Goal: Task Accomplishment & Management: Complete application form

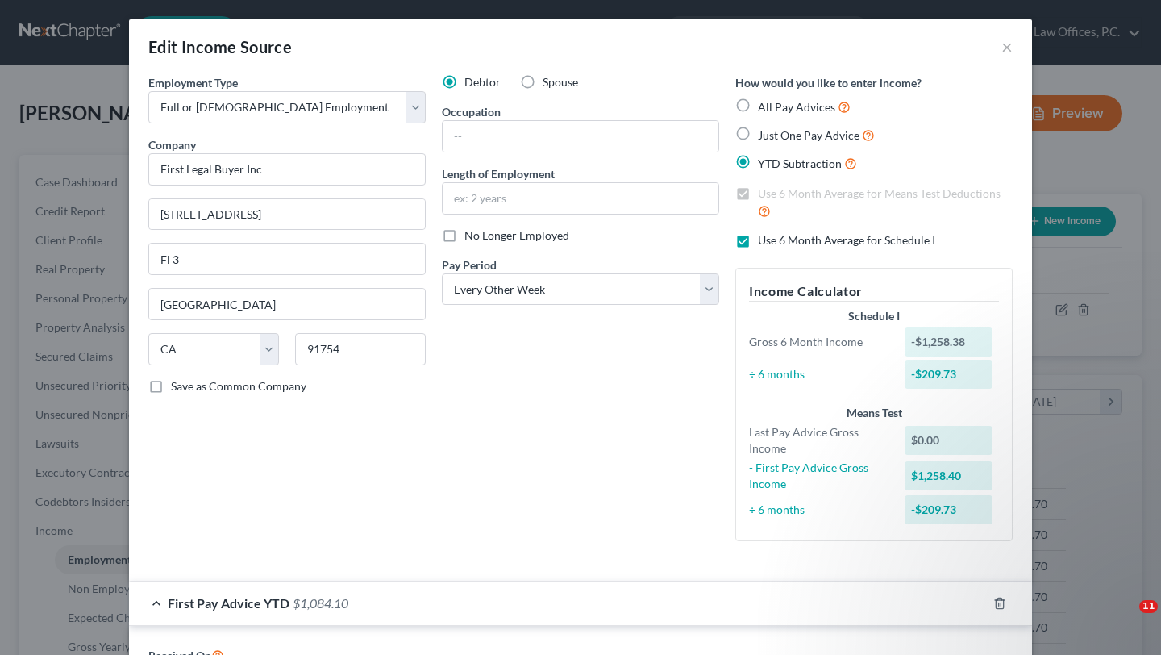
select select "0"
select select "4"
select select "2"
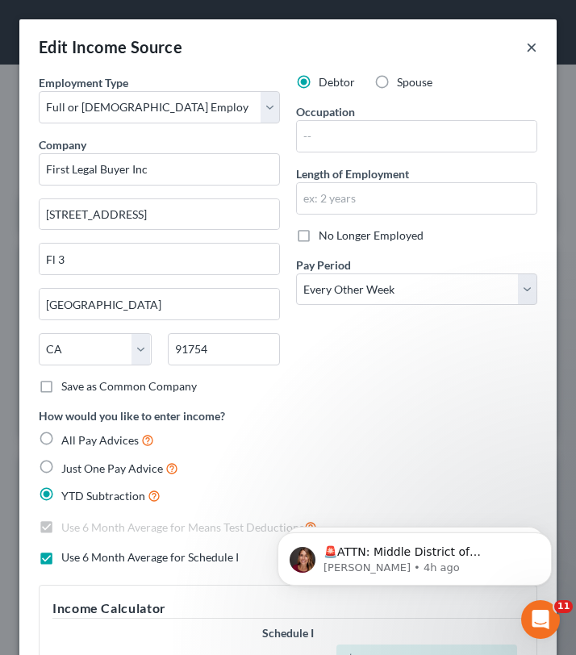
click at [530, 47] on button "×" at bounding box center [531, 46] width 11 height 19
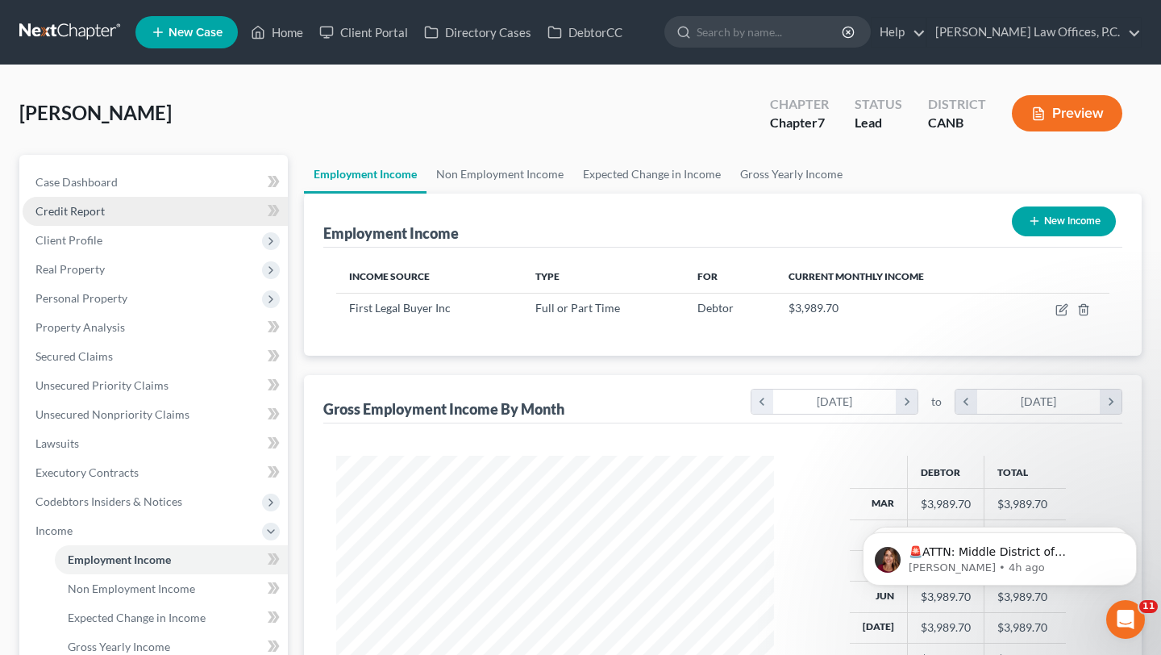
scroll to position [317, 0]
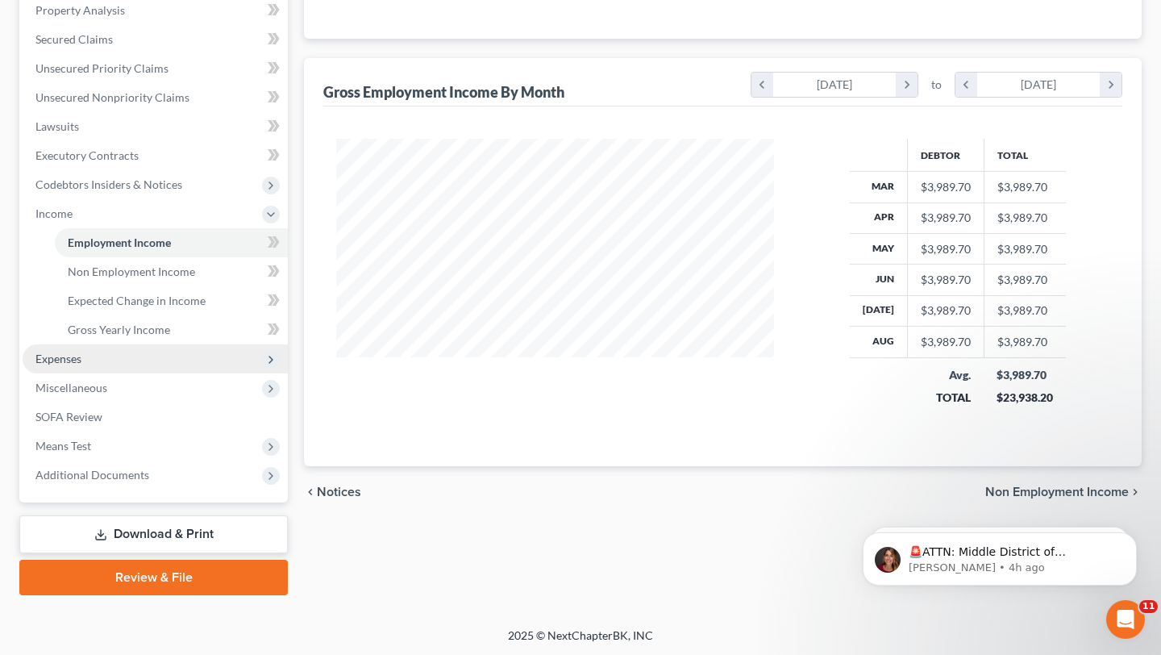
click at [194, 358] on span "Expenses" at bounding box center [155, 358] width 265 height 29
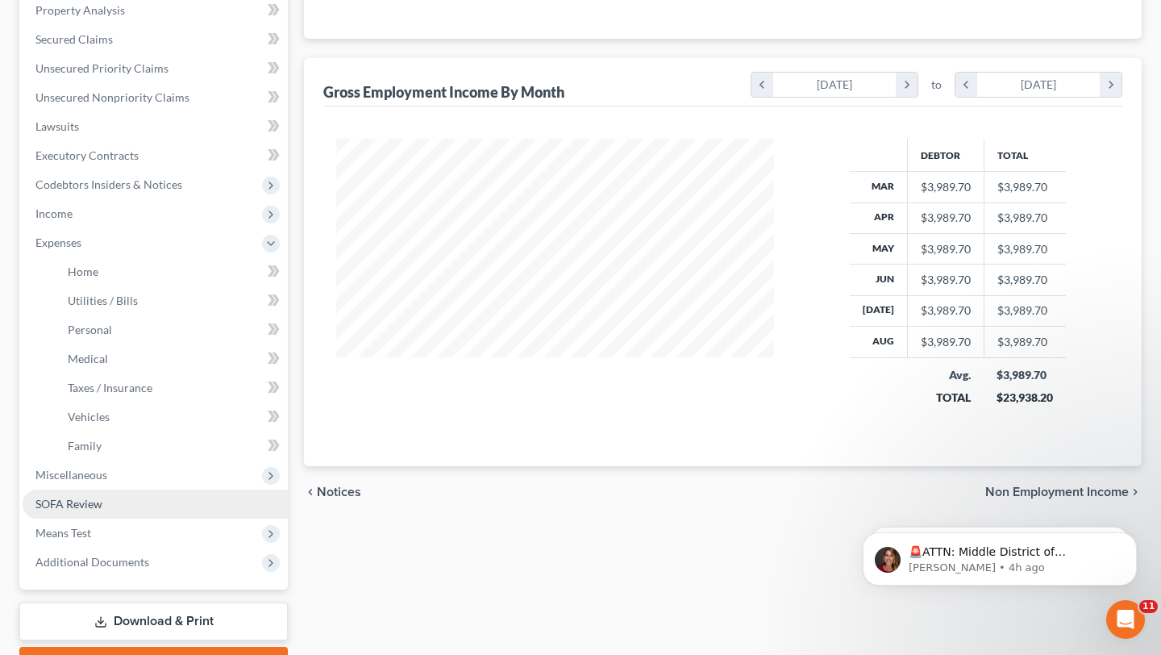
click at [156, 476] on span "Miscellaneous" at bounding box center [155, 474] width 265 height 29
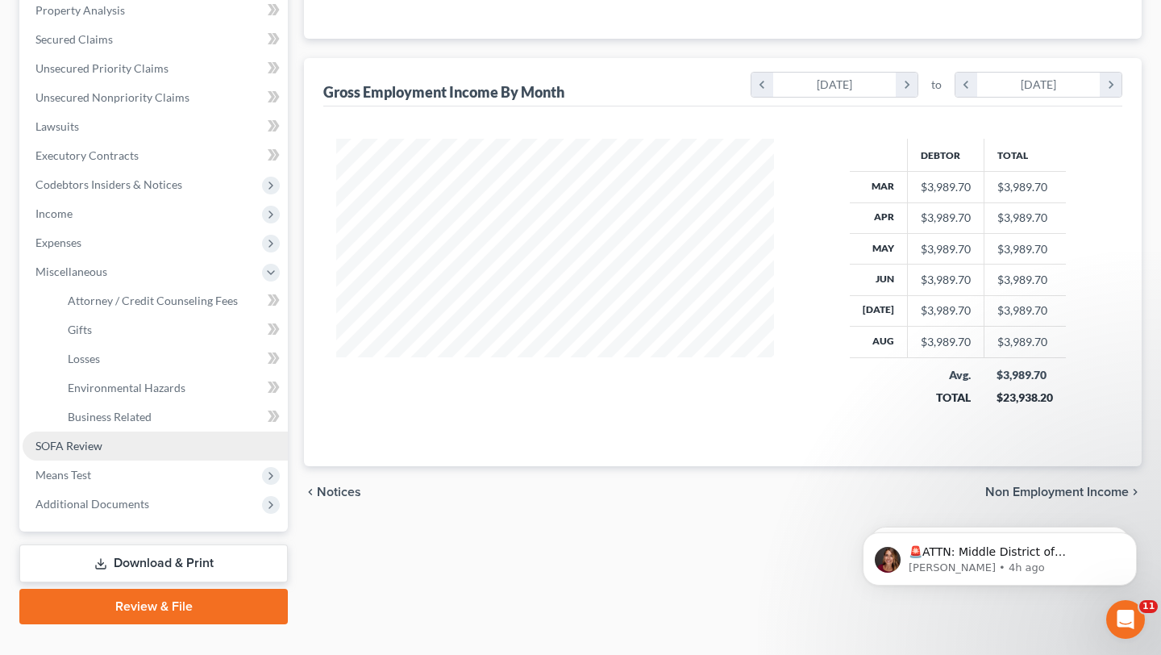
click at [156, 286] on span "Miscellaneous" at bounding box center [155, 271] width 265 height 29
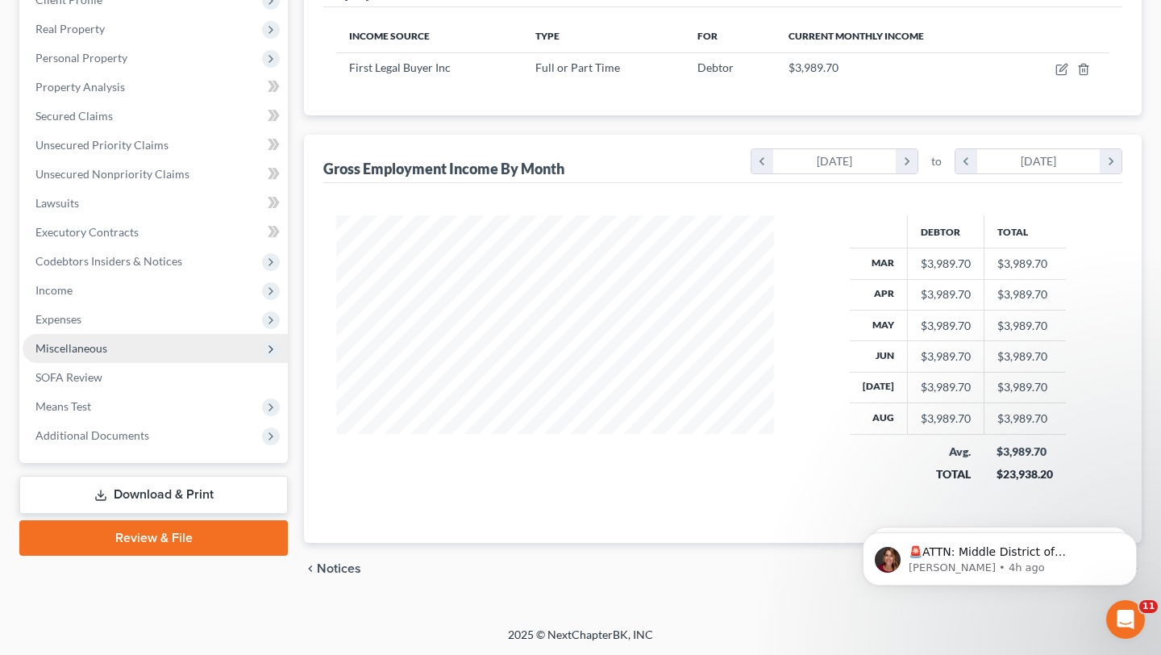
click at [119, 344] on span "Miscellaneous" at bounding box center [155, 348] width 265 height 29
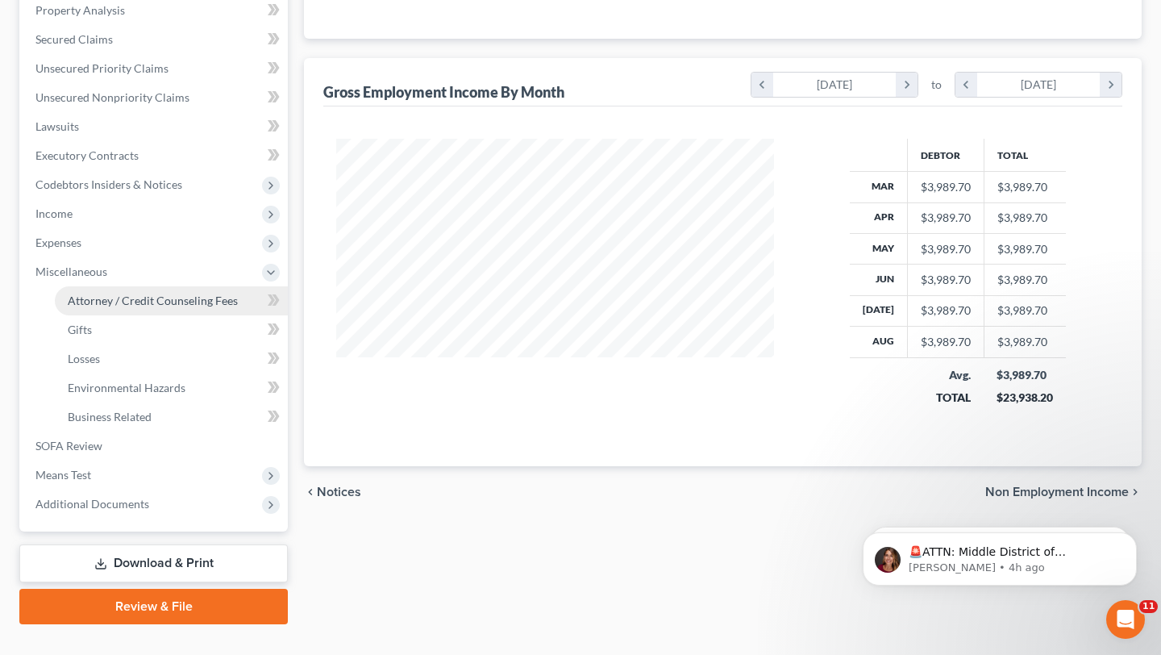
click at [131, 293] on span "Attorney / Credit Counseling Fees" at bounding box center [153, 300] width 170 height 14
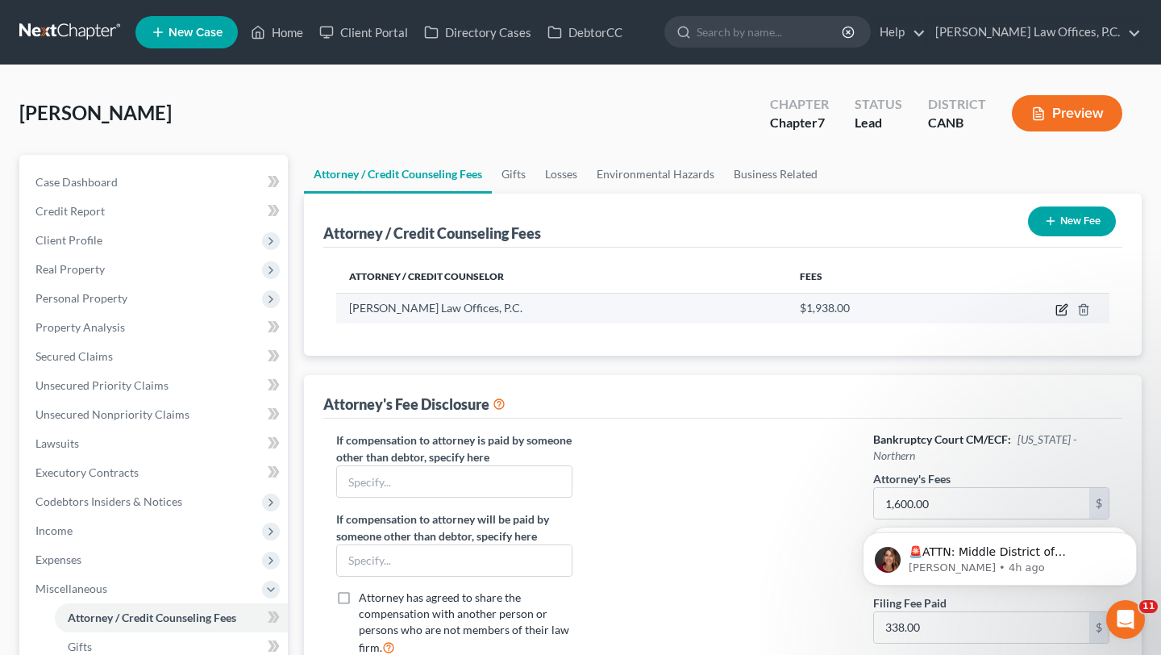
click at [1061, 310] on icon "button" at bounding box center [1061, 309] width 13 height 13
select select "4"
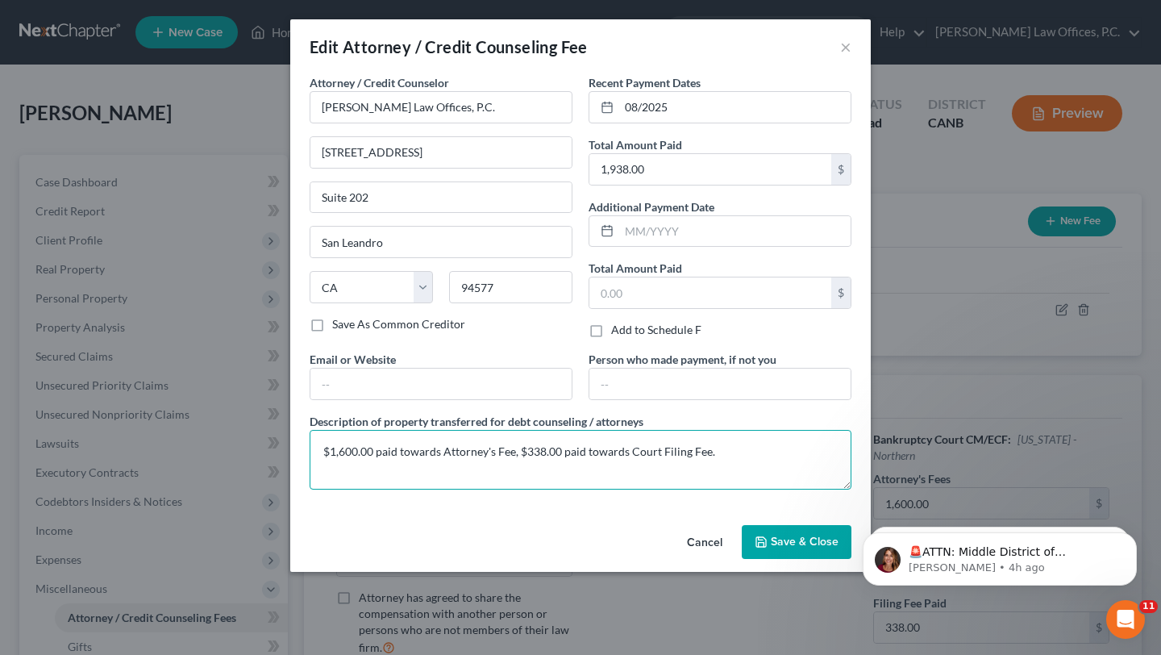
click at [493, 442] on textarea "$1,600.00 paid towards Attorney's Fee, $338.00 paid towards Court Filing Fee." at bounding box center [581, 460] width 542 height 60
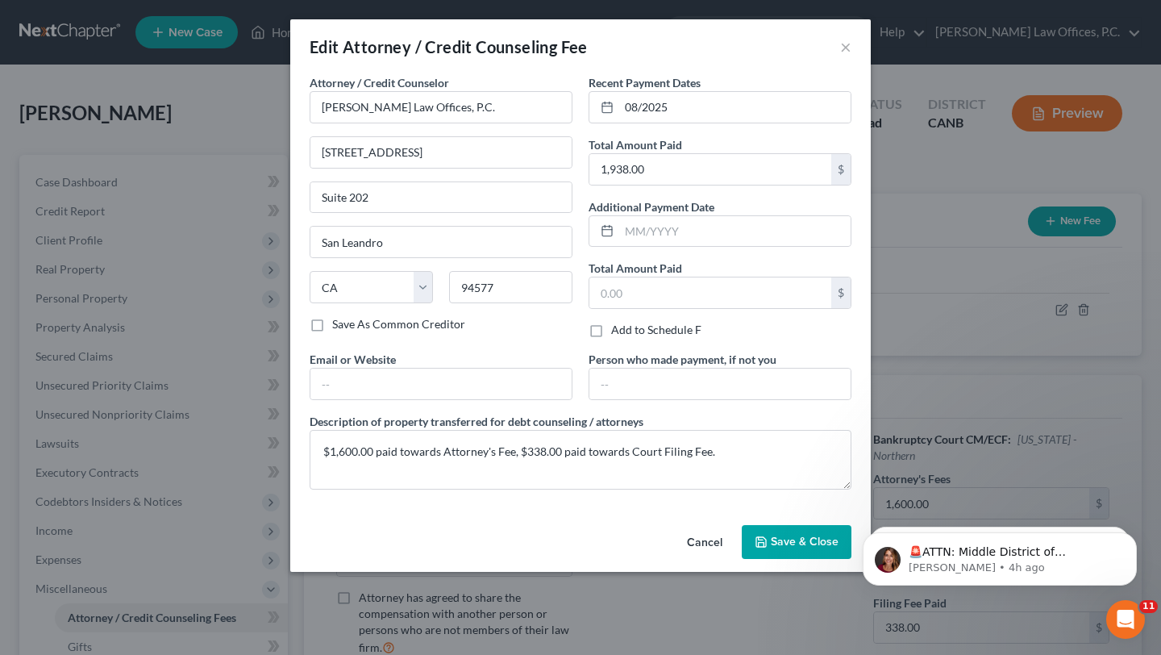
click at [760, 539] on polyline "button" at bounding box center [761, 538] width 4 height 2
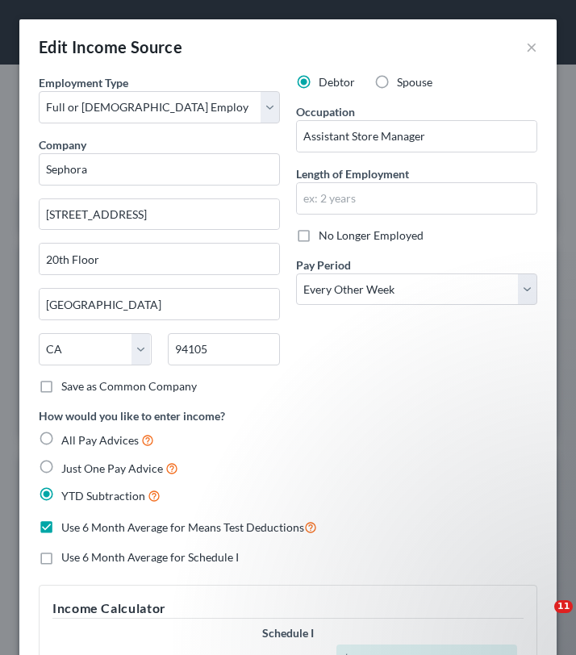
select select "0"
select select "4"
select select "2"
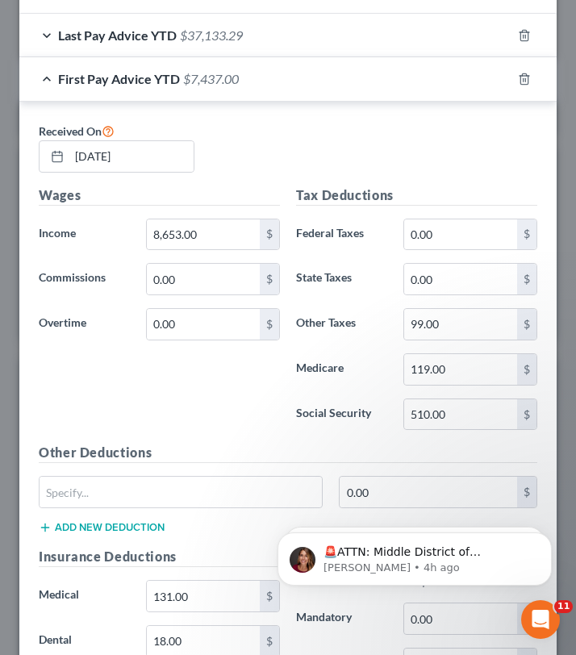
scroll to position [892, 0]
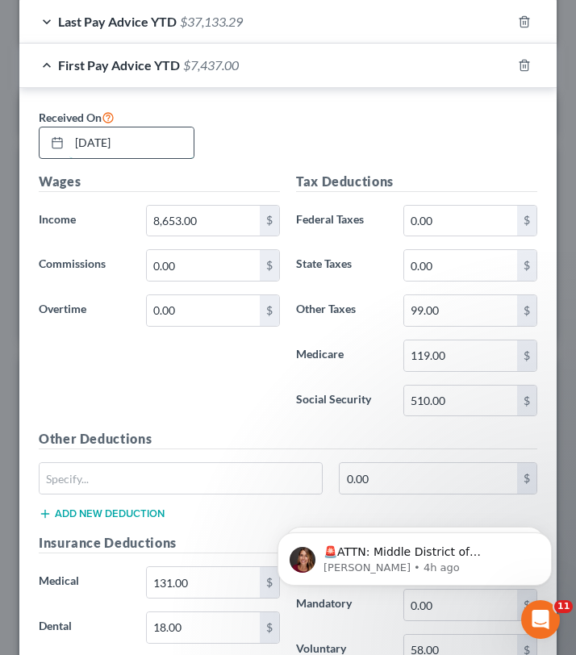
click at [134, 141] on input "[DATE]" at bounding box center [131, 142] width 124 height 31
type input "[DATE]"
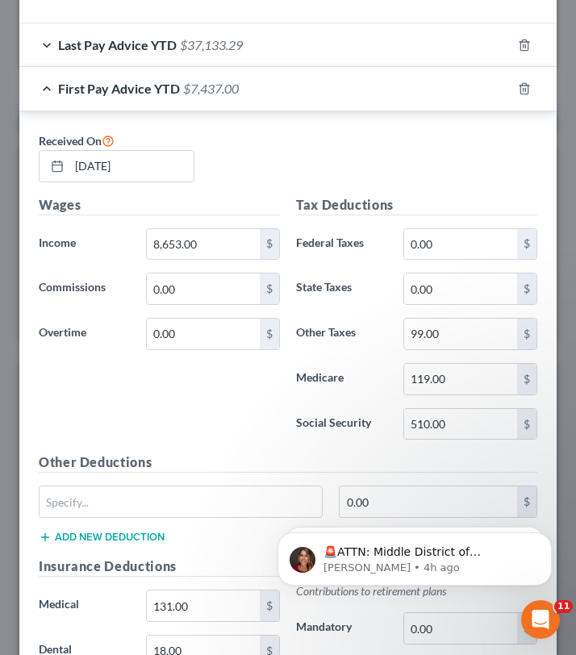
scroll to position [862, 0]
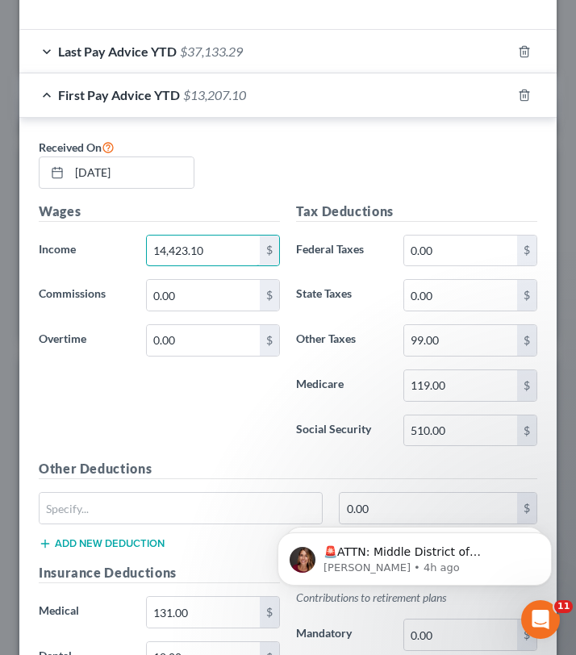
type input "14,423.10"
click at [293, 205] on div "Tax Deductions Federal Taxes 0.00 $ State Taxes 0.00 $ Other Taxes 99.00 $ Medi…" at bounding box center [416, 331] width 257 height 258
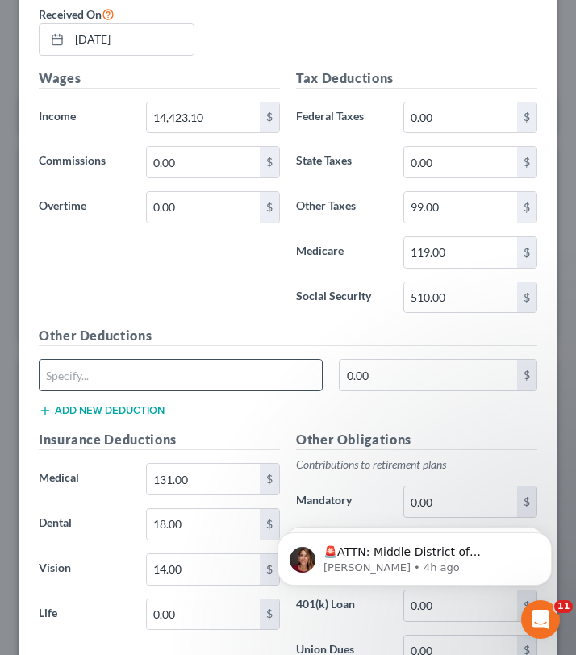
scroll to position [1205, 0]
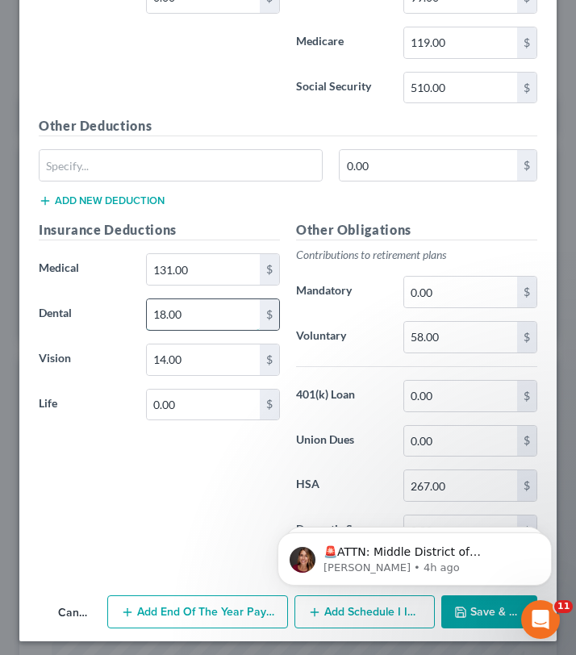
click at [189, 320] on input "18.00" at bounding box center [203, 314] width 113 height 31
type input "36"
click at [156, 266] on input "131.00" at bounding box center [203, 269] width 113 height 31
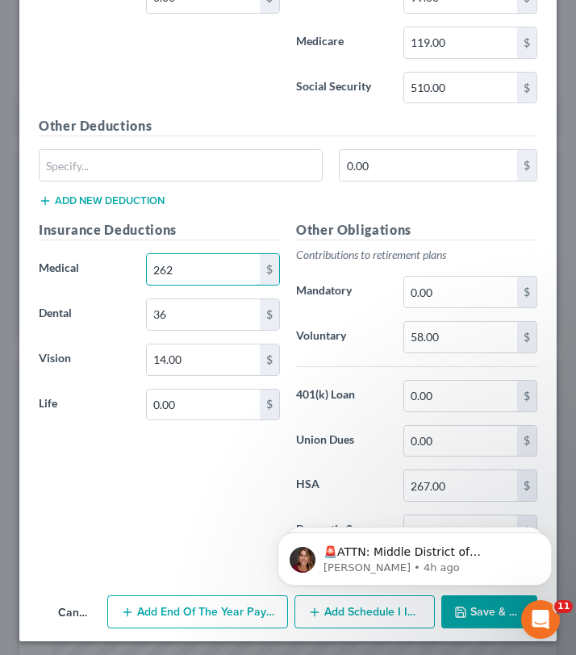
type input "262"
click at [123, 309] on label "Dental" at bounding box center [84, 314] width 107 height 32
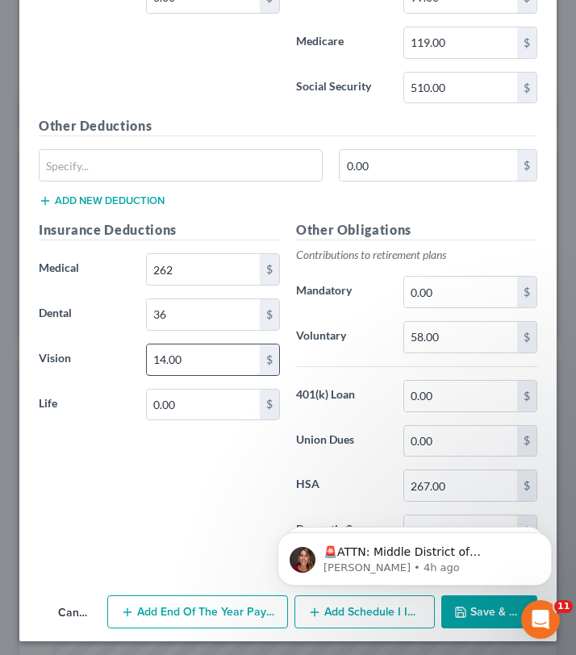
click at [194, 362] on input "14.00" at bounding box center [203, 359] width 113 height 31
type input "27.60"
click at [116, 443] on div "Insurance Deductions Medical 262 $ Dental 36 $ Vision 27.60 $ Life 0.00 $" at bounding box center [159, 389] width 257 height 339
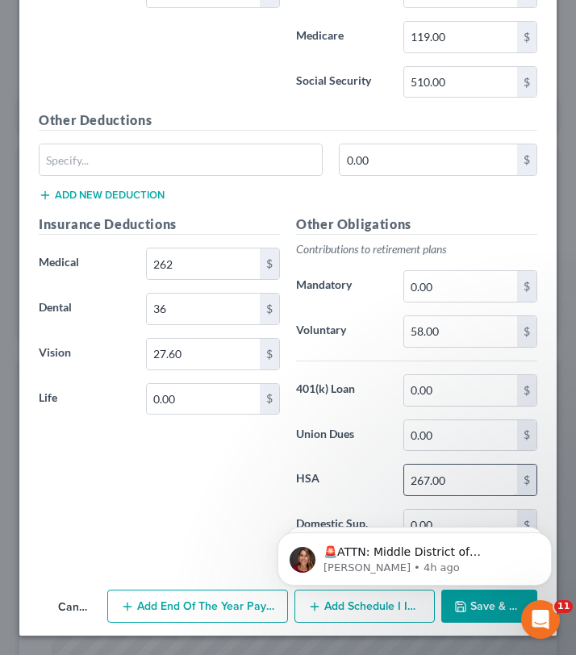
click at [428, 476] on input "267.00" at bounding box center [460, 479] width 113 height 31
type input "533.32"
click at [256, 496] on div "Insurance Deductions Medical 262 $ Dental 36 $ Vision 27.60 $ Life 0.00 $" at bounding box center [159, 383] width 257 height 339
click at [443, 338] on input "58.00" at bounding box center [460, 331] width 113 height 31
type input "173.07"
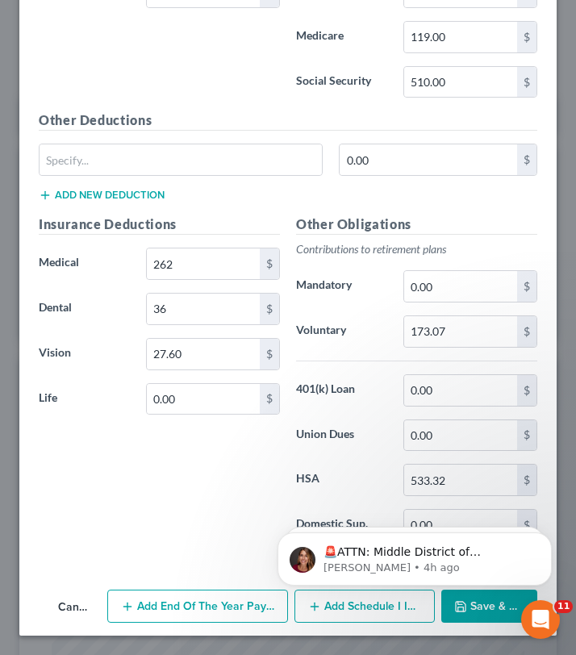
click at [363, 385] on label "401(k) Loan" at bounding box center [341, 390] width 107 height 32
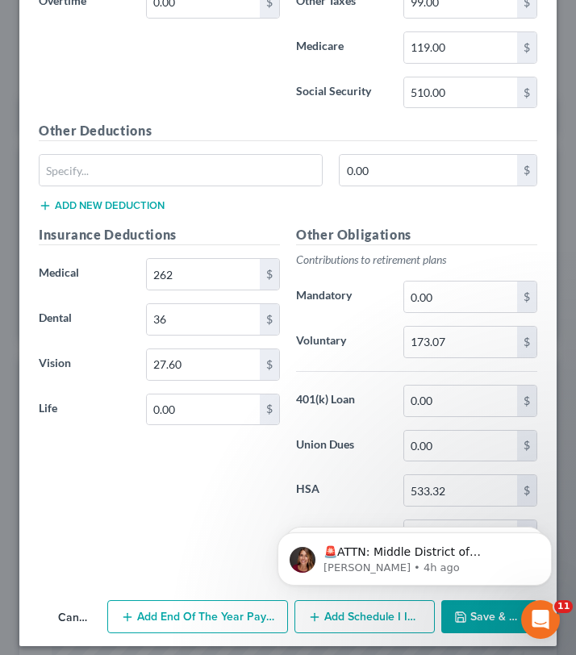
scroll to position [1195, 0]
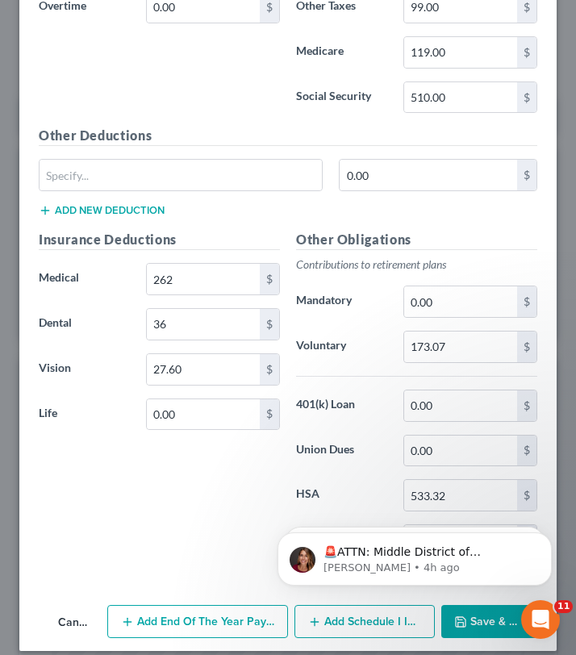
click at [139, 532] on div "Insurance Deductions Medical 262 $ Dental 36 $ Vision 27.60 $ Life 0.00 $" at bounding box center [159, 399] width 257 height 339
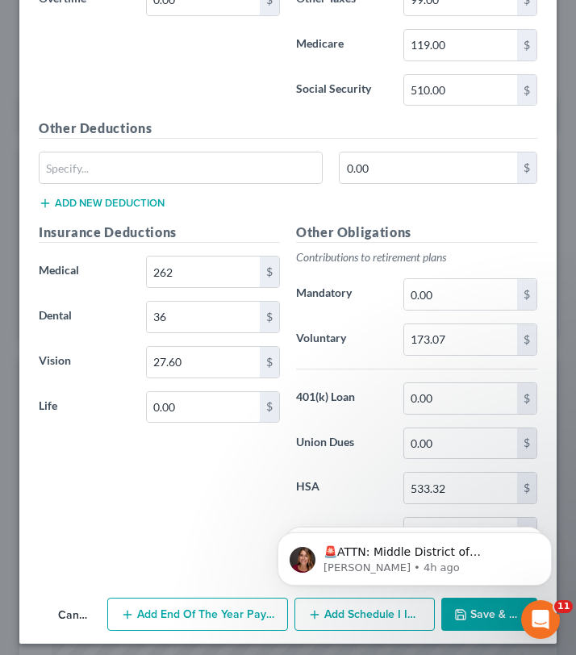
scroll to position [1211, 0]
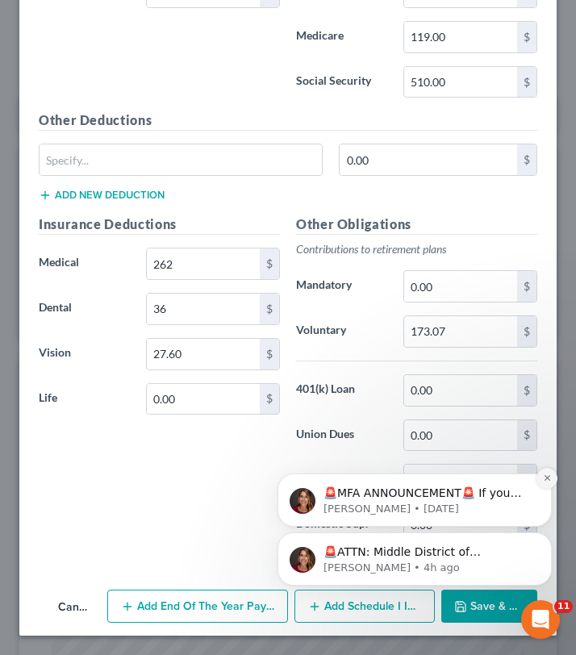
click at [549, 474] on icon "Dismiss notification" at bounding box center [547, 477] width 9 height 9
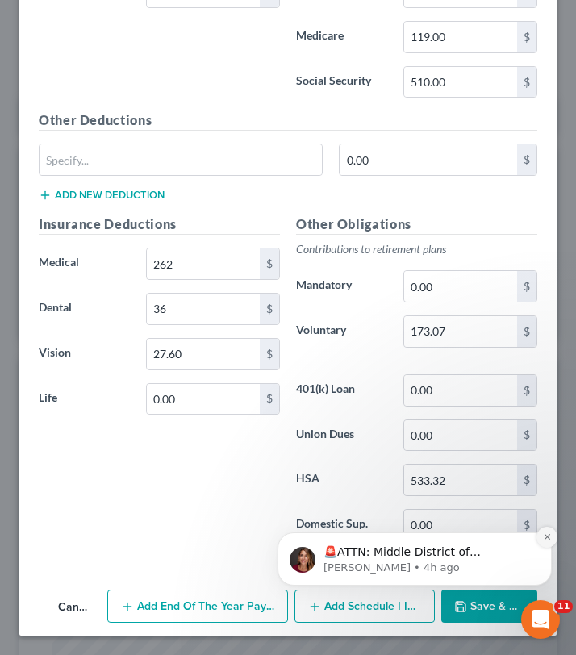
click at [546, 535] on icon "Dismiss notification" at bounding box center [547, 536] width 9 height 9
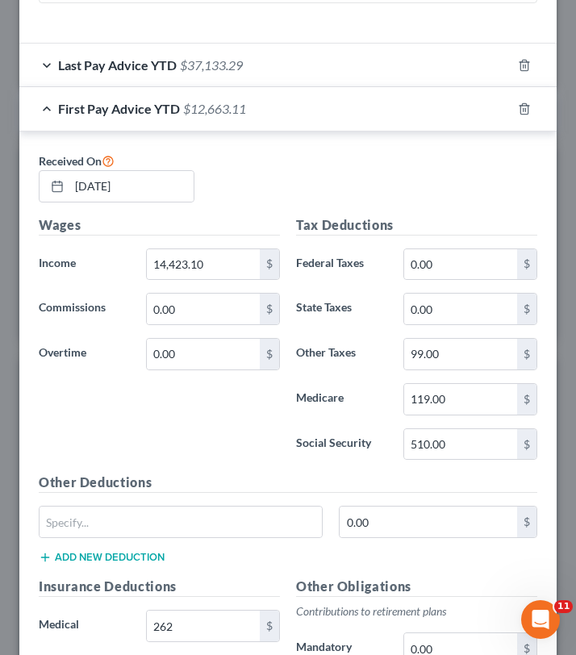
click at [289, 99] on div "First Pay Advice YTD $12,663.11" at bounding box center [265, 108] width 492 height 43
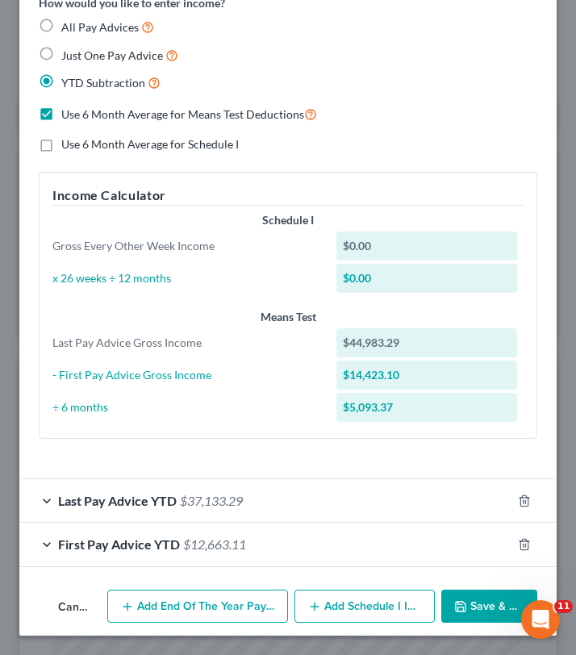
scroll to position [413, 0]
click at [138, 550] on span "First Pay Advice YTD" at bounding box center [119, 543] width 122 height 15
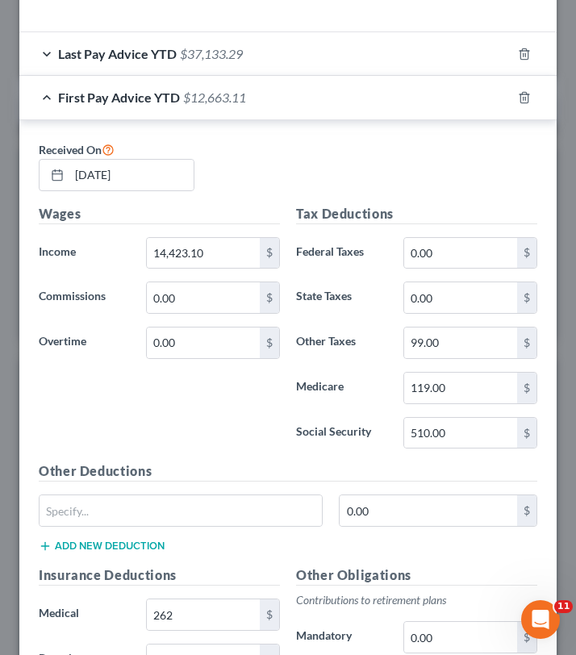
scroll to position [855, 0]
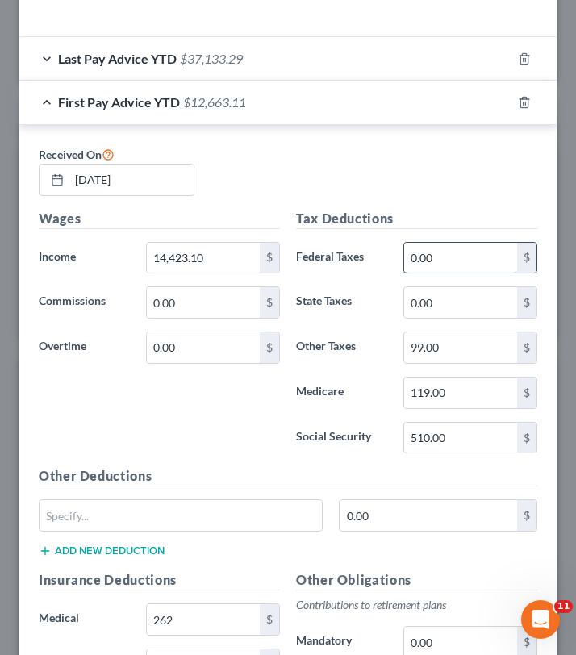
click at [452, 256] on input "0.00" at bounding box center [460, 258] width 113 height 31
type input "252.15"
type input "103.67"
type input "162.77"
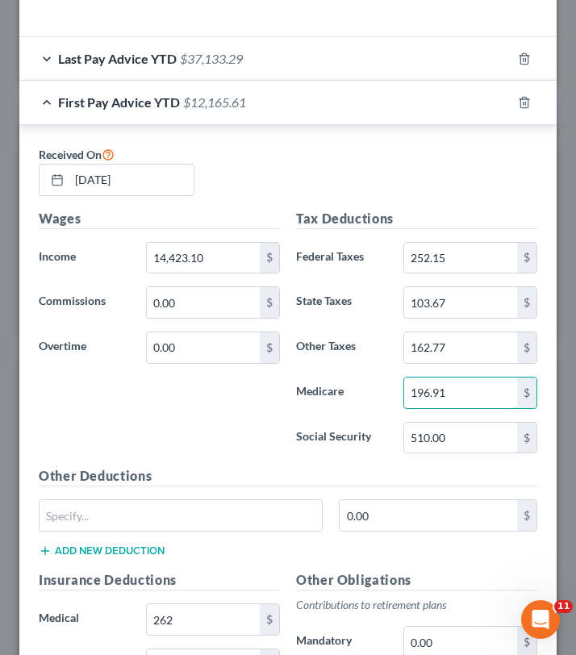
type input "196.91"
type input "6"
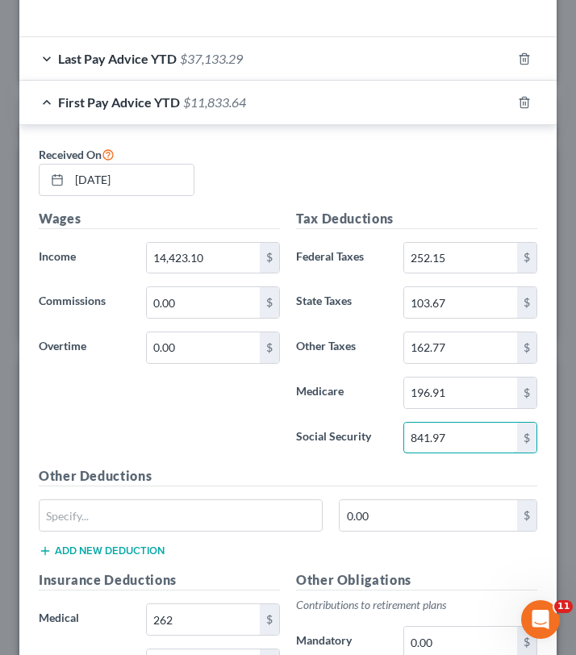
type input "841.97"
click at [259, 454] on div "Wages Income * 14,423.10 $ Commissions 0.00 $ Overtime 0.00 $" at bounding box center [159, 338] width 257 height 258
click at [219, 63] on span "$37,133.29" at bounding box center [211, 58] width 63 height 15
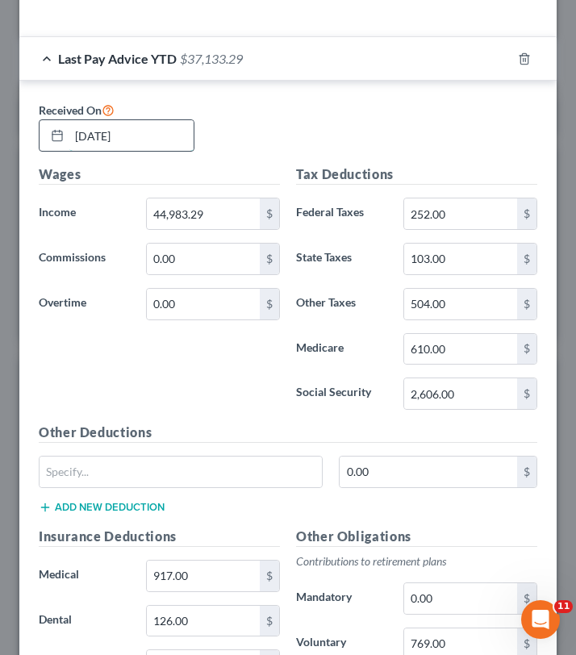
click at [148, 137] on input "[DATE]" at bounding box center [131, 135] width 124 height 31
type input "[DATE]"
type input "54,208.48"
type input "252.15"
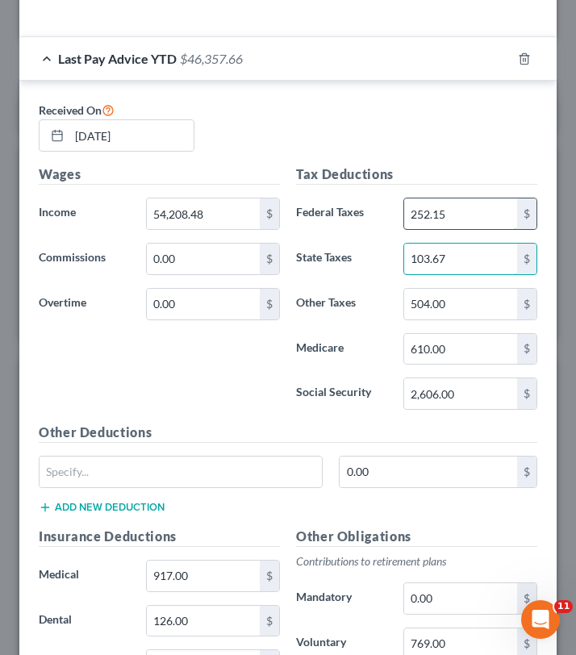
type input "103.67"
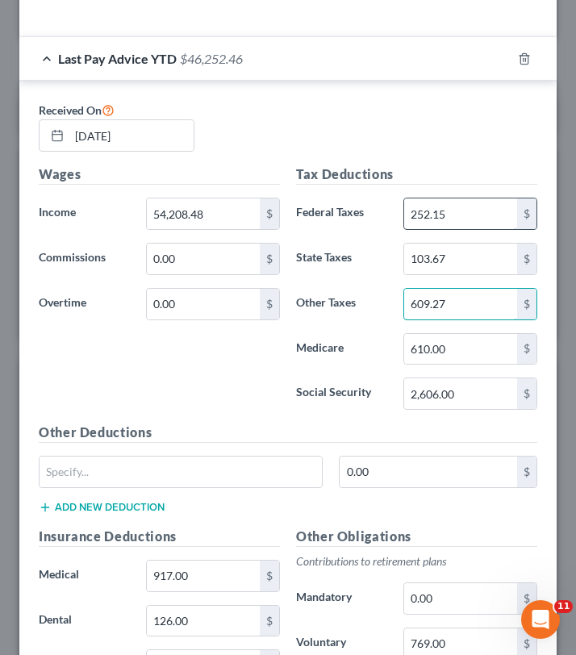
type input "609.27"
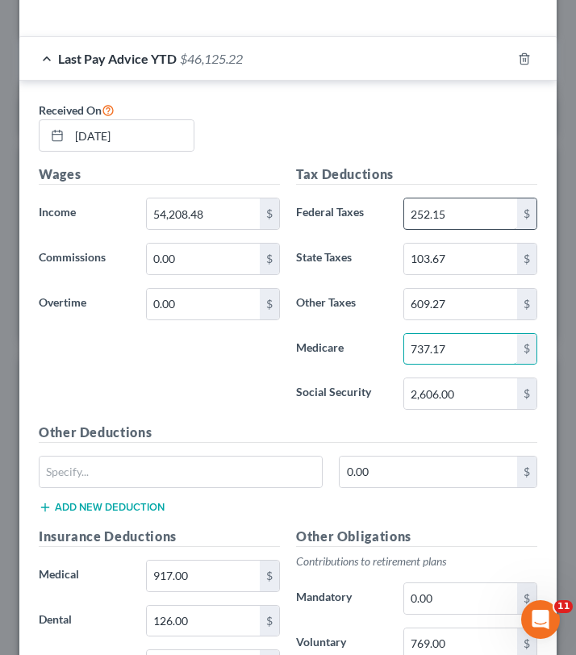
type input "737.17"
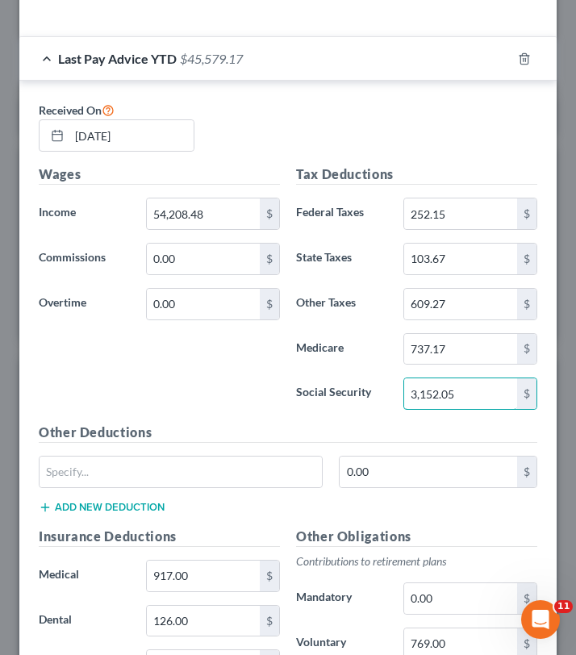
type input "3,152.05"
click at [317, 389] on label "Social Security" at bounding box center [341, 393] width 107 height 32
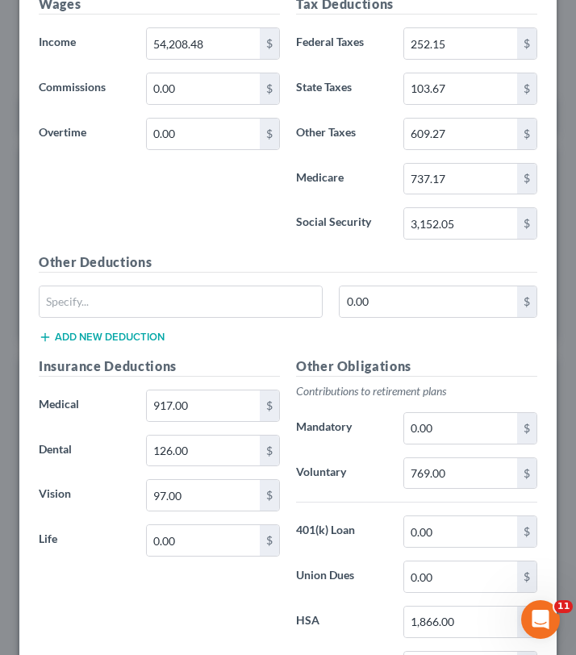
scroll to position [1050, 0]
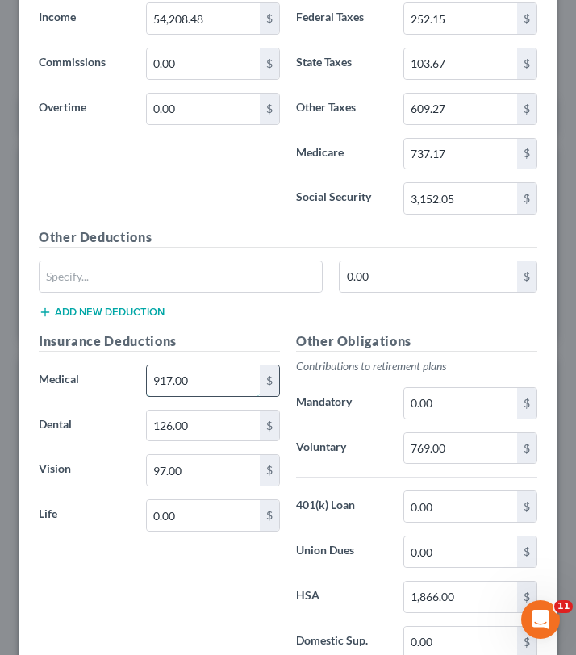
click at [218, 383] on input "917.00" at bounding box center [203, 380] width 113 height 31
type input "1,048"
type input "144"
type input "110.40"
click at [355, 476] on div "Other Obligations Contributions to retirement plans Mandatory 0.00 $ Voluntary …" at bounding box center [416, 500] width 257 height 339
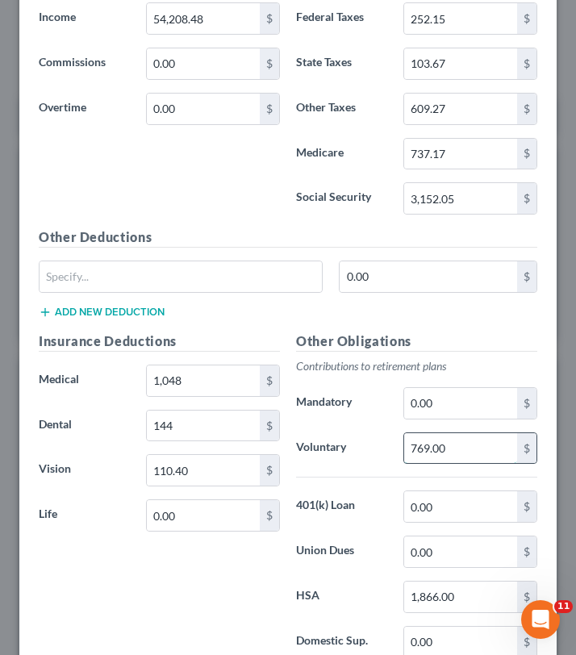
click at [429, 452] on input "769.00" at bounding box center [460, 448] width 113 height 31
type input "949.56"
type input "2,133.28"
click at [246, 605] on div "Insurance Deductions Medical 1,048 $ Dental 144 $ Vision 110.40 $ Life 0.00 $" at bounding box center [159, 500] width 257 height 339
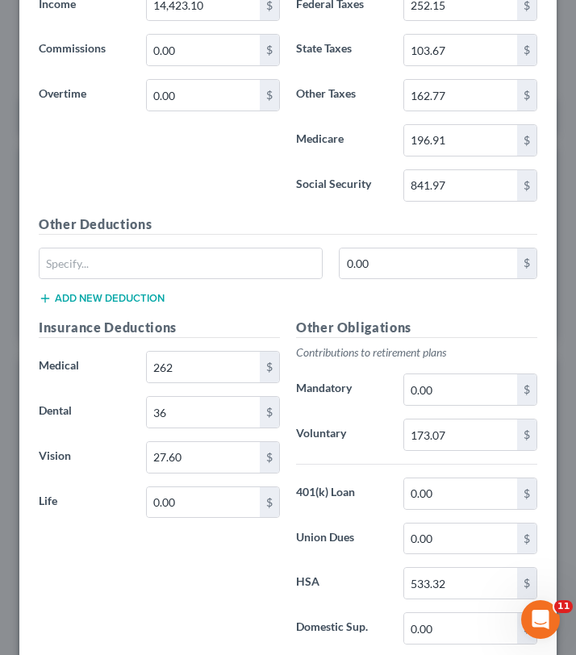
scroll to position [2009, 0]
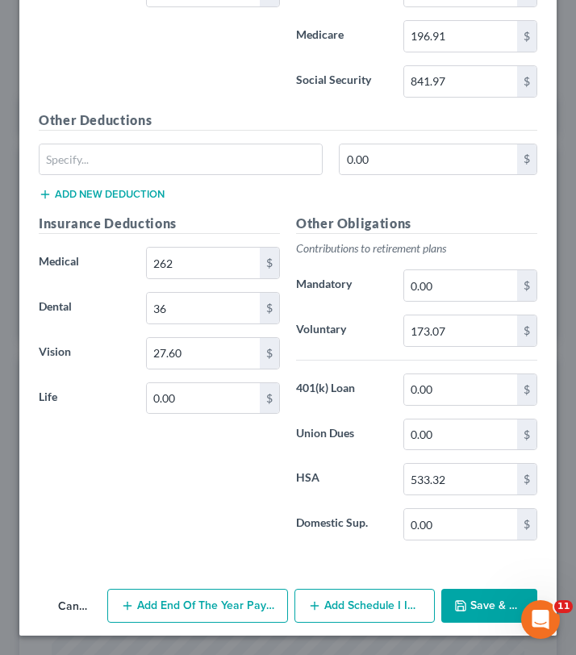
click at [458, 607] on icon "button" at bounding box center [460, 605] width 13 height 13
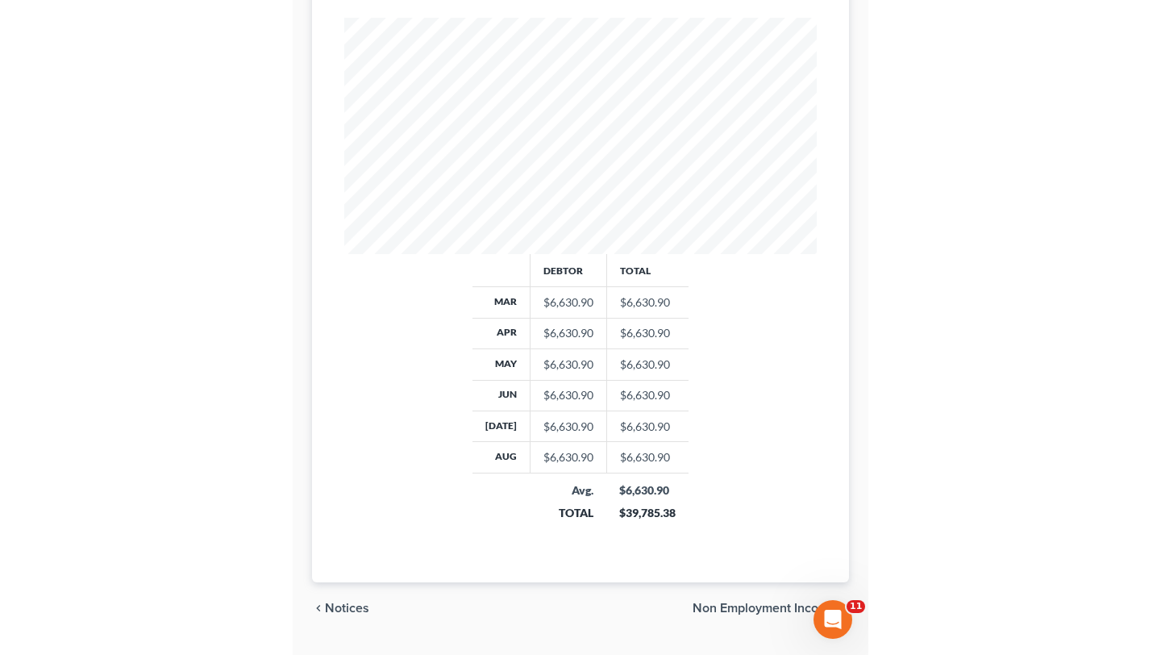
scroll to position [289, 469]
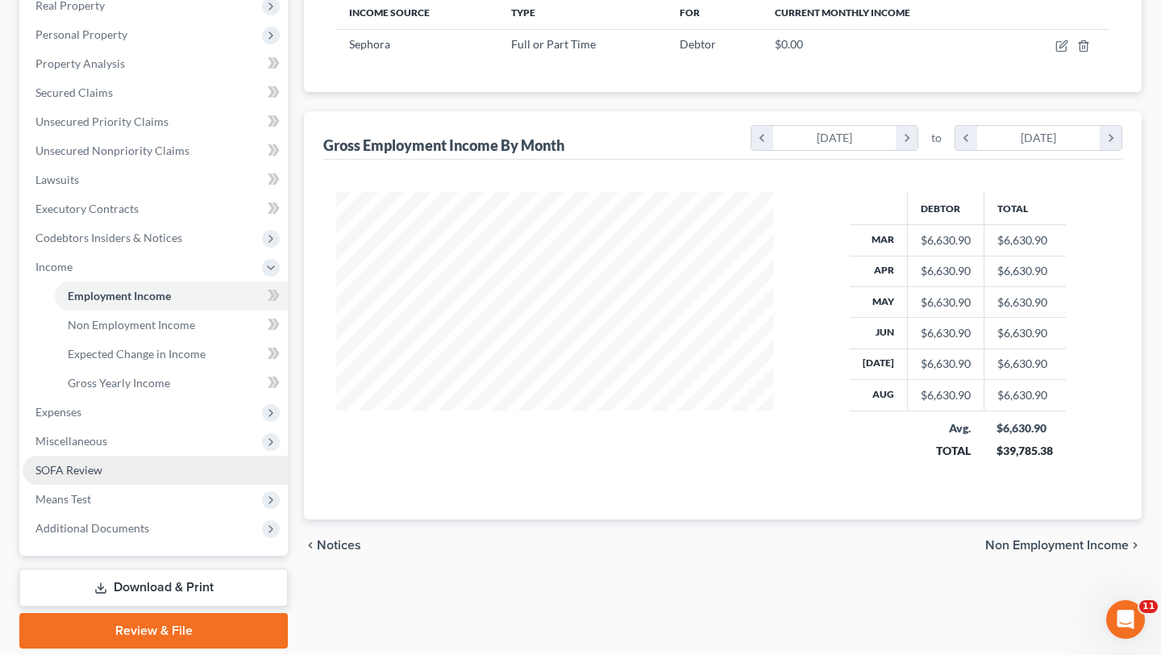
click at [135, 469] on link "SOFA Review" at bounding box center [155, 470] width 265 height 29
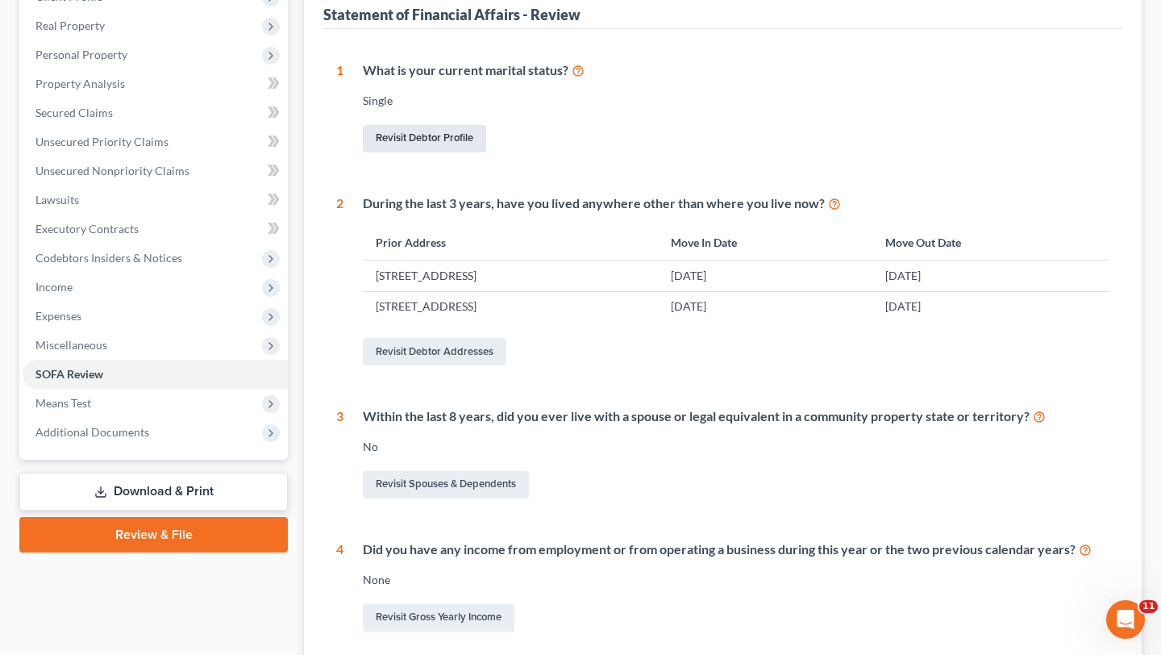
scroll to position [302, 0]
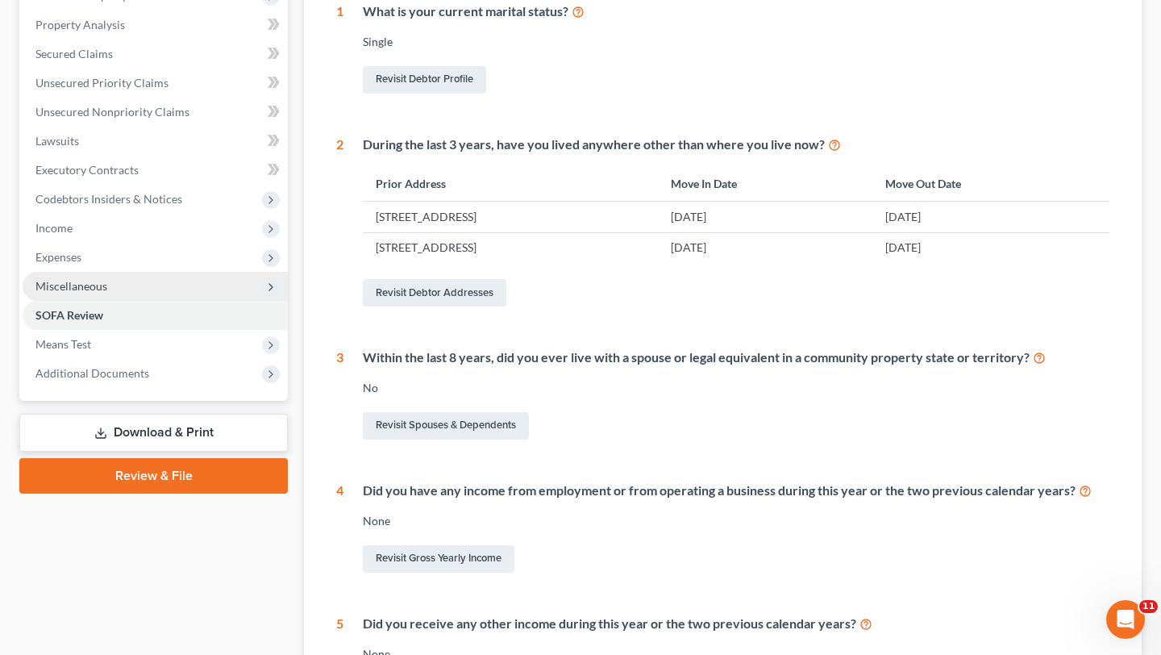
click at [177, 284] on span "Miscellaneous" at bounding box center [155, 286] width 265 height 29
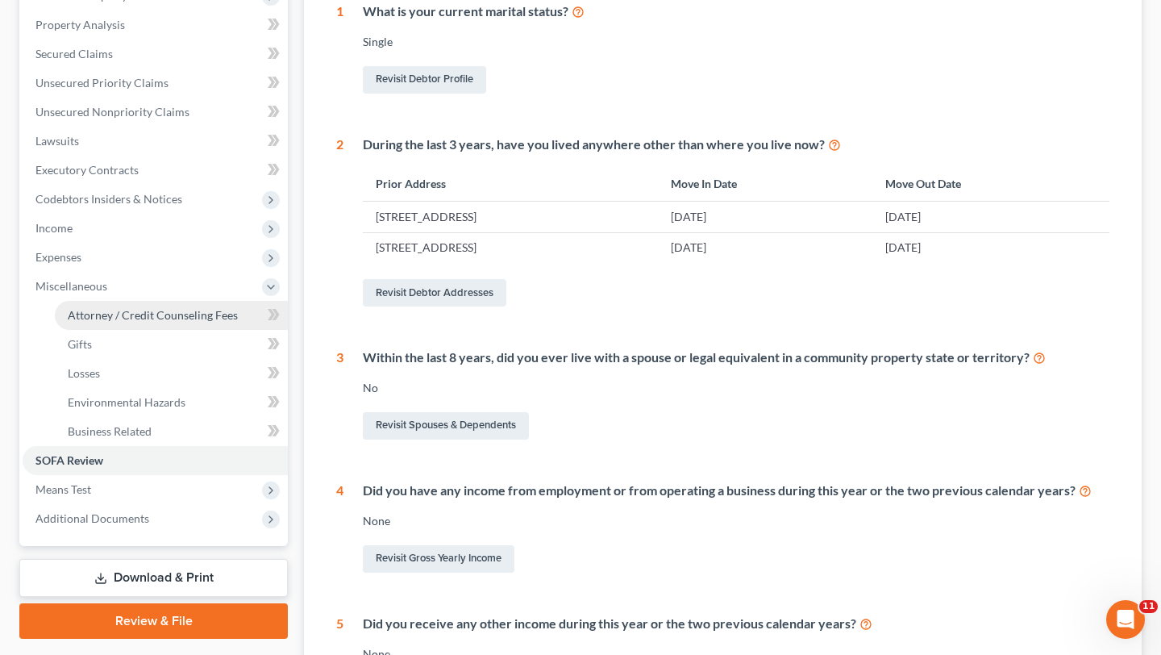
click at [163, 328] on ul "Attorney / Credit Counseling Fees Attorney / Bankruptcy Fees Gifts Losses" at bounding box center [155, 373] width 265 height 145
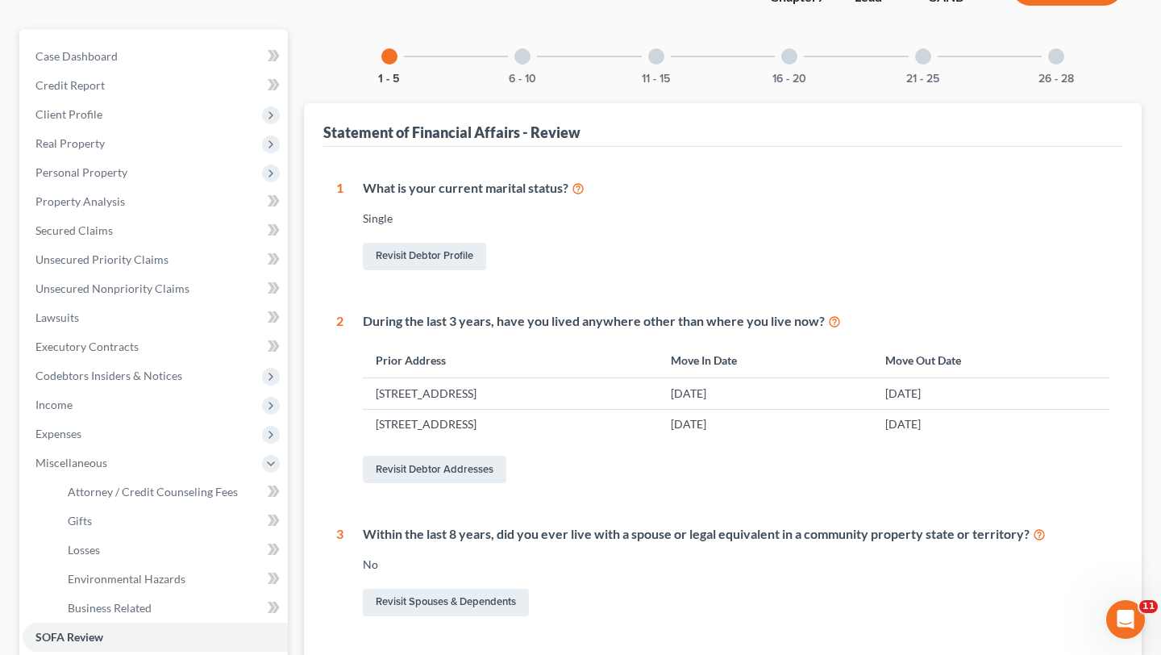
scroll to position [0, 0]
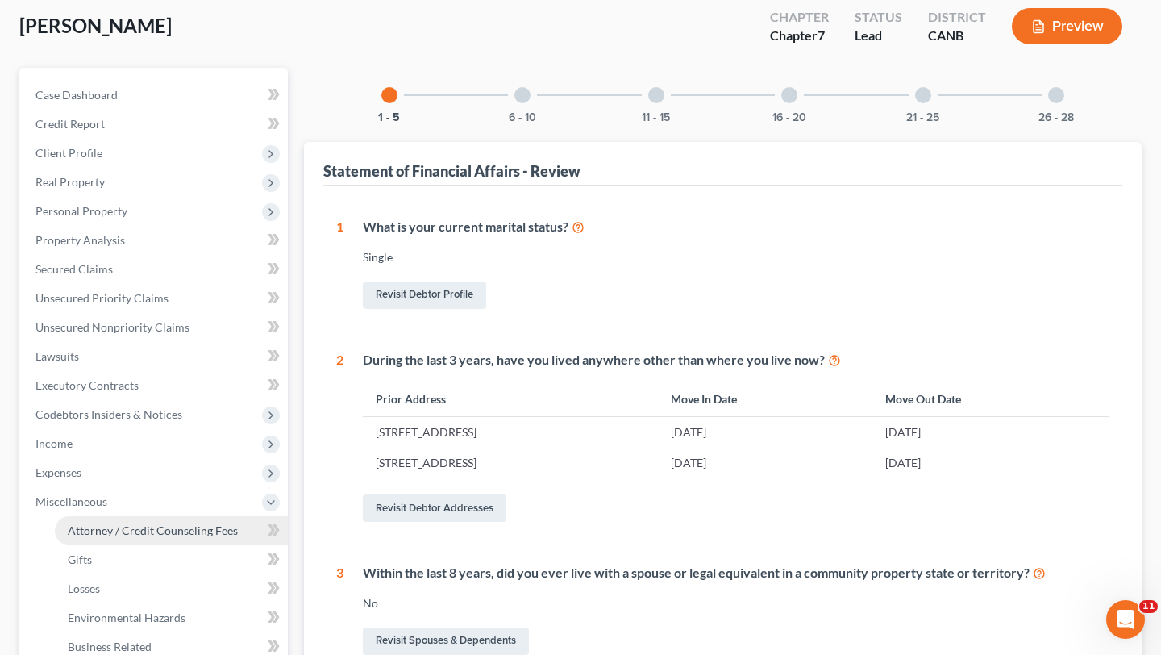
click at [133, 535] on span "Attorney / Credit Counseling Fees" at bounding box center [153, 530] width 170 height 14
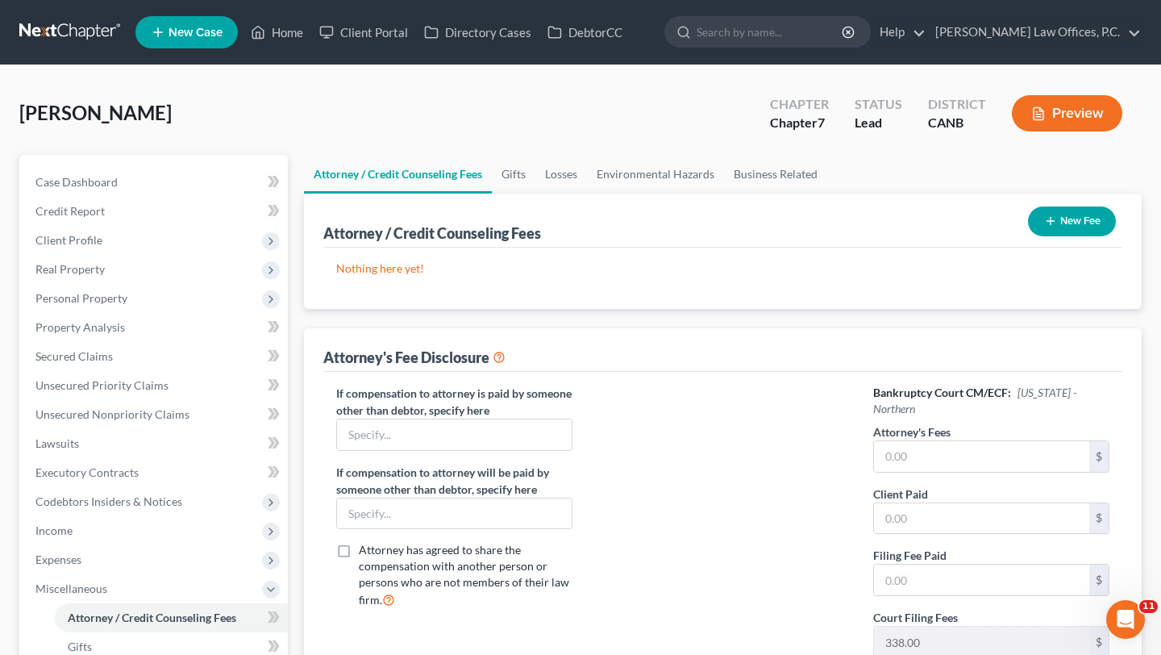
click at [575, 227] on button "New Fee" at bounding box center [1072, 221] width 88 height 30
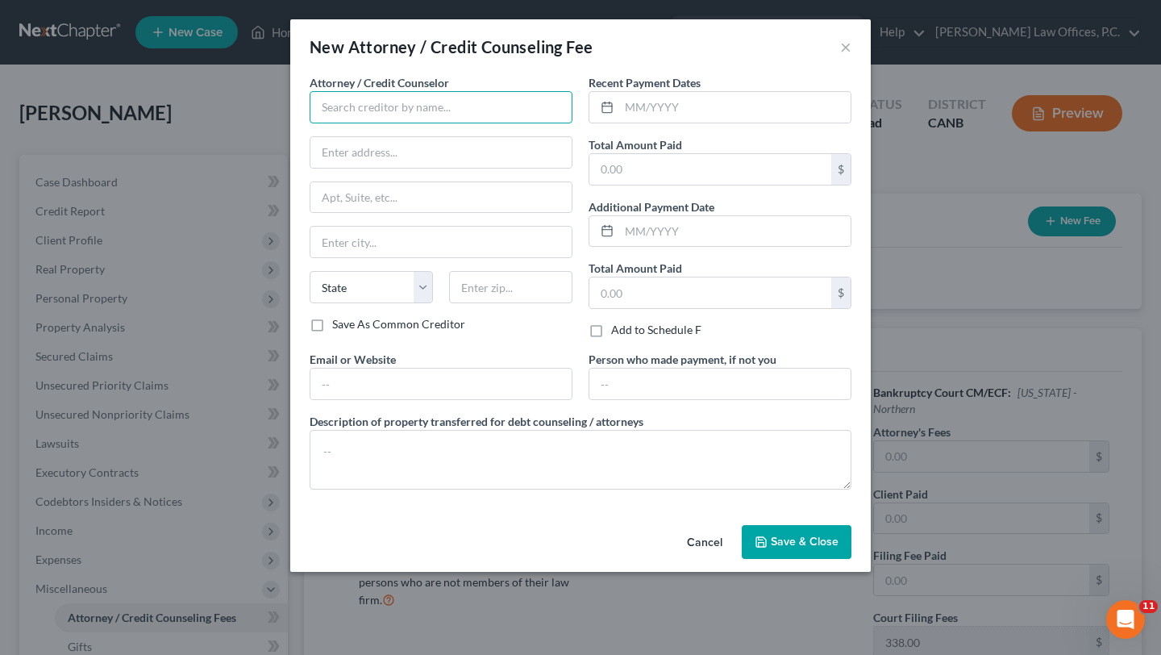
click at [454, 104] on input "text" at bounding box center [441, 107] width 263 height 32
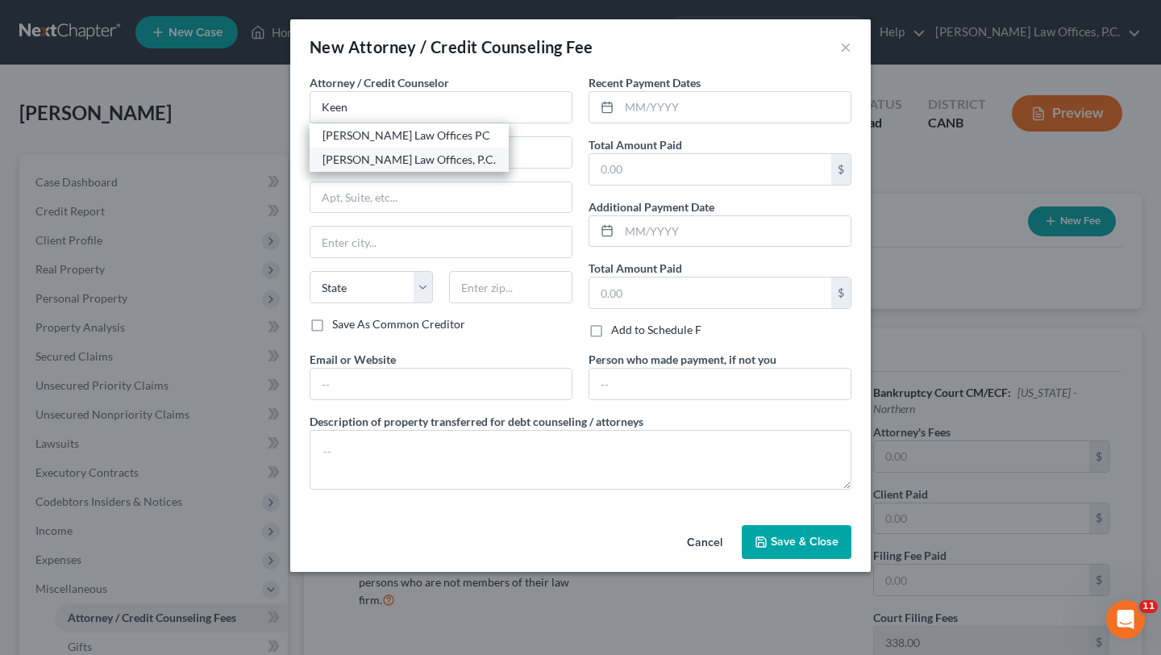
click at [441, 165] on div "[PERSON_NAME] Law Offices, P.C." at bounding box center [409, 160] width 173 height 16
type input "[PERSON_NAME] Law Offices, P.C."
type input "[STREET_ADDRESS]"
type input "Suite 202"
type input "San Leandro"
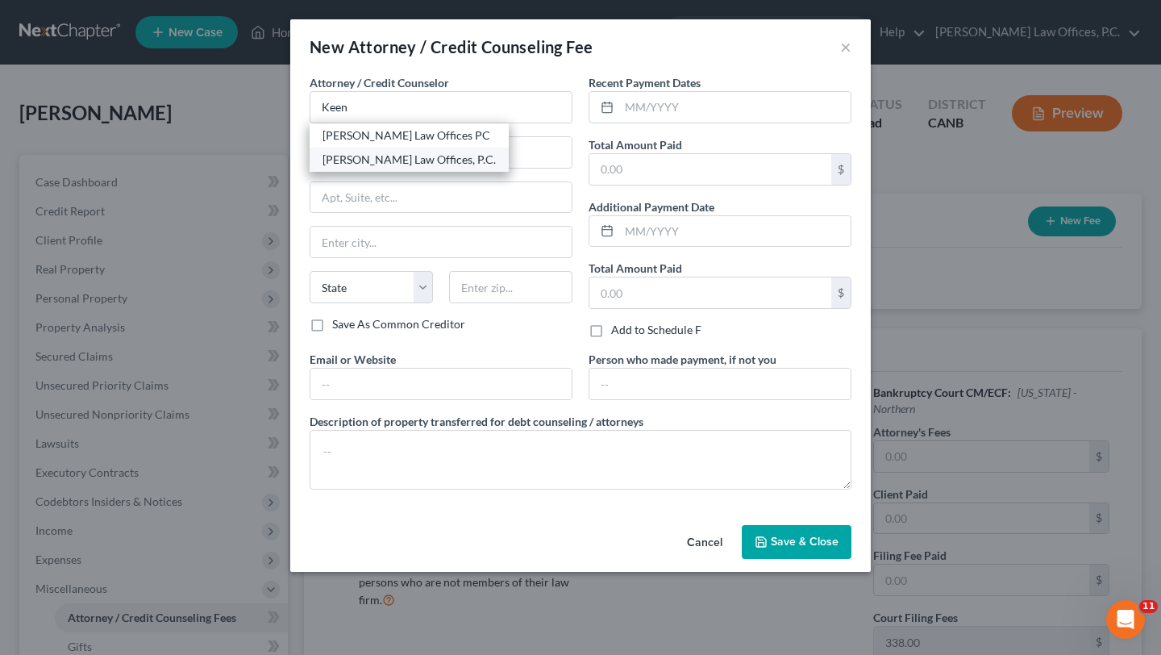
select select "4"
type input "94577"
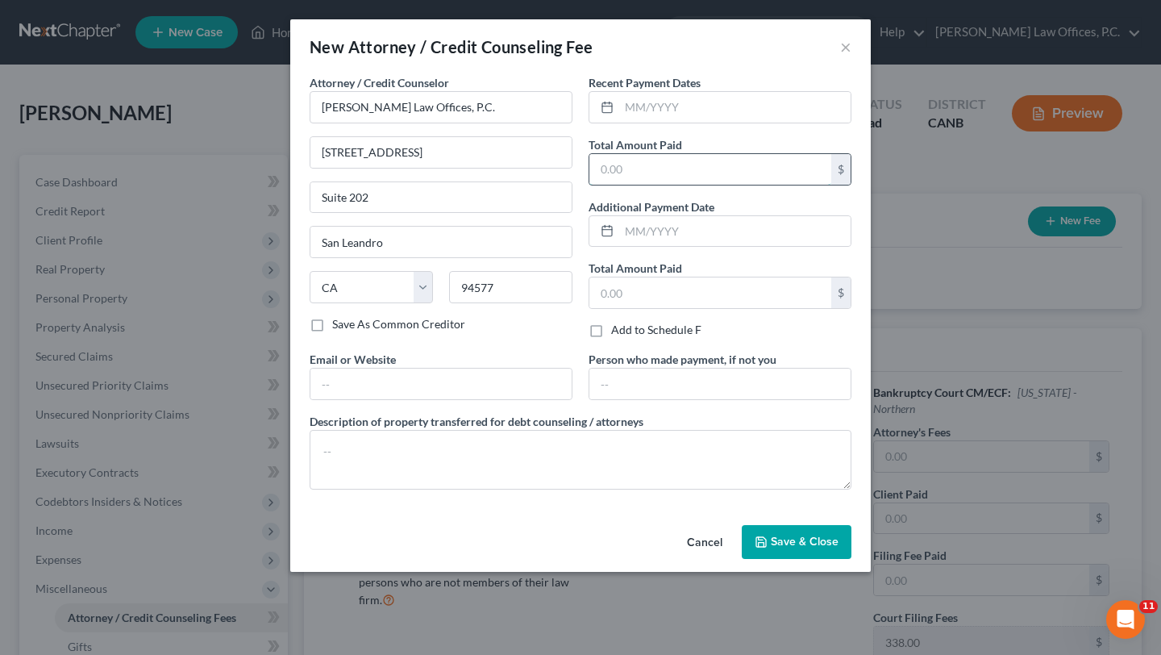
click at [575, 160] on input "text" at bounding box center [710, 169] width 242 height 31
type input "1,938"
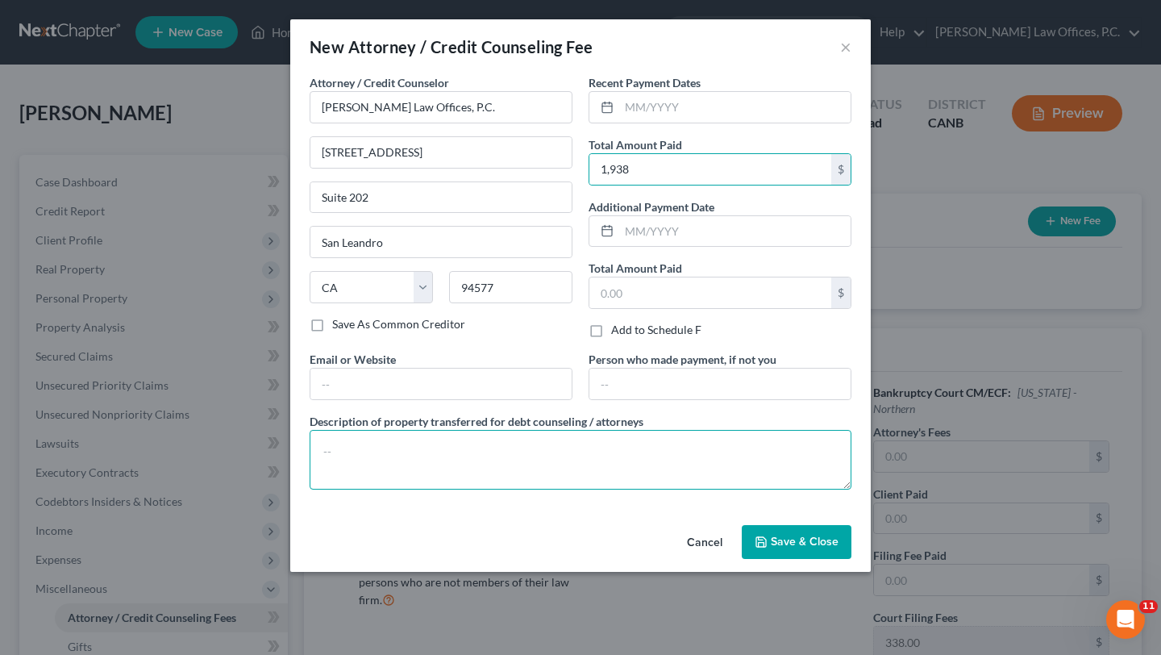
click at [542, 453] on textarea at bounding box center [581, 460] width 542 height 60
paste textarea "$1,600.00 paid towards Attorney's Fee, $338.00 paid towards Court Filing Fee."
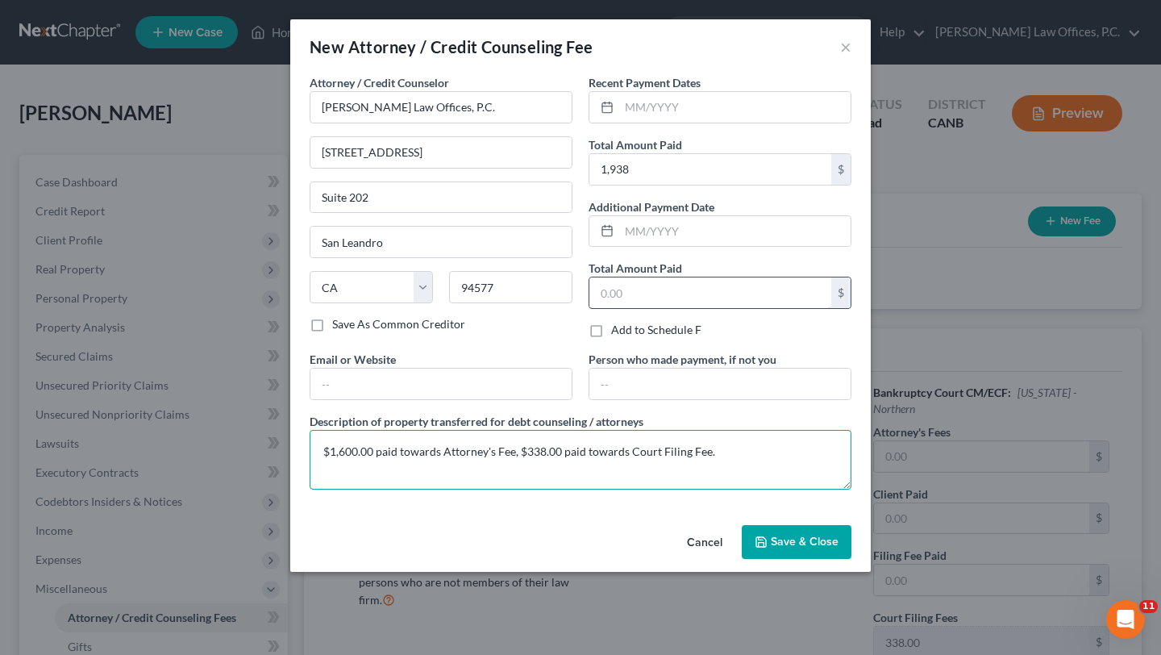
type textarea "$1,600.00 paid towards Attorney's Fee, $338.00 paid towards Court Filing Fee."
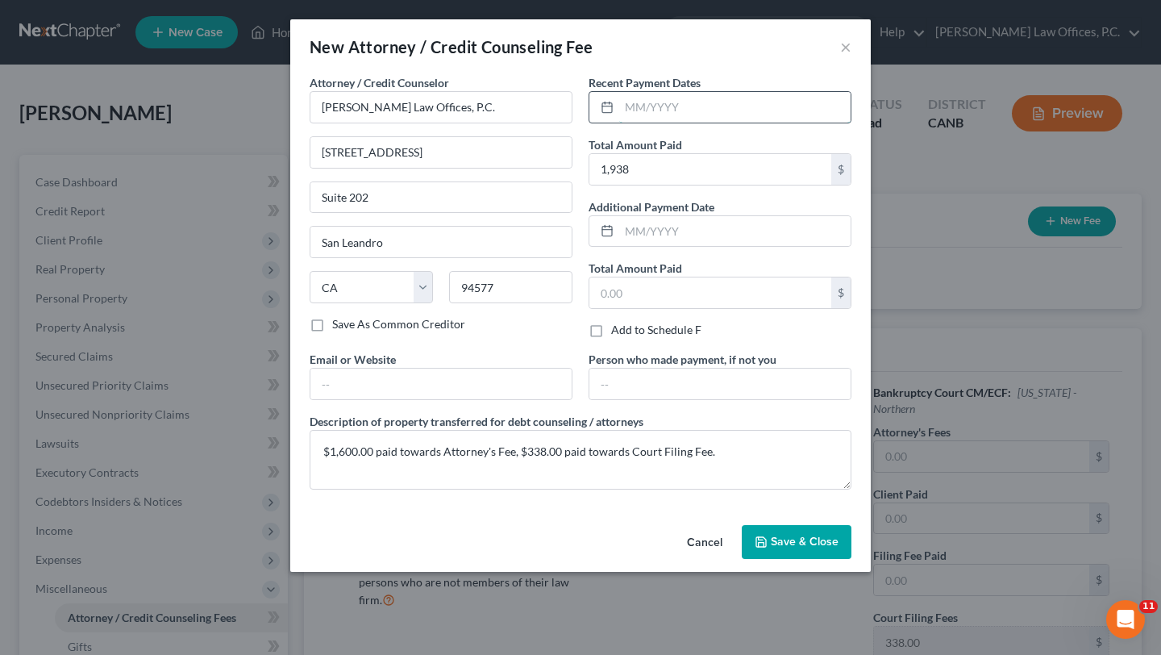
click at [575, 118] on input "text" at bounding box center [734, 107] width 231 height 31
type input "08/2025"
click at [575, 553] on button "Save & Close" at bounding box center [797, 542] width 110 height 34
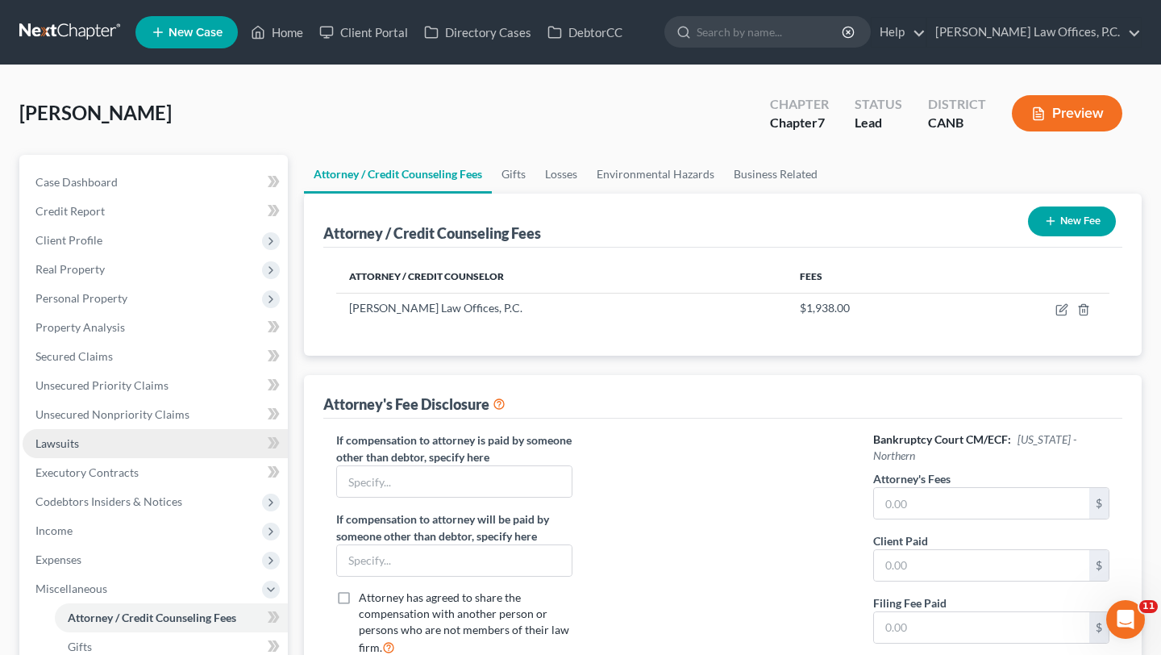
scroll to position [179, 0]
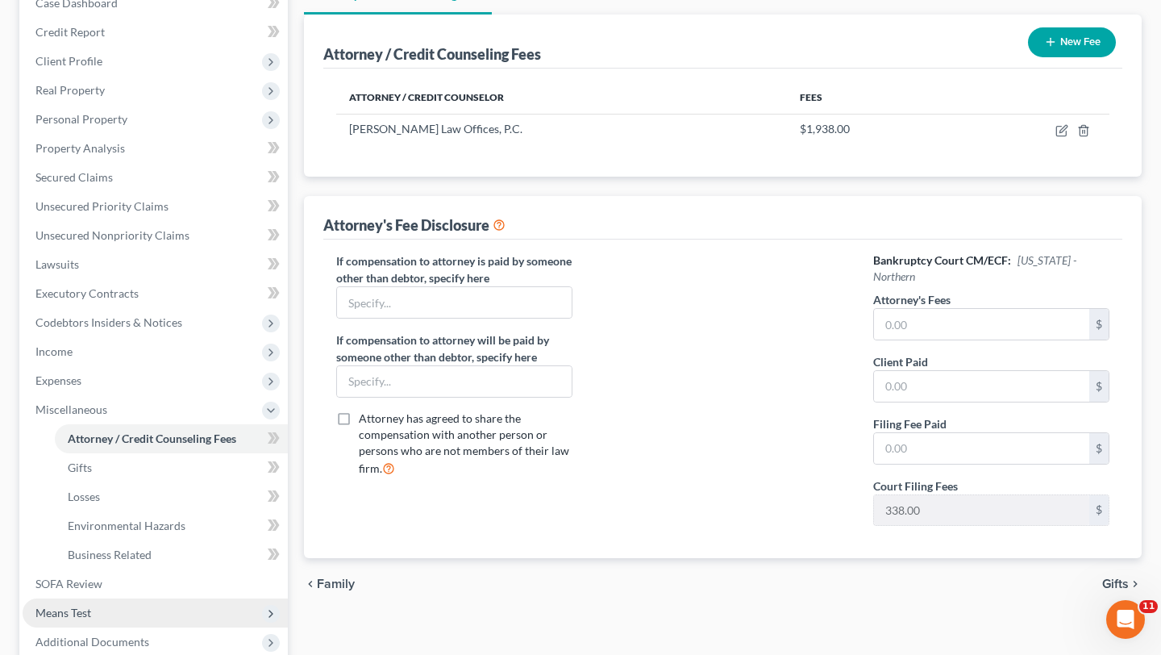
click at [140, 610] on span "Means Test" at bounding box center [155, 612] width 265 height 29
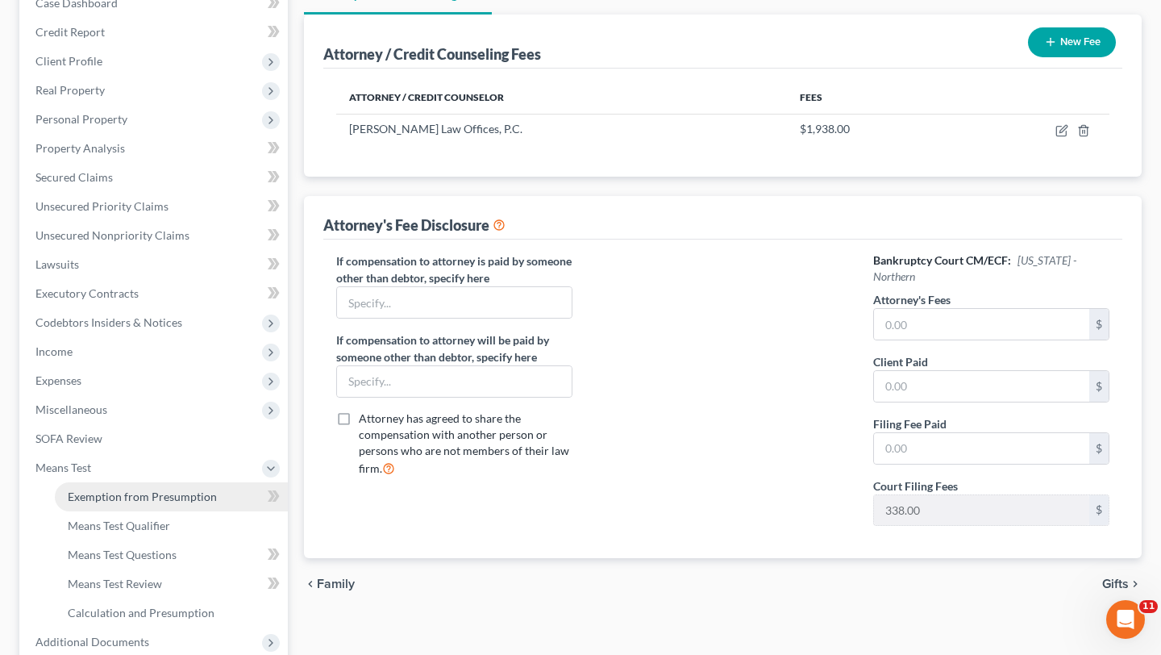
click at [140, 493] on span "Exemption from Presumption" at bounding box center [142, 496] width 149 height 14
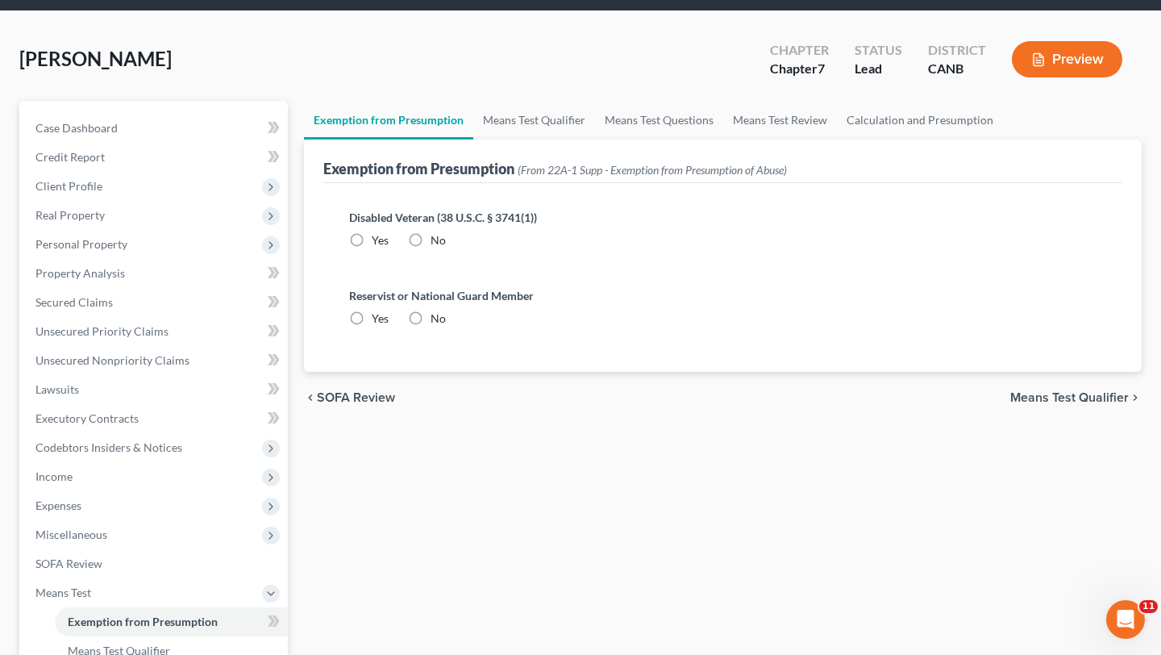
radio input "true"
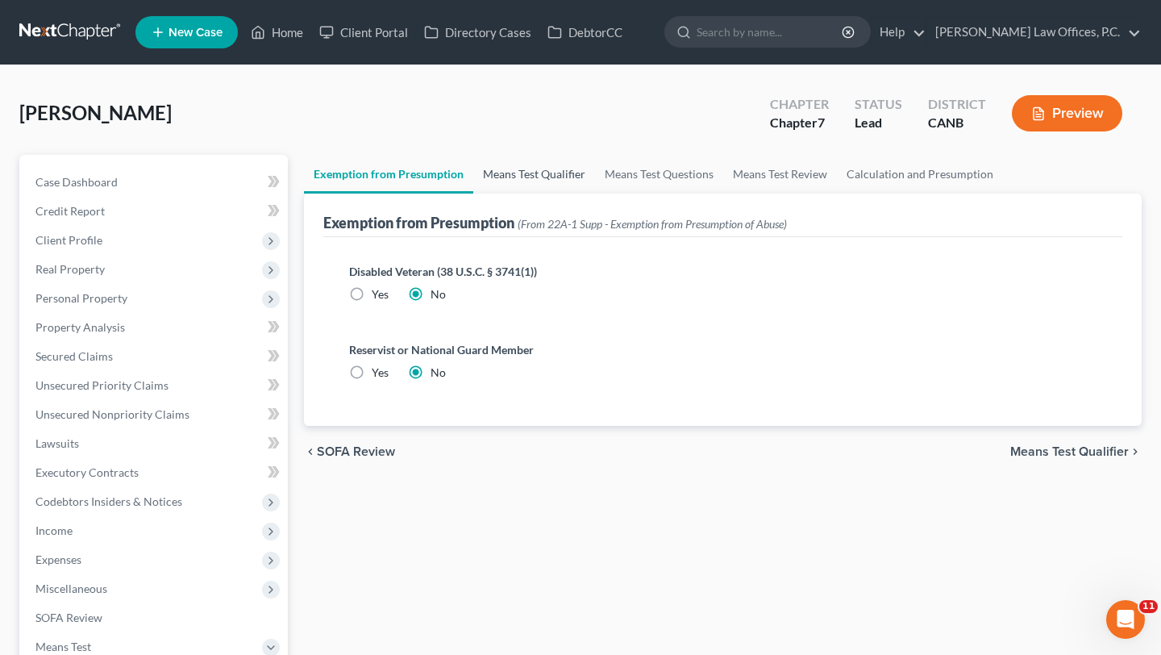
click at [529, 166] on link "Means Test Qualifier" at bounding box center [534, 174] width 122 height 39
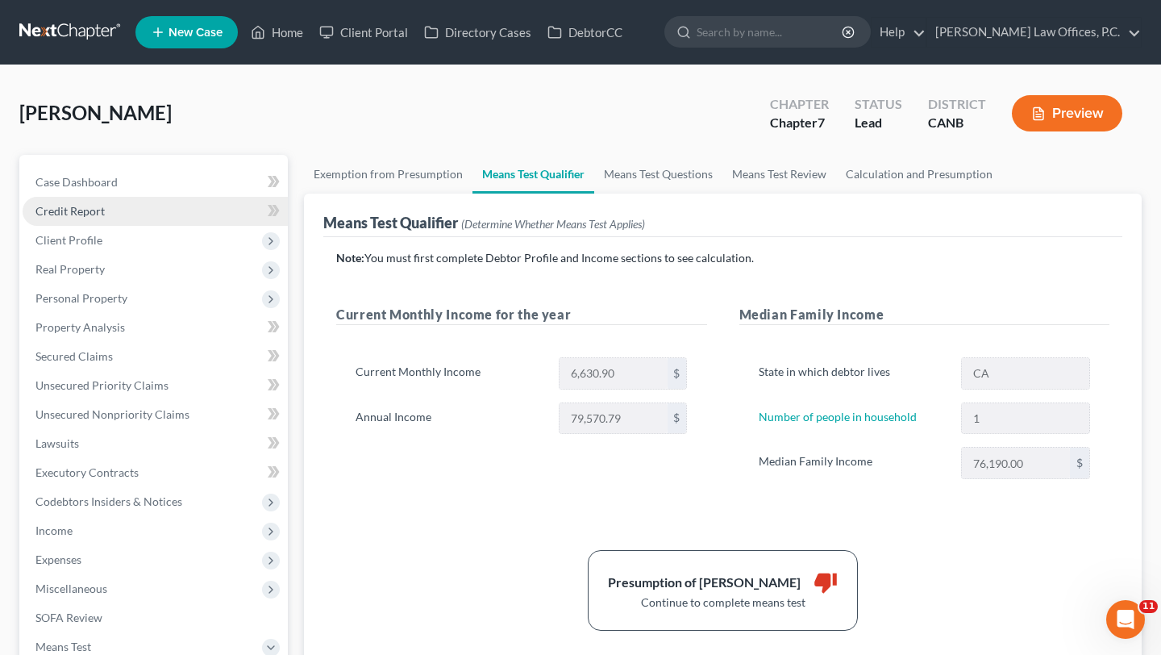
click at [129, 212] on link "Credit Report" at bounding box center [155, 211] width 265 height 29
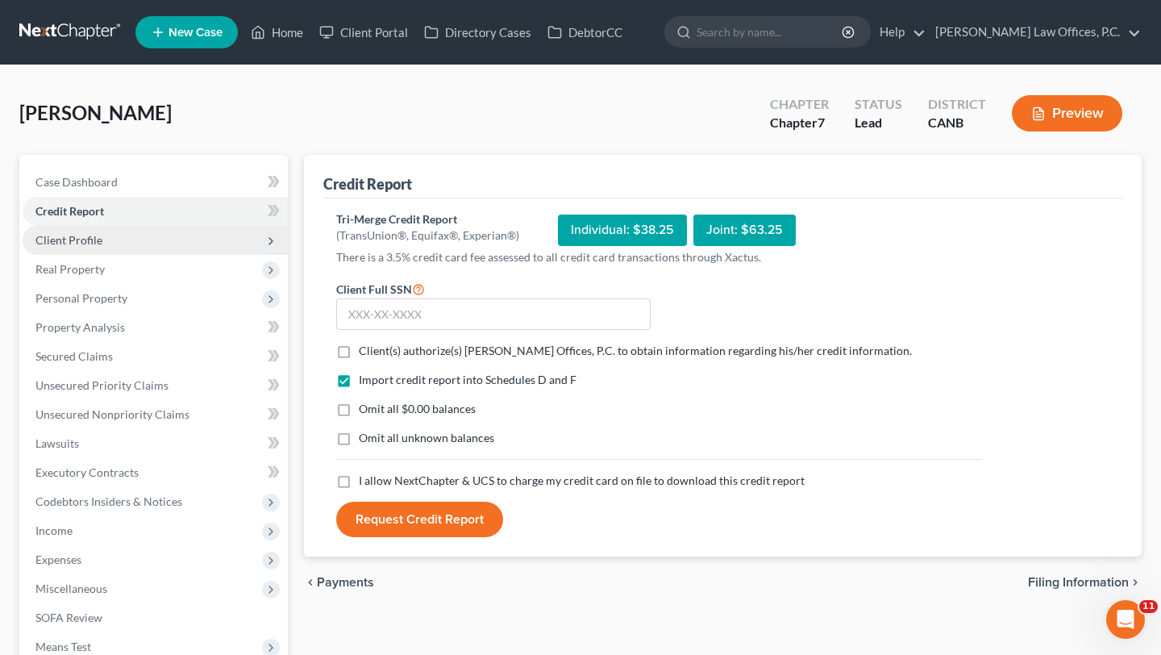
click at [108, 244] on span "Client Profile" at bounding box center [155, 240] width 265 height 29
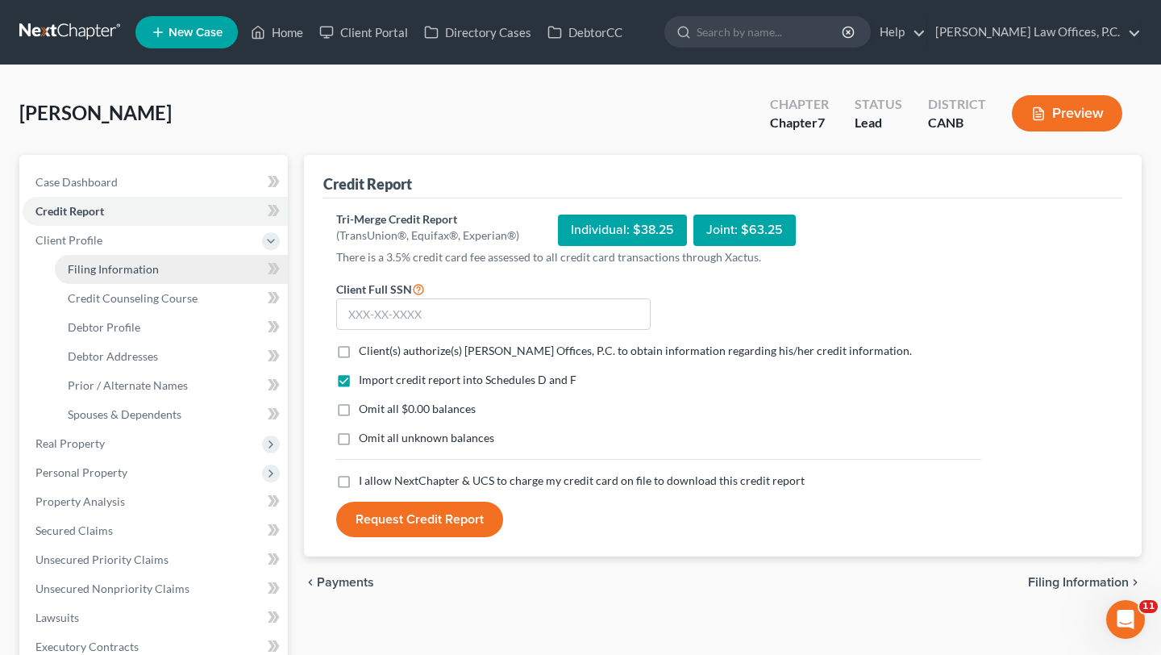
click at [114, 277] on link "Filing Information" at bounding box center [171, 269] width 233 height 29
select select "1"
select select "0"
select select "4"
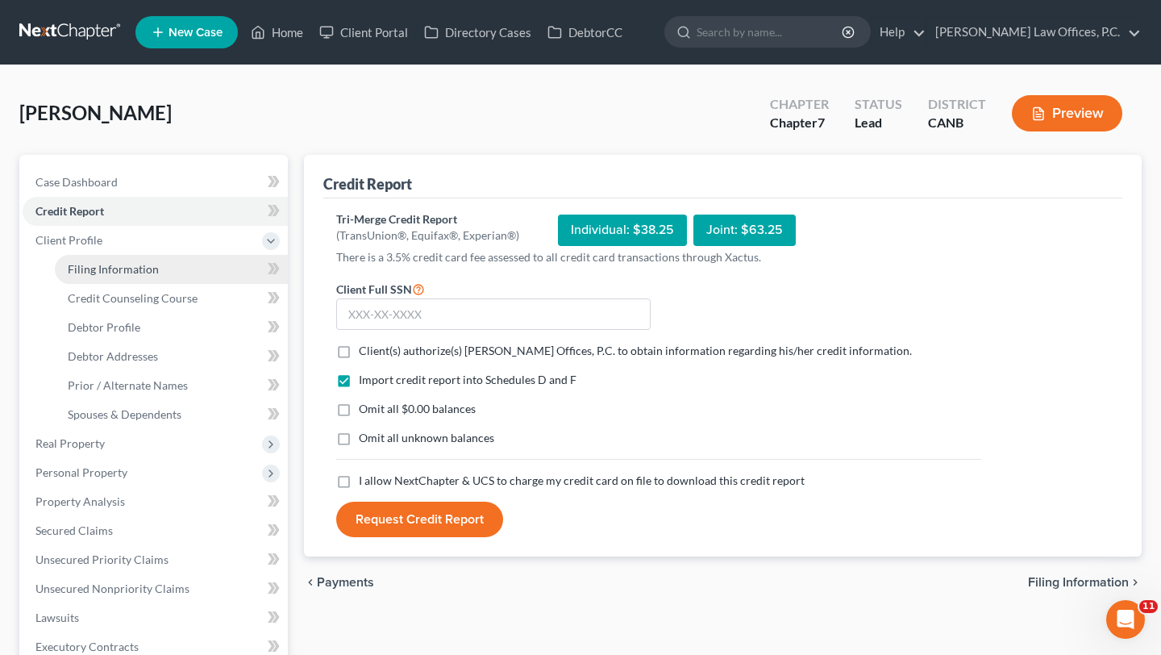
select select "0"
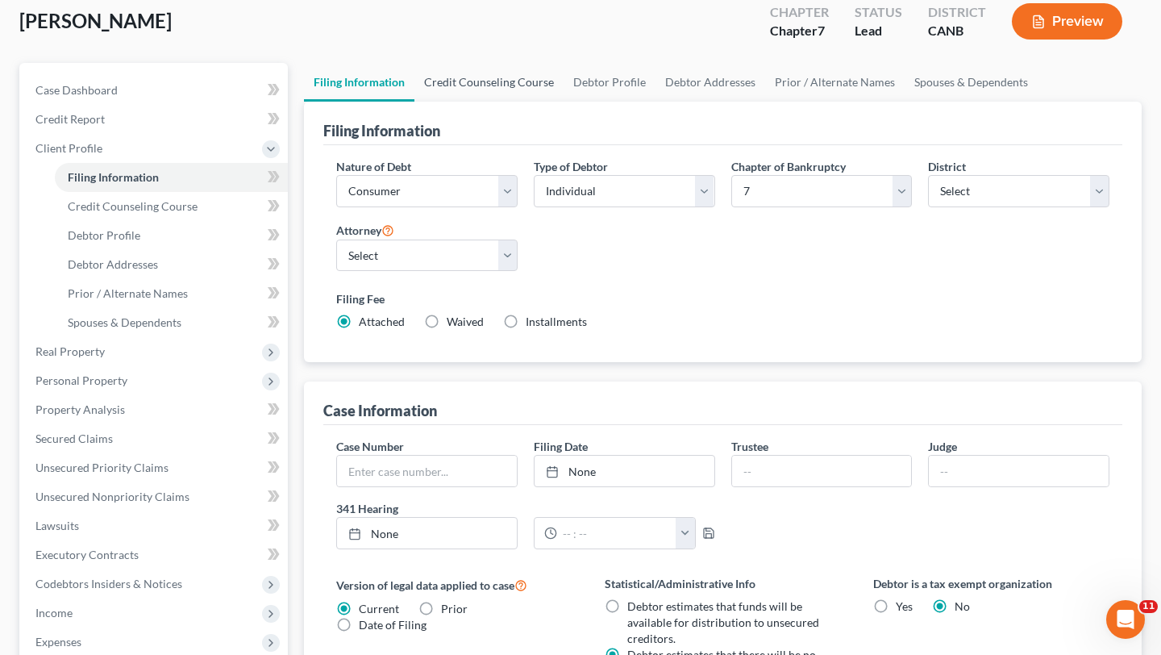
click at [502, 65] on link "Credit Counseling Course" at bounding box center [488, 82] width 149 height 39
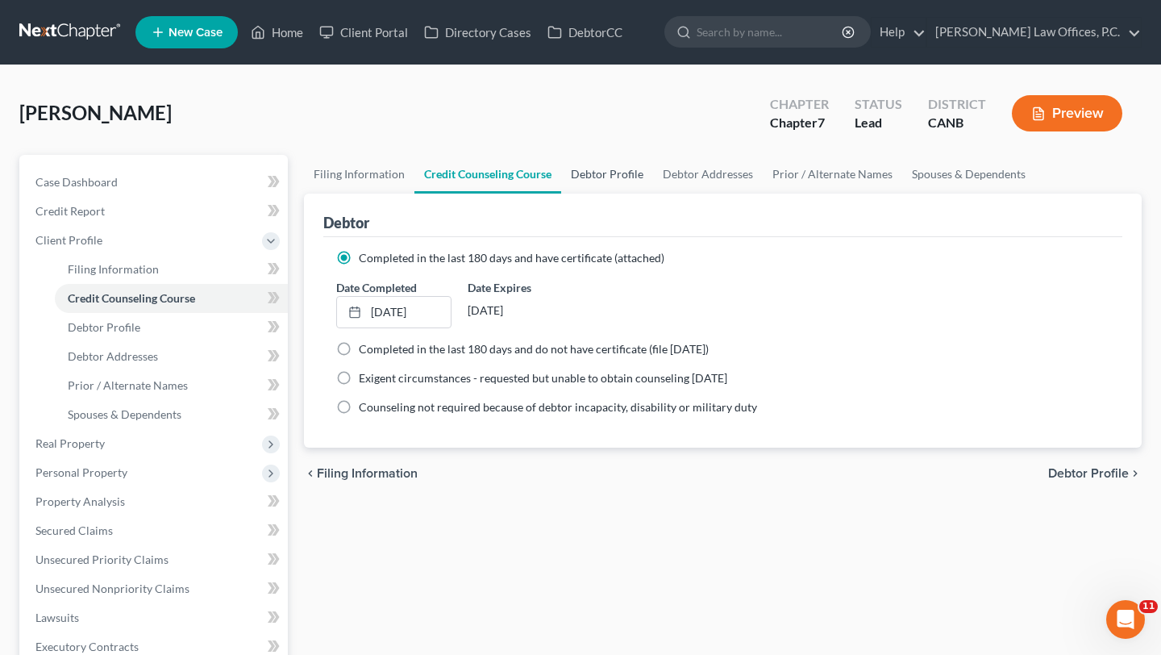
click at [575, 156] on link "Debtor Profile" at bounding box center [607, 174] width 92 height 39
select select "0"
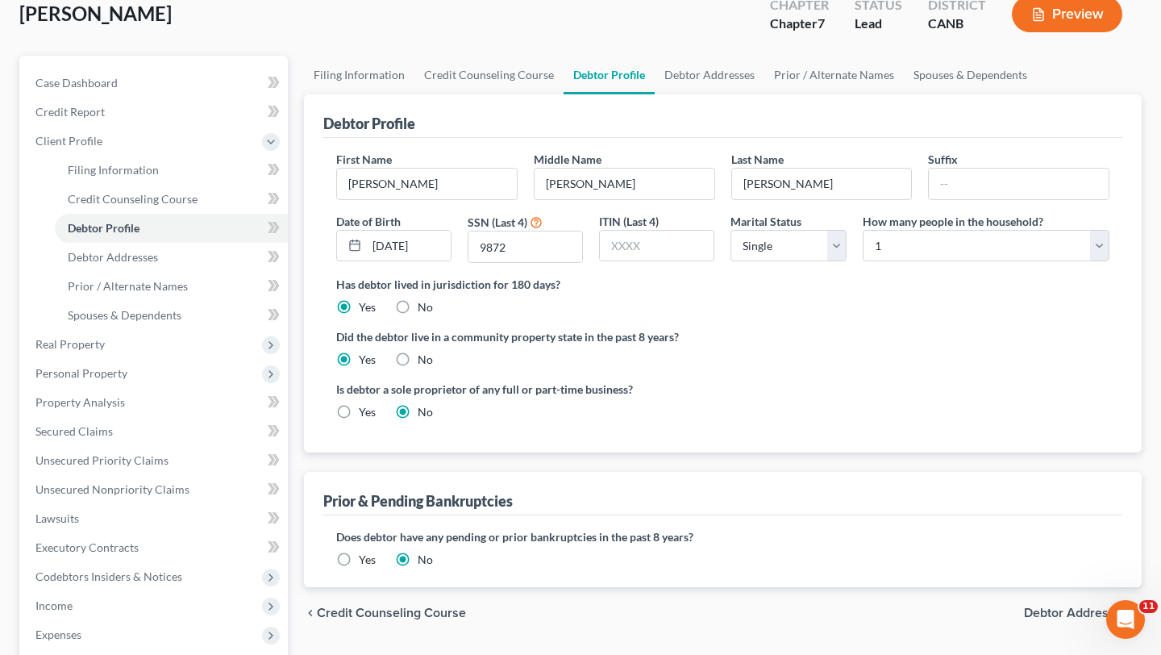
scroll to position [102, 0]
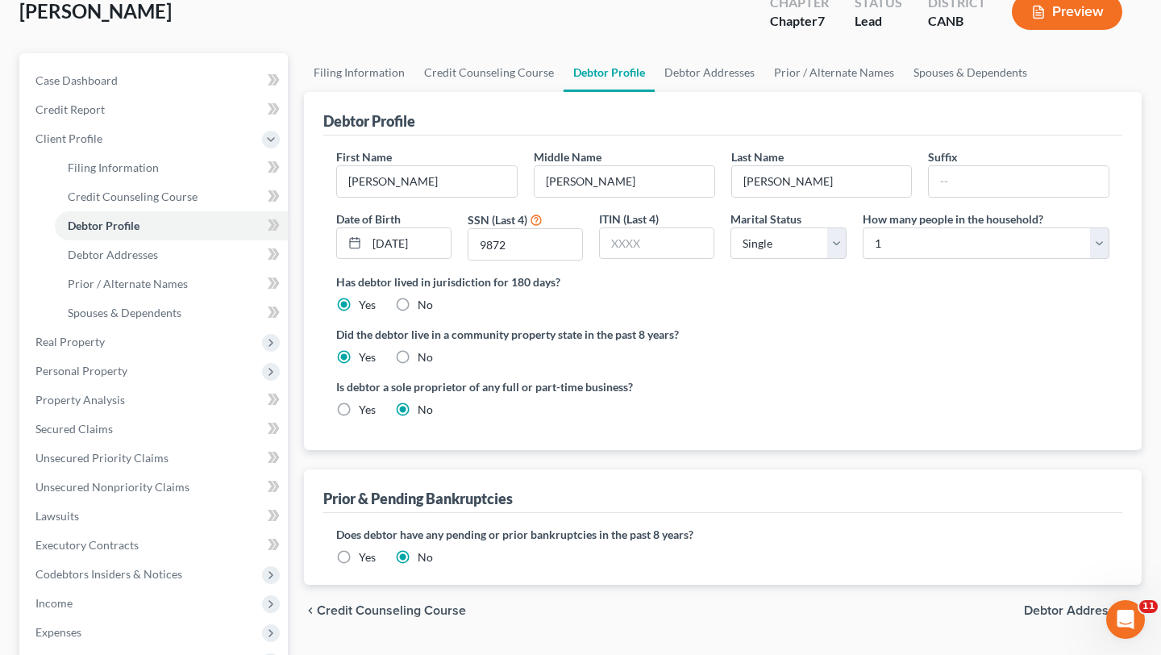
click at [575, 96] on div "Debtor Profile" at bounding box center [722, 114] width 799 height 44
click at [575, 74] on link "Debtor Addresses" at bounding box center [710, 72] width 110 height 39
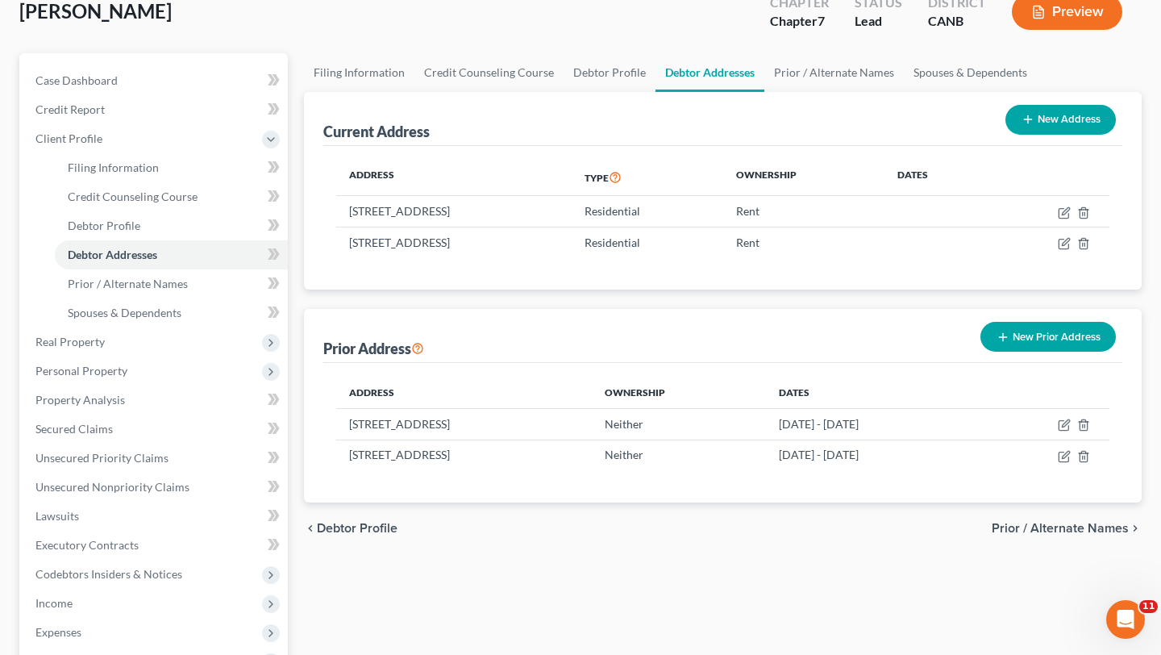
scroll to position [101, 0]
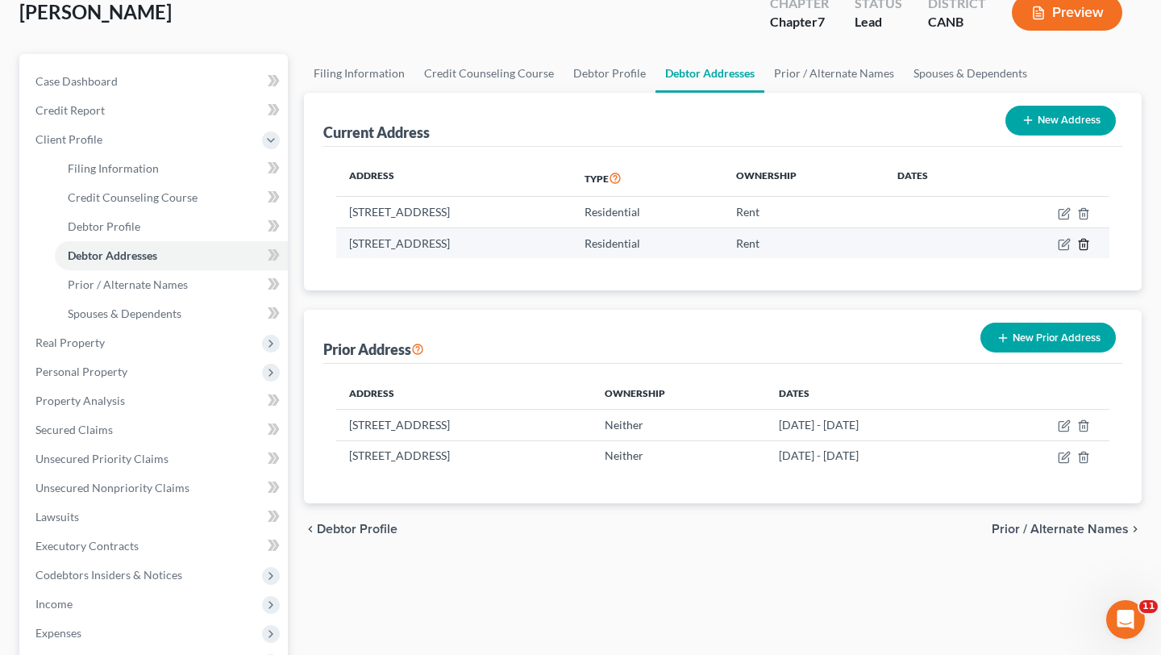
click at [575, 243] on icon "button" at bounding box center [1083, 244] width 13 height 13
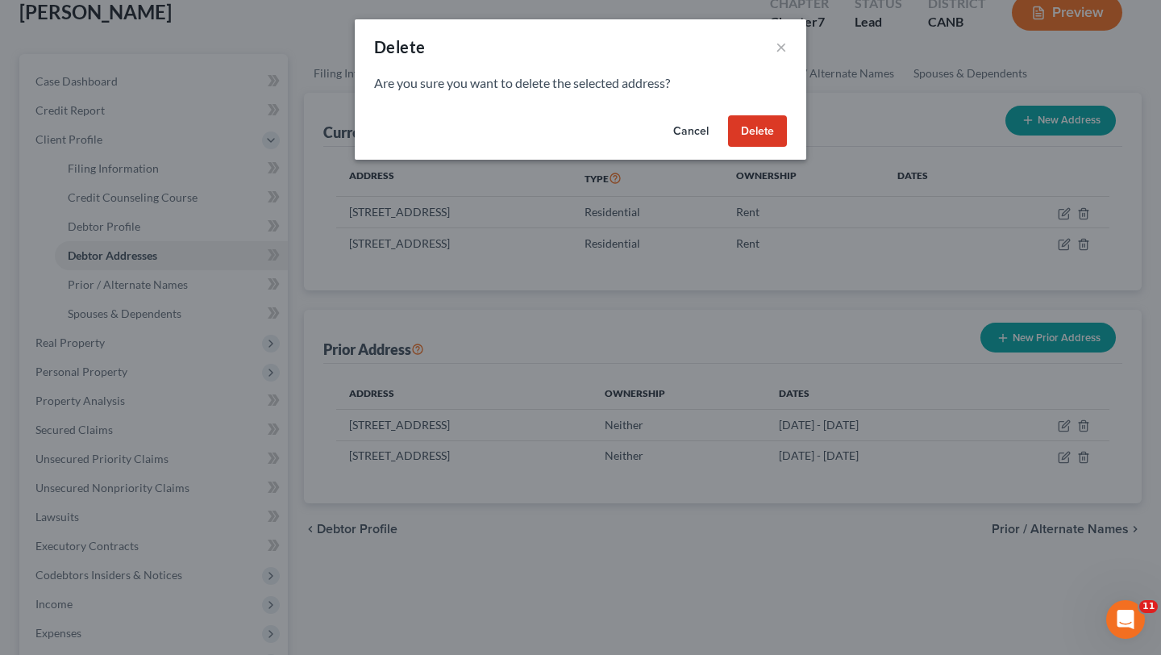
click at [575, 138] on button "Delete" at bounding box center [757, 131] width 59 height 32
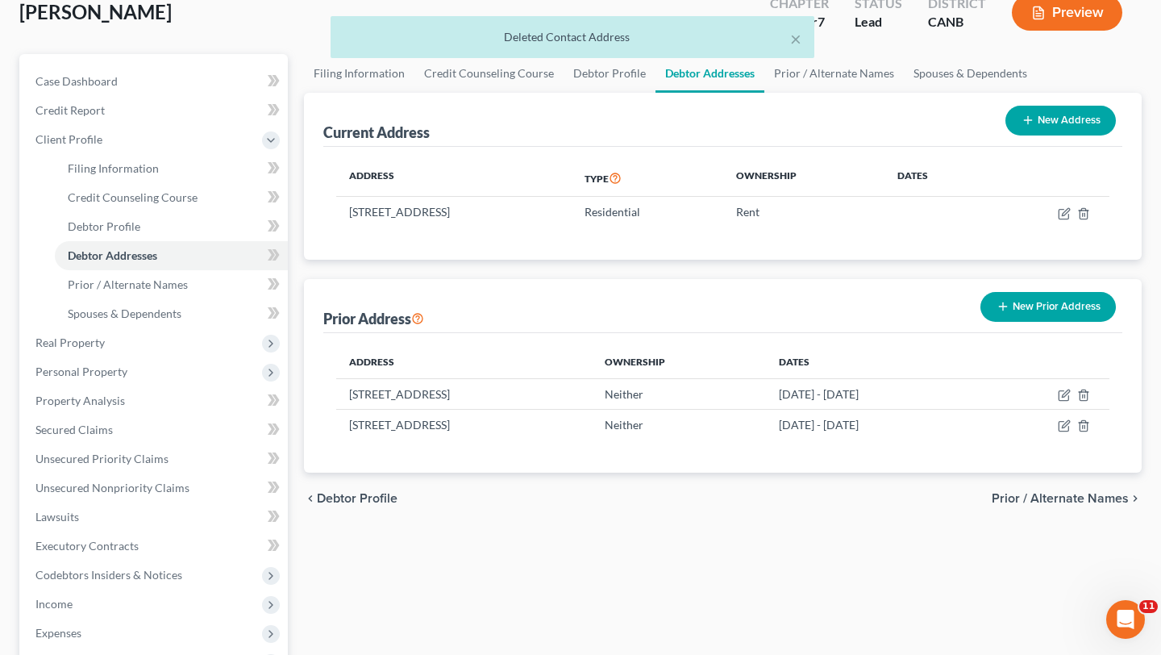
click at [575, 56] on div "× Deleted Contact Address" at bounding box center [573, 37] width 484 height 42
click at [575, 64] on div "× Deleted Contact Address" at bounding box center [572, 41] width 1161 height 50
click at [575, 73] on link "Prior / Alternate Names" at bounding box center [833, 73] width 139 height 39
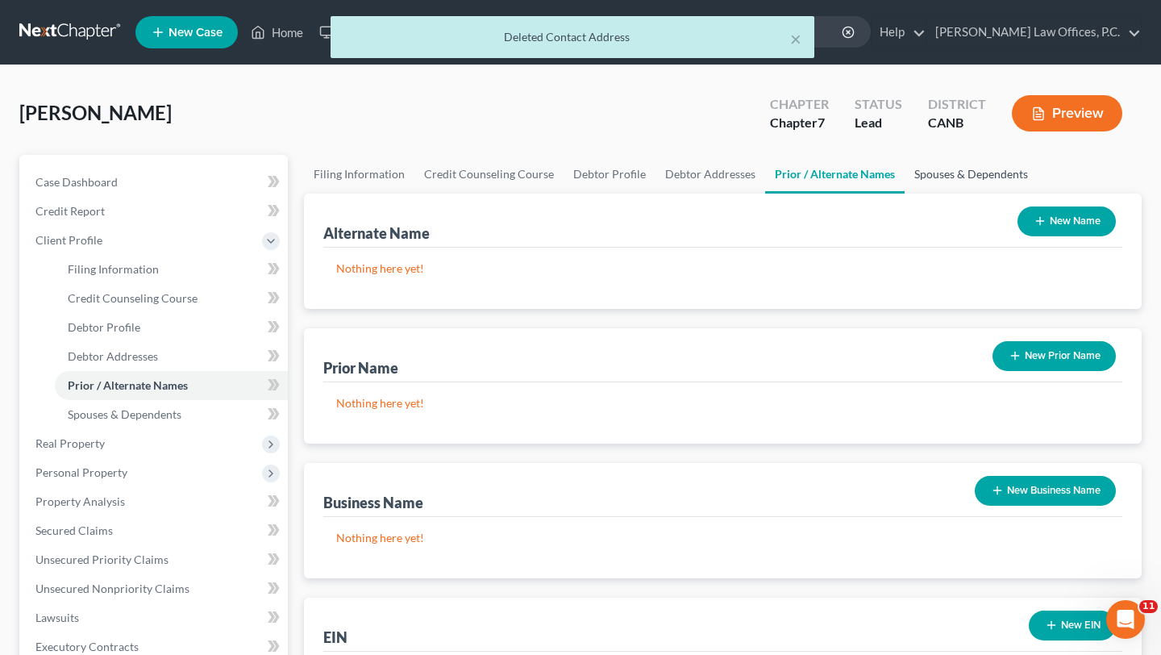
click at [575, 176] on link "Spouses & Dependents" at bounding box center [971, 174] width 133 height 39
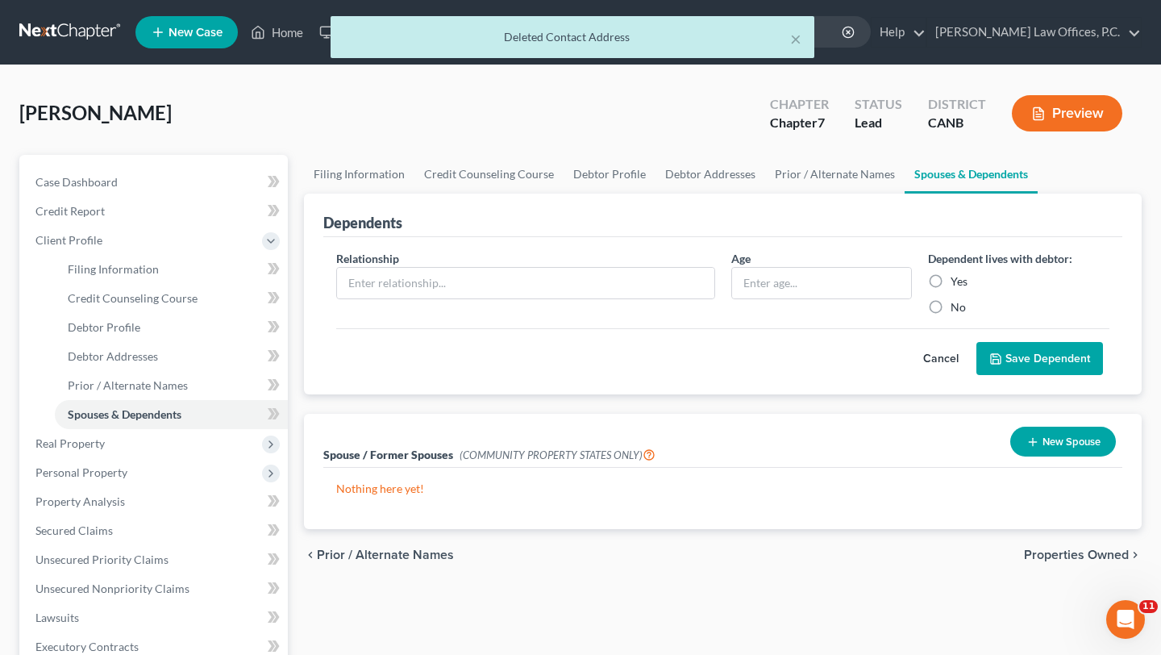
scroll to position [205, 0]
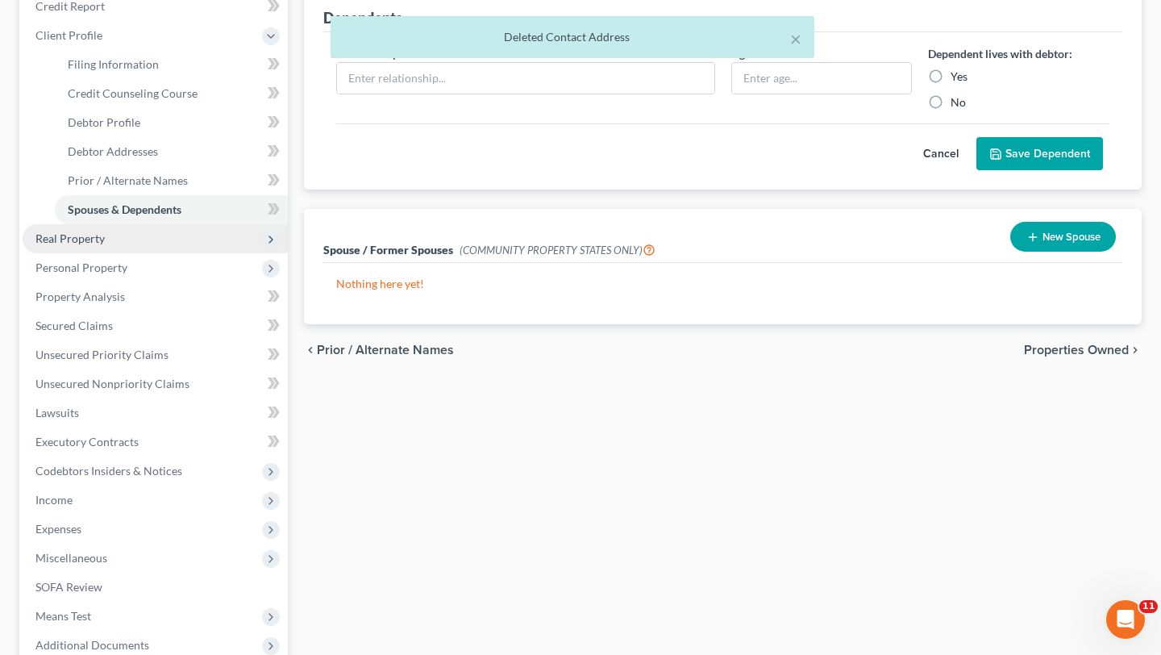
click at [160, 237] on span "Real Property" at bounding box center [155, 238] width 265 height 29
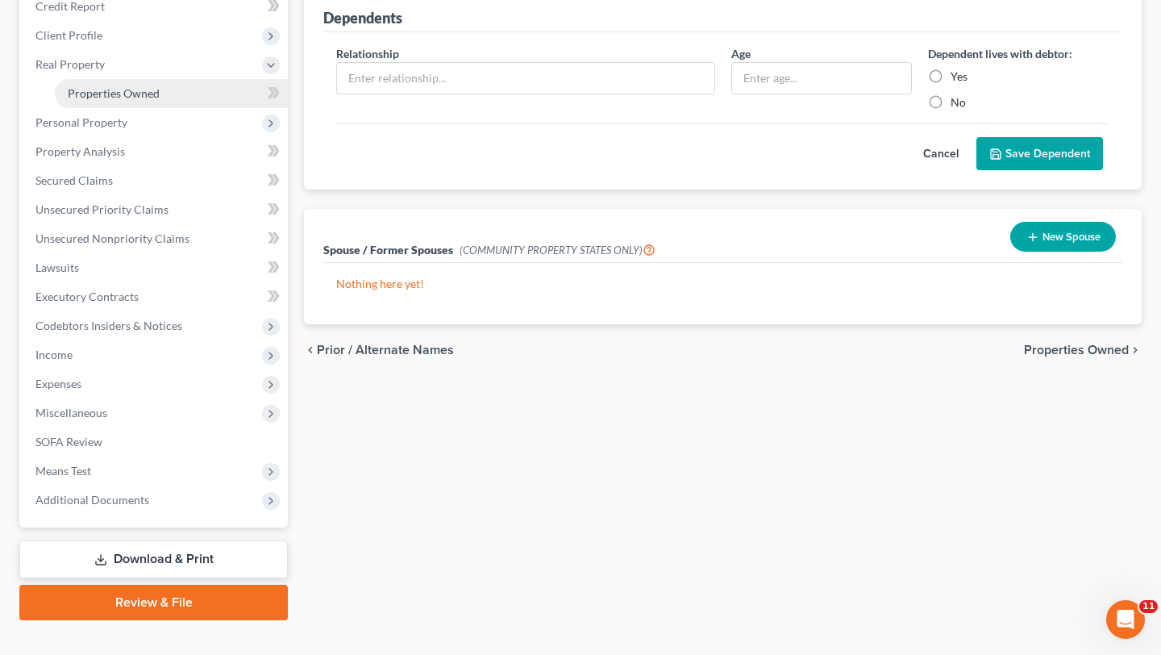
click at [151, 99] on span "Properties Owned" at bounding box center [114, 93] width 92 height 14
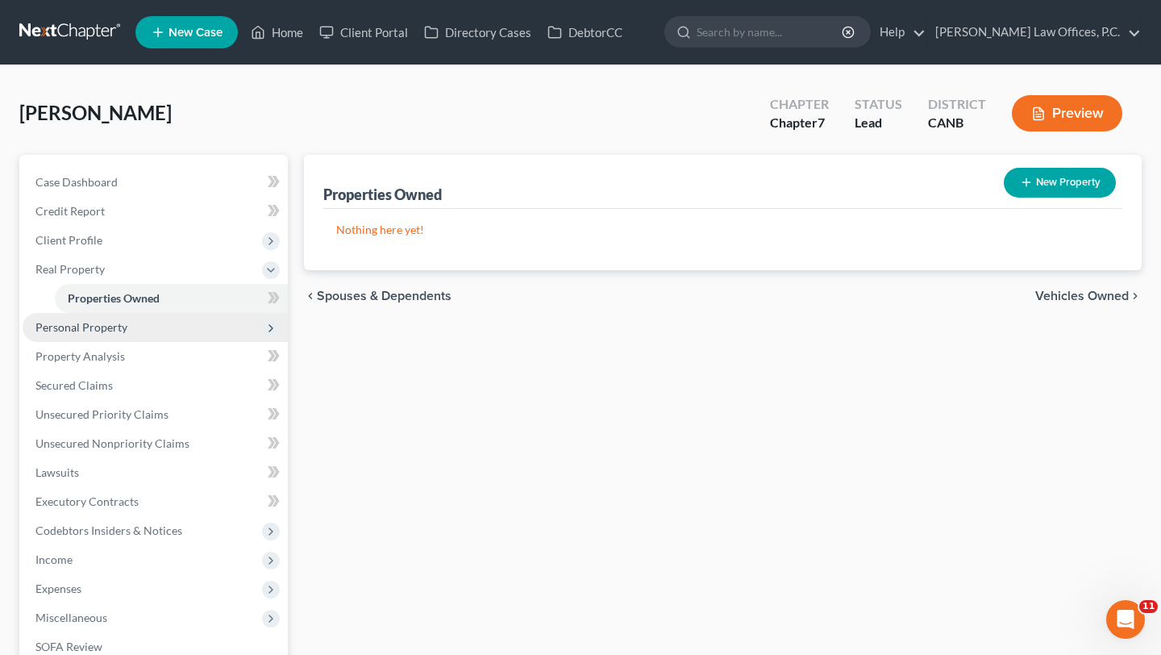
click at [96, 329] on span "Personal Property" at bounding box center [81, 327] width 92 height 14
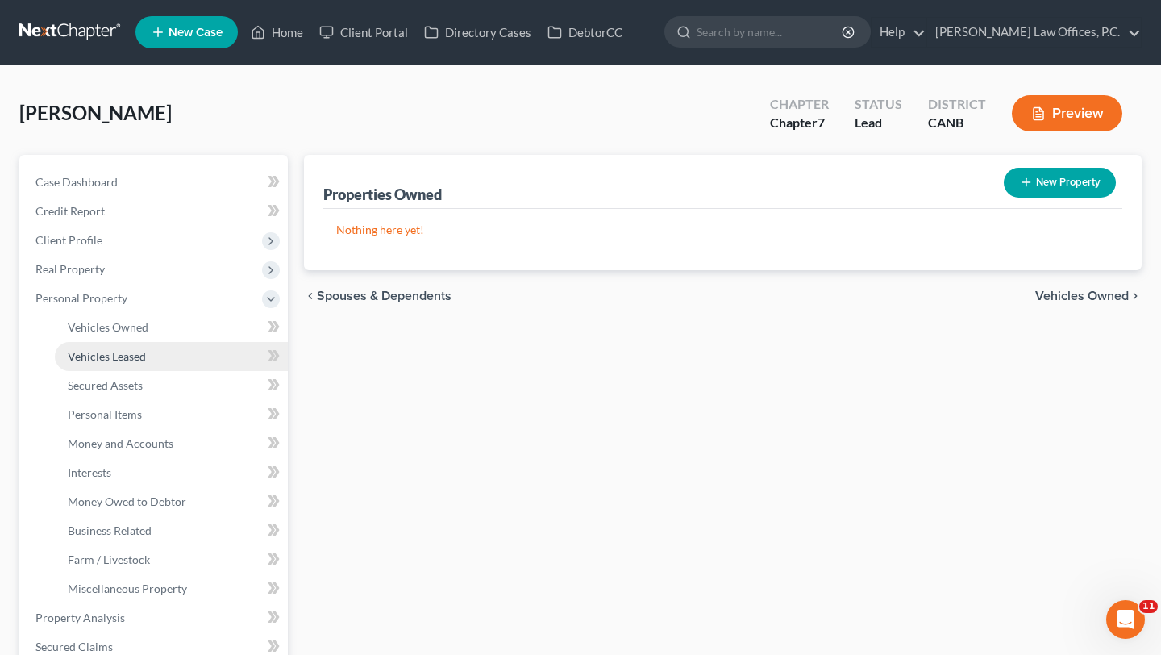
click at [107, 352] on span "Vehicles Leased" at bounding box center [107, 356] width 78 height 14
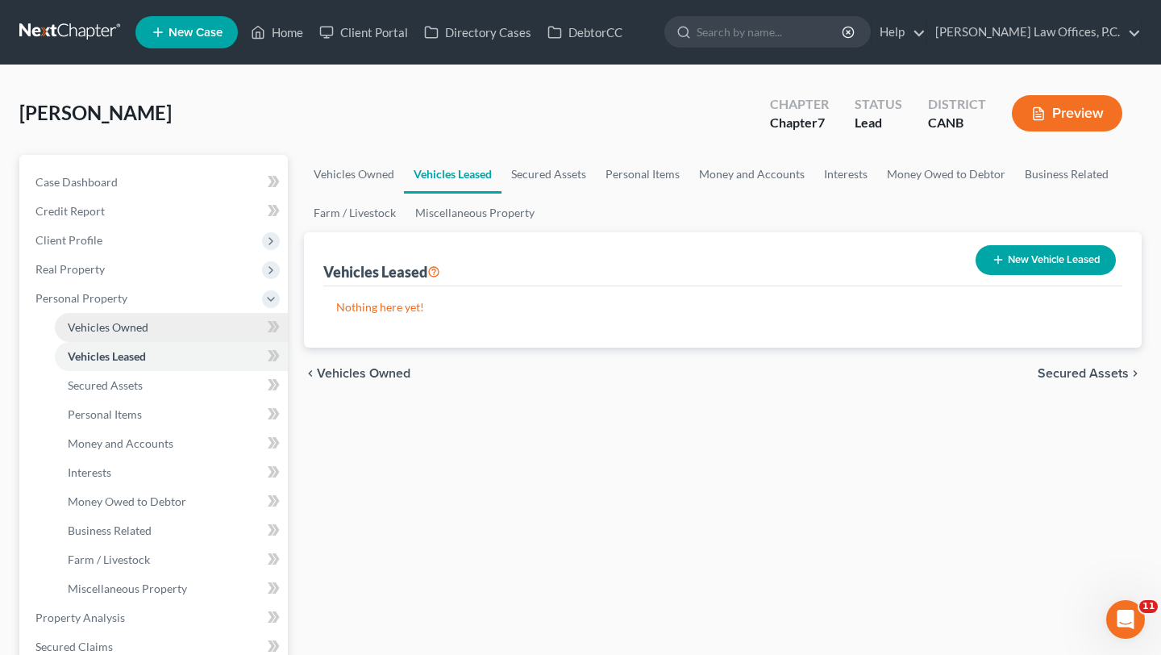
click at [107, 337] on link "Vehicles Owned" at bounding box center [171, 327] width 233 height 29
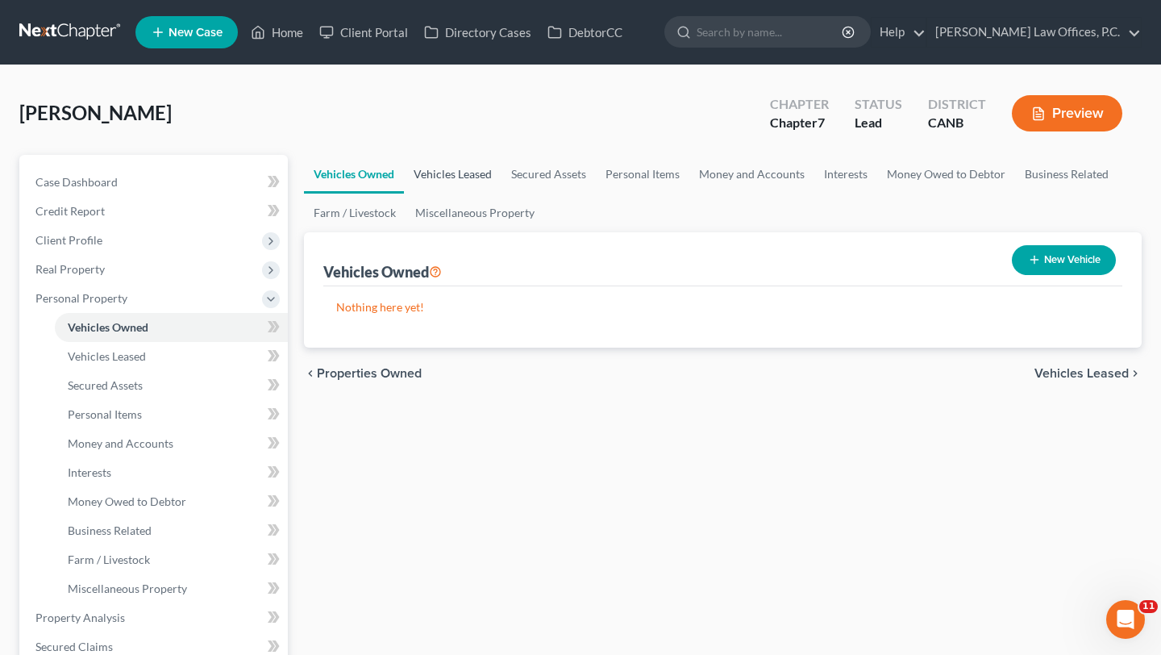
click at [447, 172] on link "Vehicles Leased" at bounding box center [453, 174] width 98 height 39
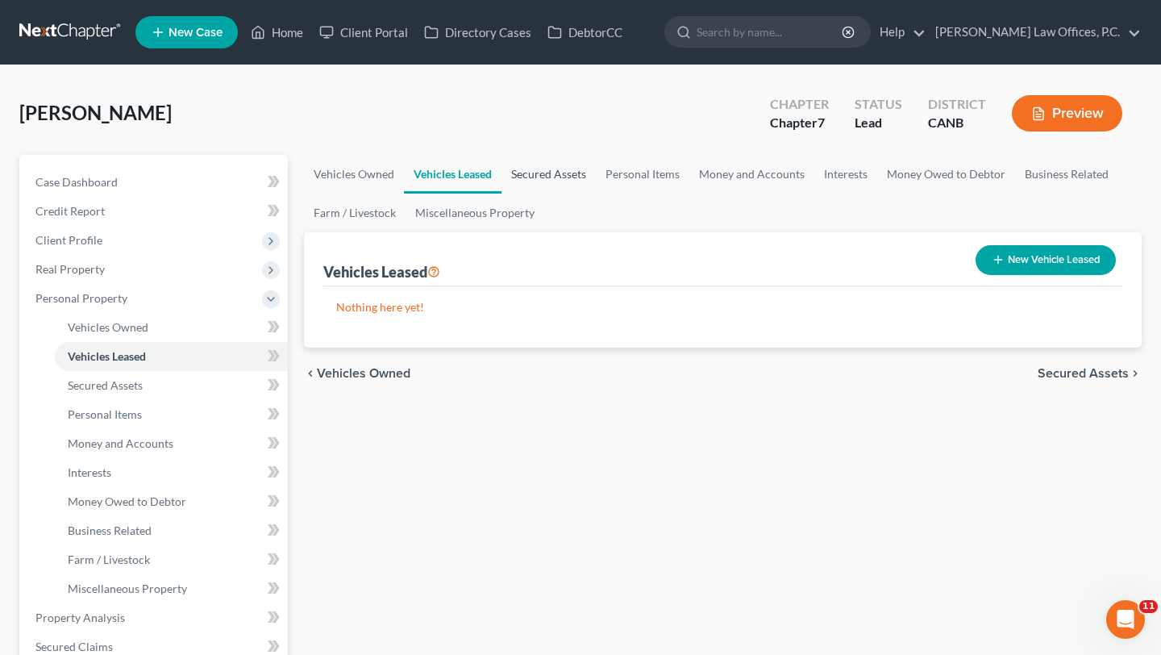
click at [565, 169] on link "Secured Assets" at bounding box center [548, 174] width 94 height 39
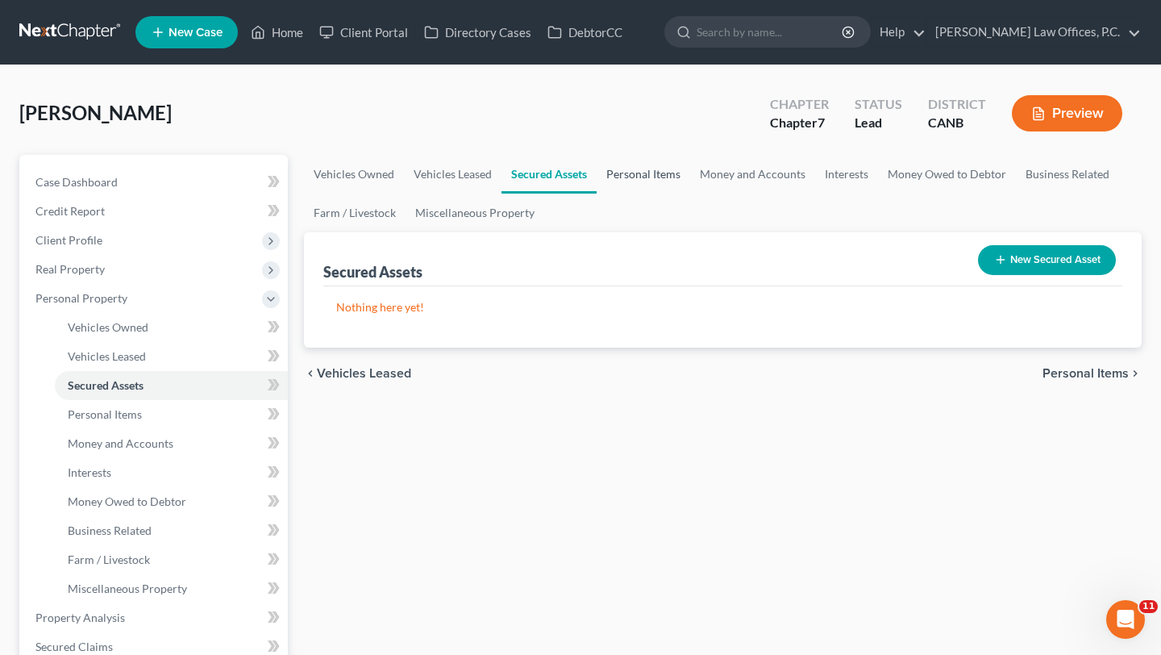
click at [575, 169] on link "Personal Items" at bounding box center [644, 174] width 94 height 39
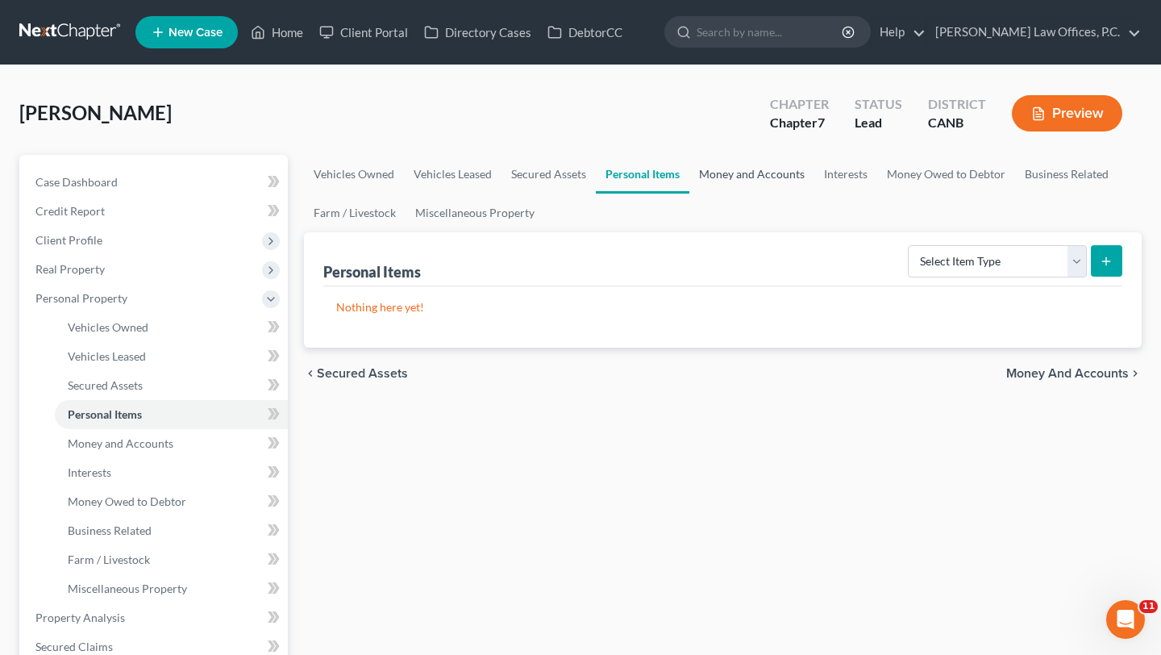
click at [575, 177] on link "Money and Accounts" at bounding box center [751, 174] width 125 height 39
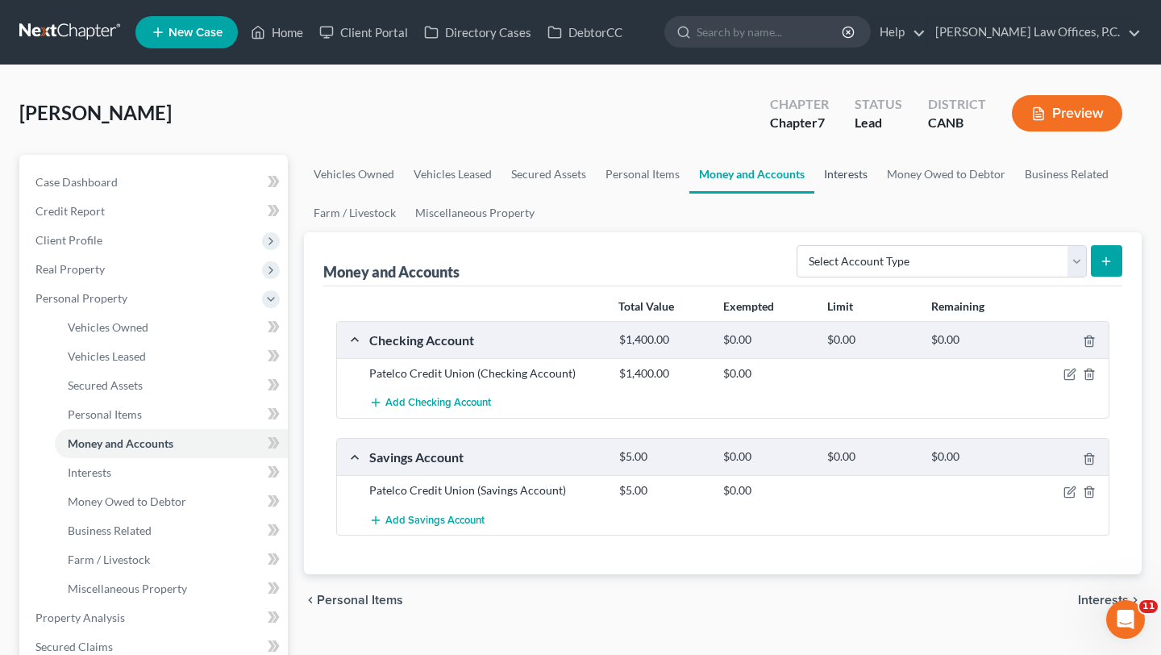
click at [575, 174] on link "Interests" at bounding box center [845, 174] width 63 height 39
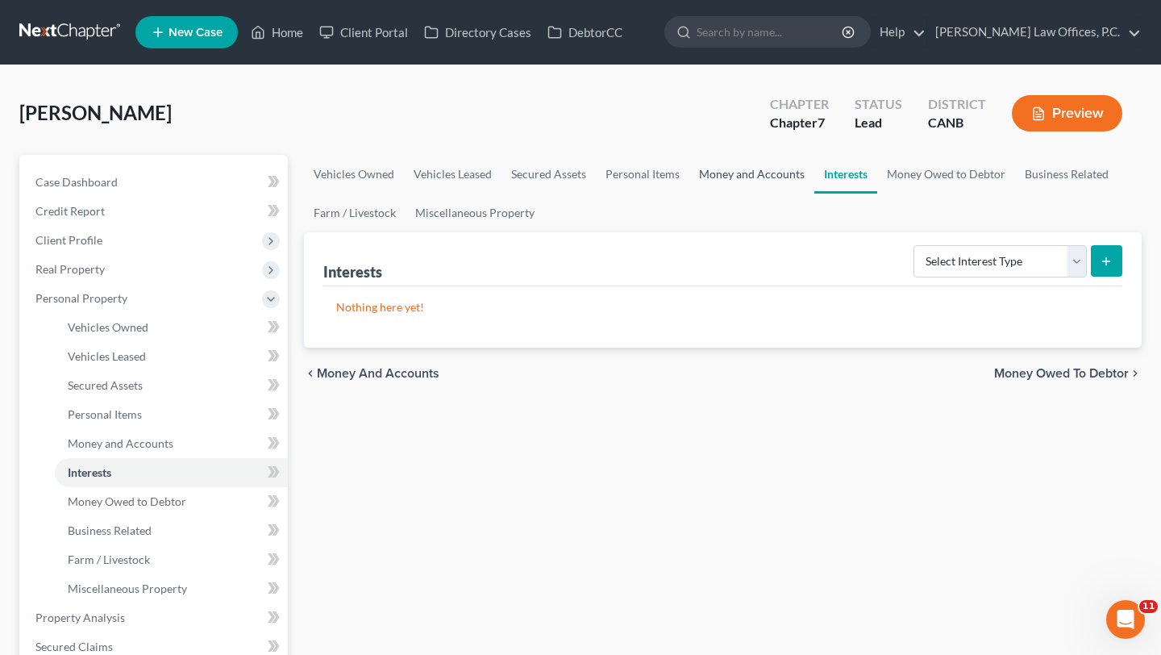
click at [575, 175] on link "Money and Accounts" at bounding box center [751, 174] width 125 height 39
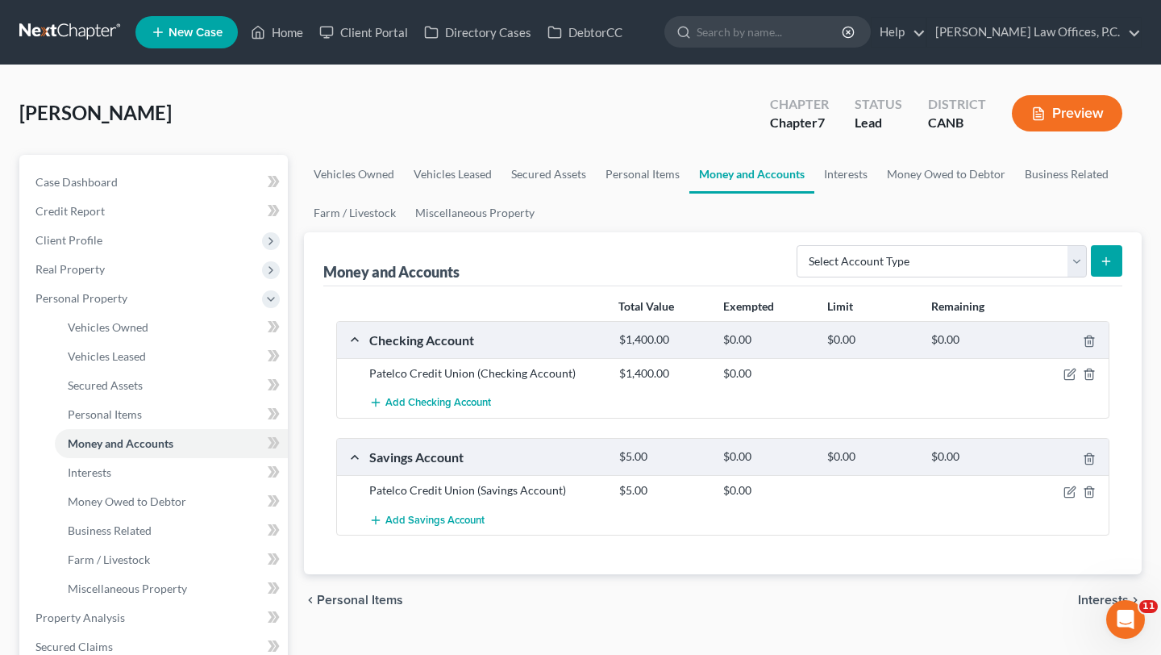
scroll to position [110, 0]
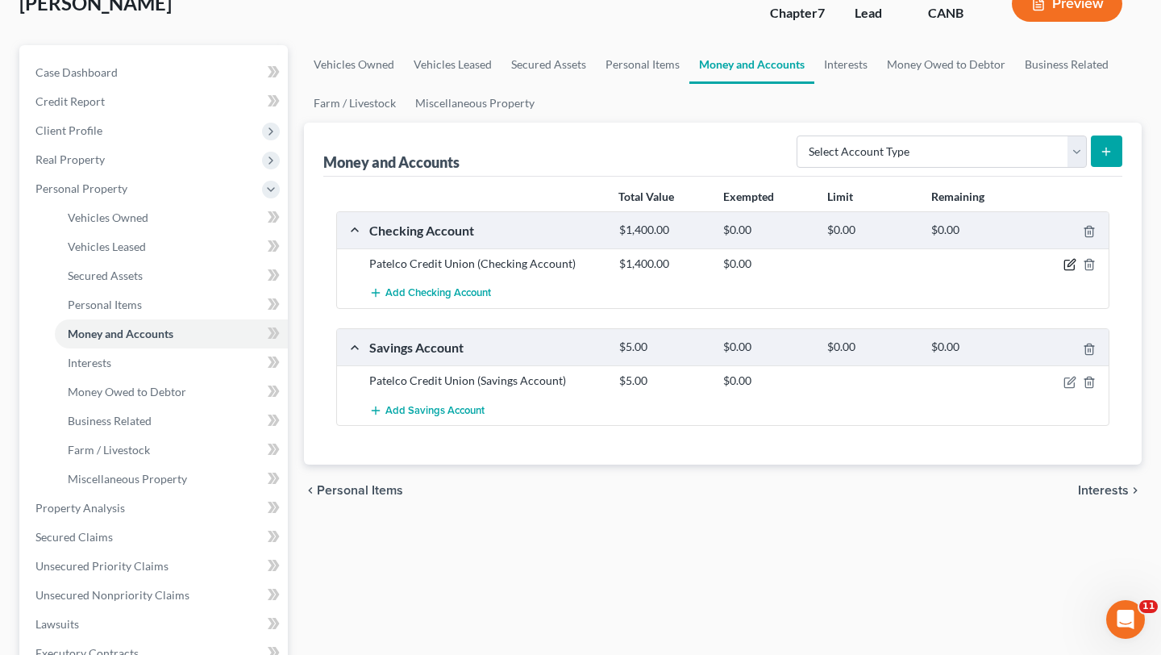
click at [575, 265] on icon "button" at bounding box center [1071, 263] width 7 height 7
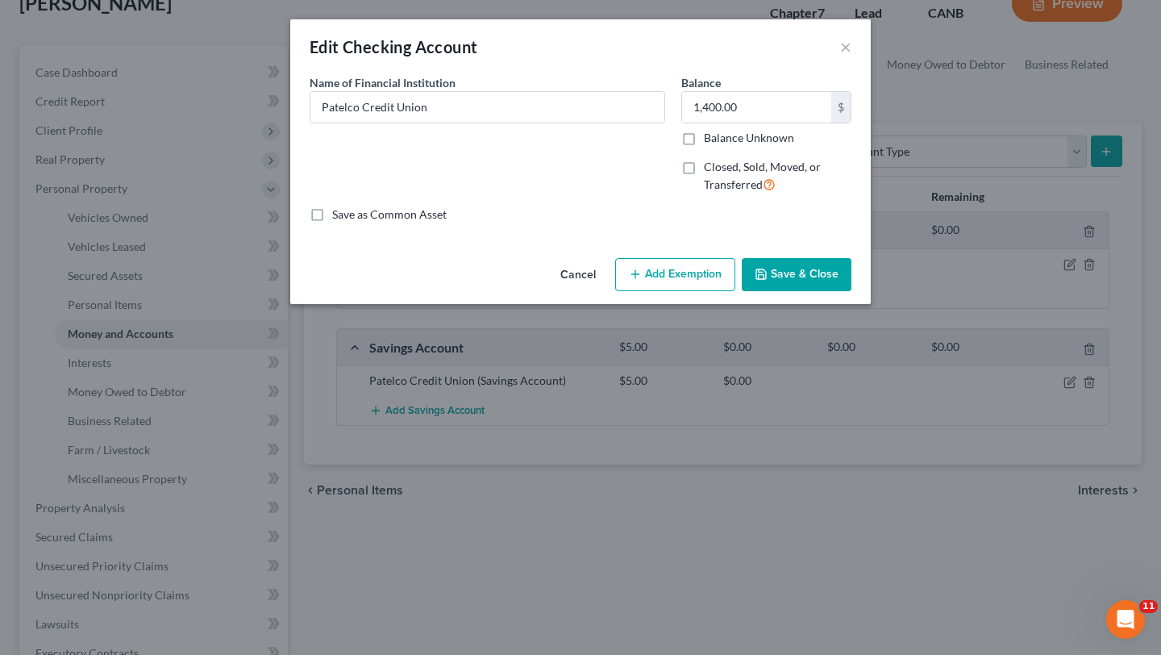
click at [575, 263] on button "Add Exemption" at bounding box center [675, 275] width 120 height 34
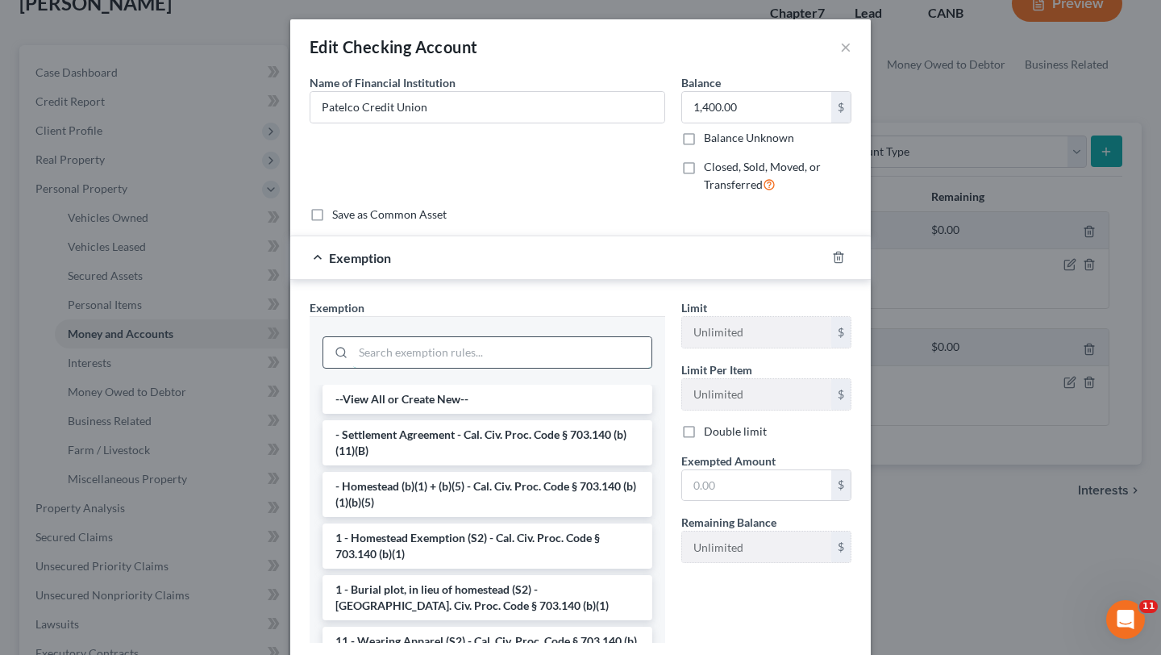
click at [430, 351] on input "search" at bounding box center [502, 352] width 298 height 31
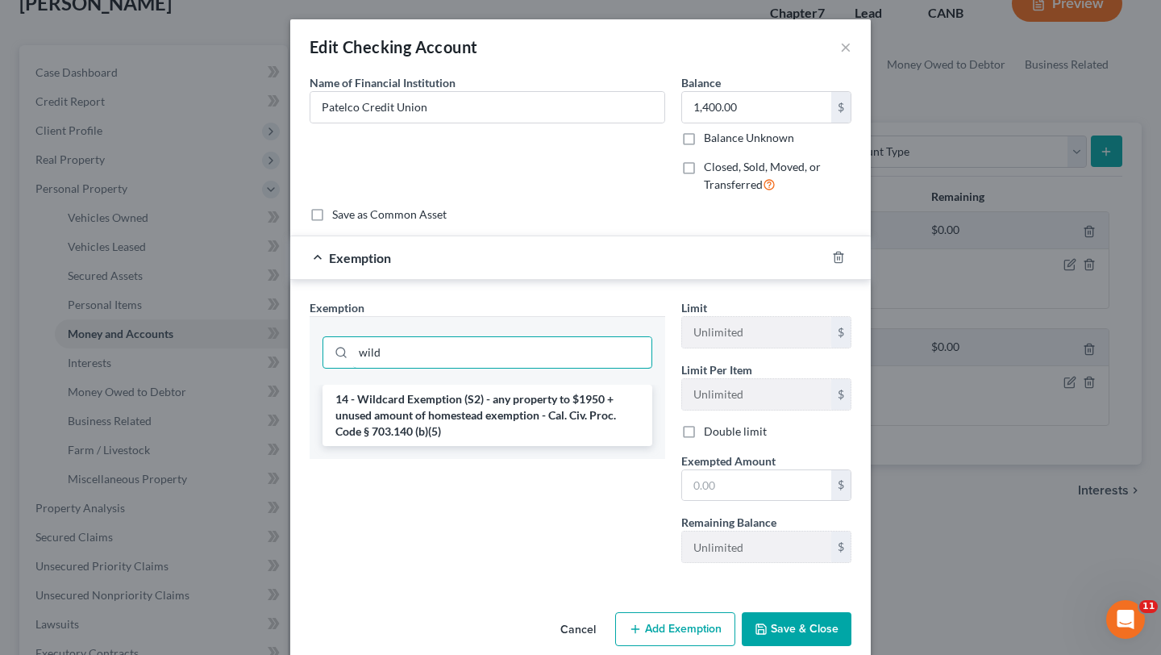
type input "wild"
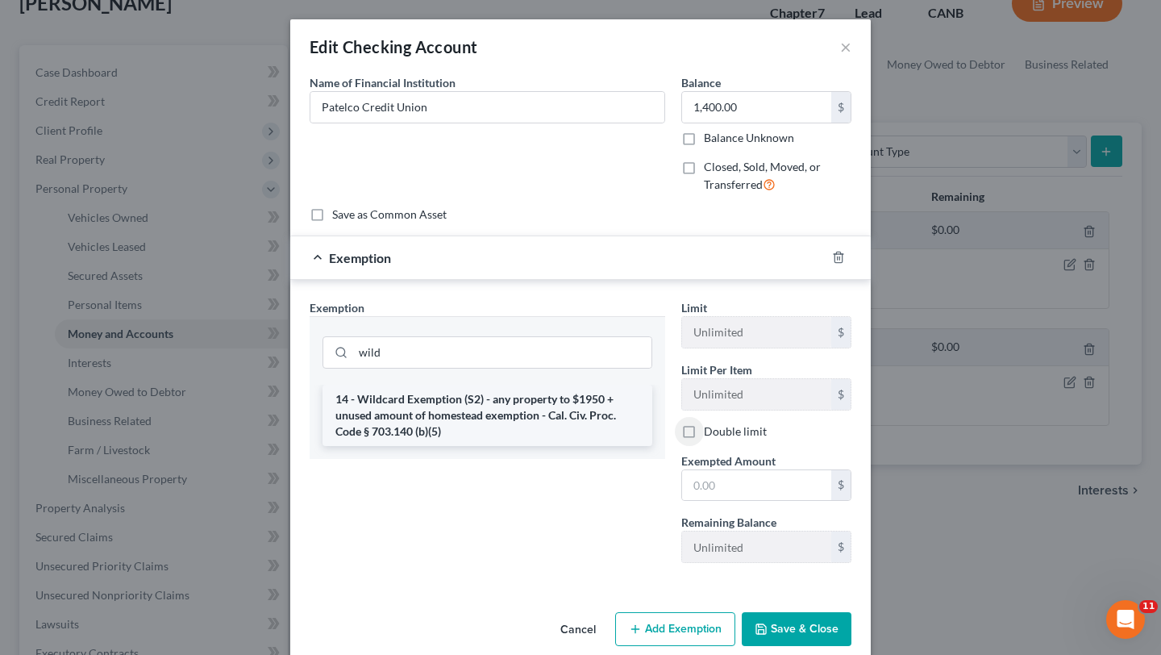
click at [556, 413] on li "14 - Wildcard Exemption (S2) - any property to $1950 + unused amount of homeste…" at bounding box center [488, 415] width 330 height 61
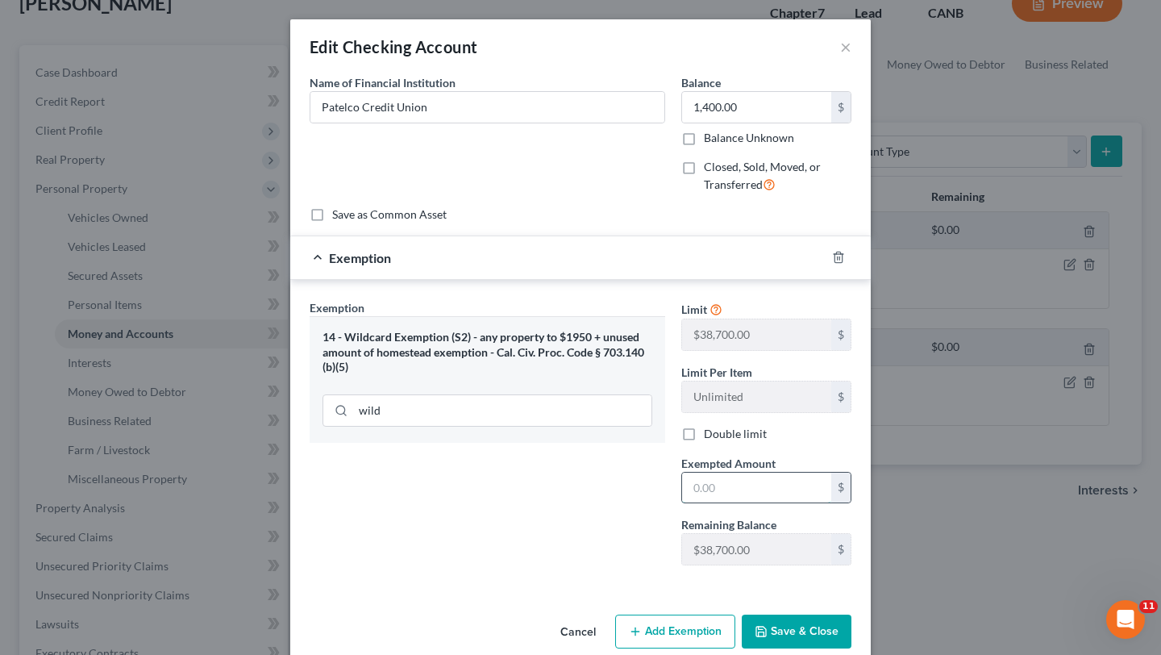
click at [575, 496] on input "text" at bounding box center [756, 487] width 149 height 31
type input "1,400"
click at [575, 632] on button "Save & Close" at bounding box center [797, 631] width 110 height 34
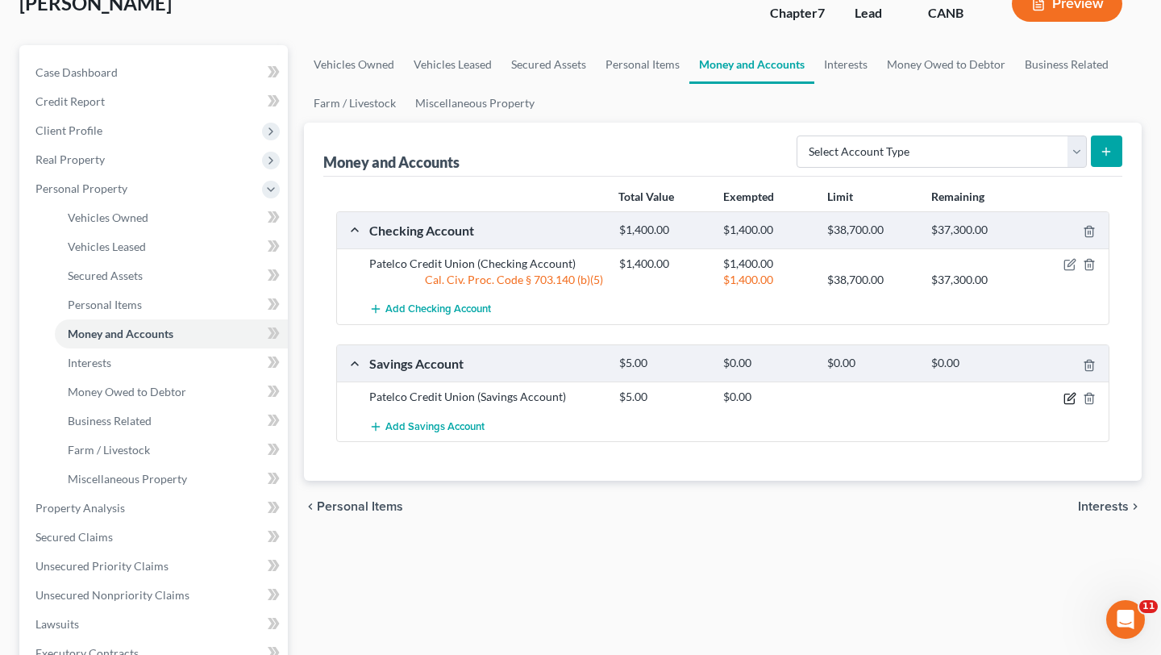
click at [575, 397] on icon "button" at bounding box center [1069, 398] width 13 height 13
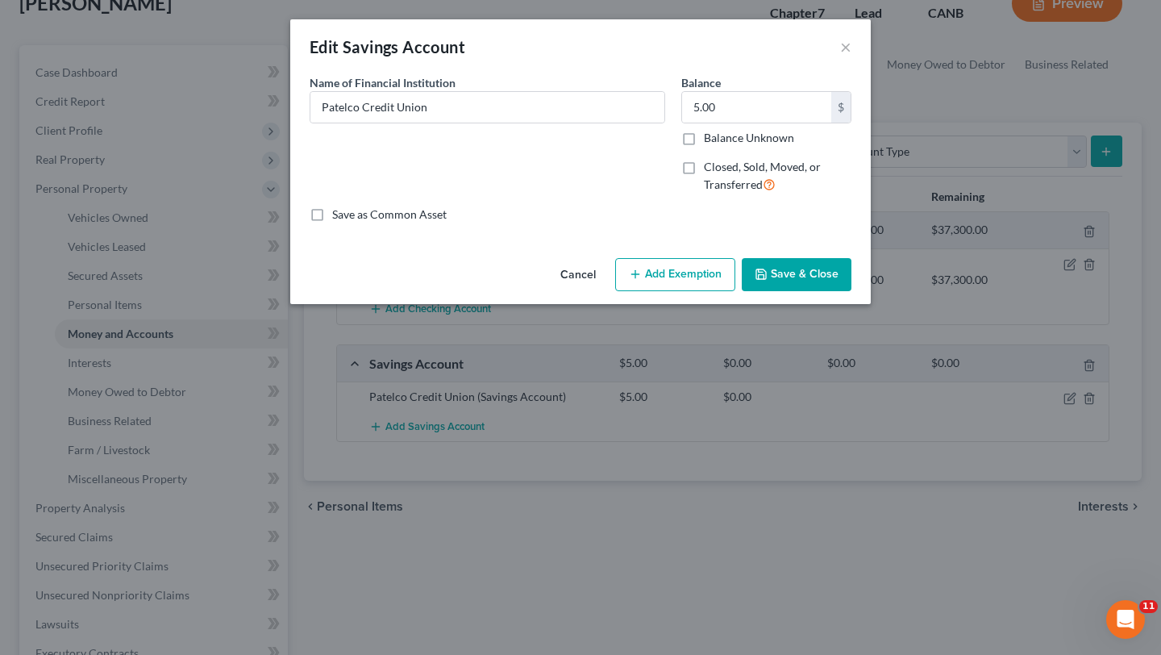
click at [575, 267] on button "Add Exemption" at bounding box center [675, 275] width 120 height 34
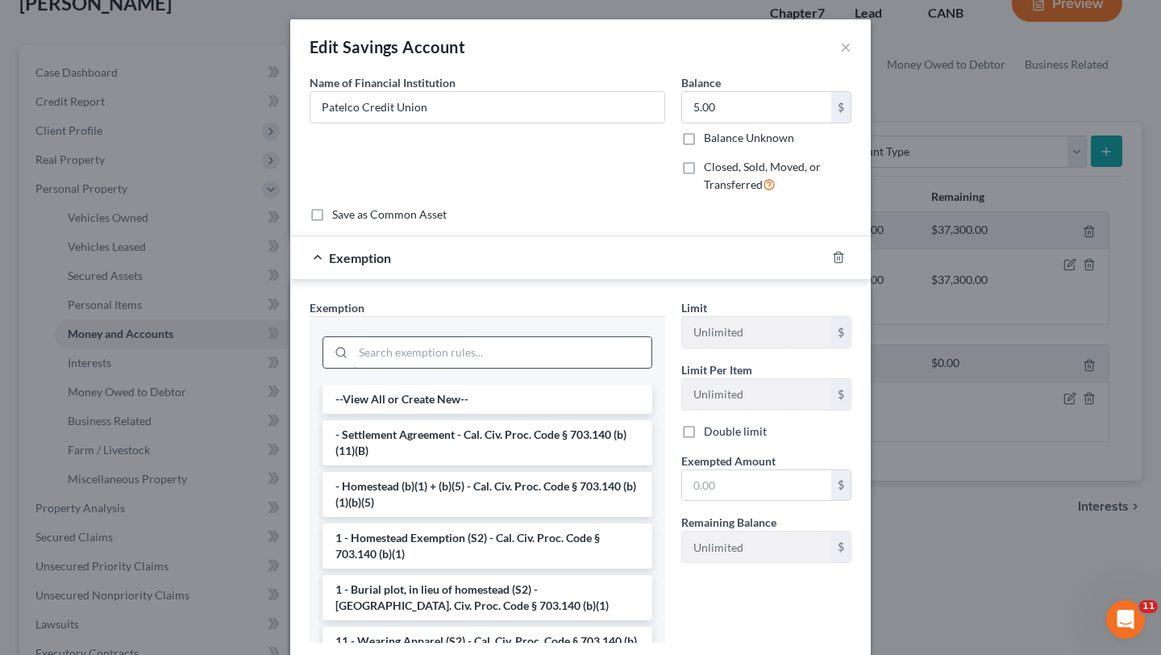
click at [455, 354] on input "search" at bounding box center [502, 352] width 298 height 31
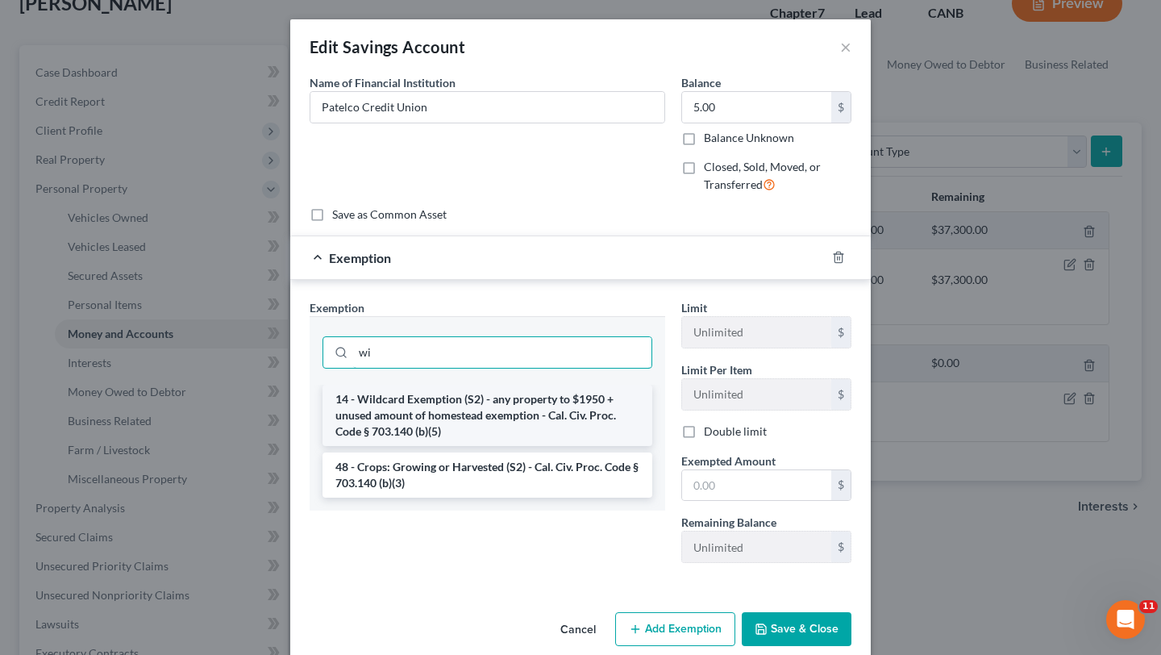
type input "wi"
click at [459, 390] on li "14 - Wildcard Exemption (S2) - any property to $1950 + unused amount of homeste…" at bounding box center [488, 415] width 330 height 61
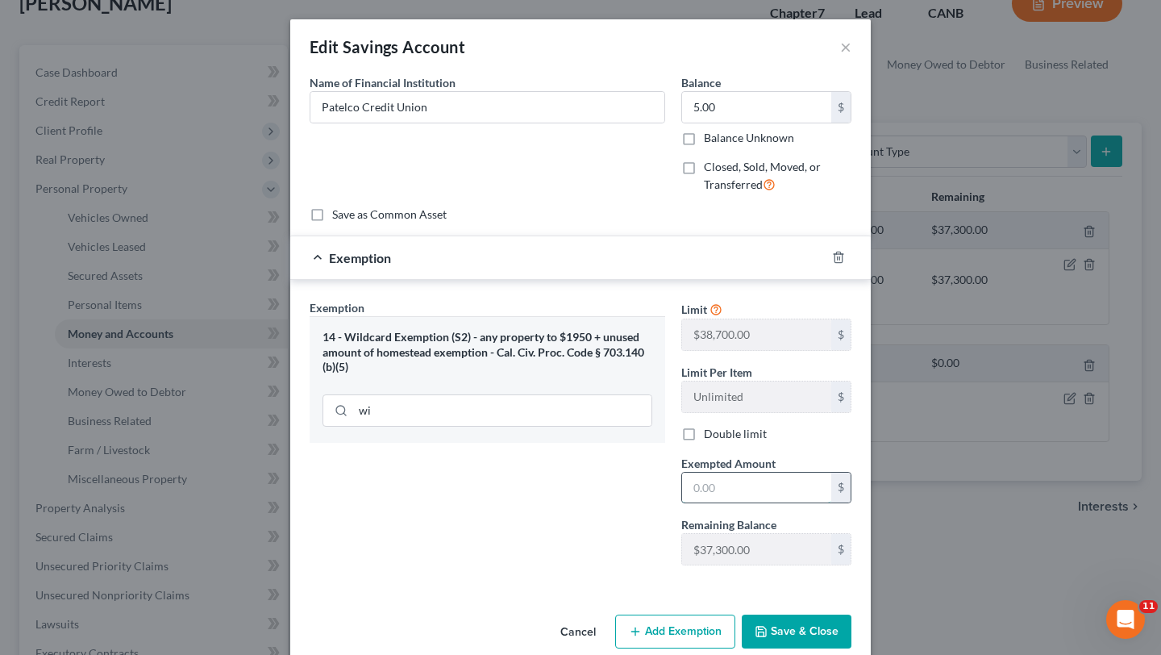
click at [575, 485] on input "text" at bounding box center [756, 487] width 149 height 31
type input "5"
click at [575, 626] on button "Save & Close" at bounding box center [797, 631] width 110 height 34
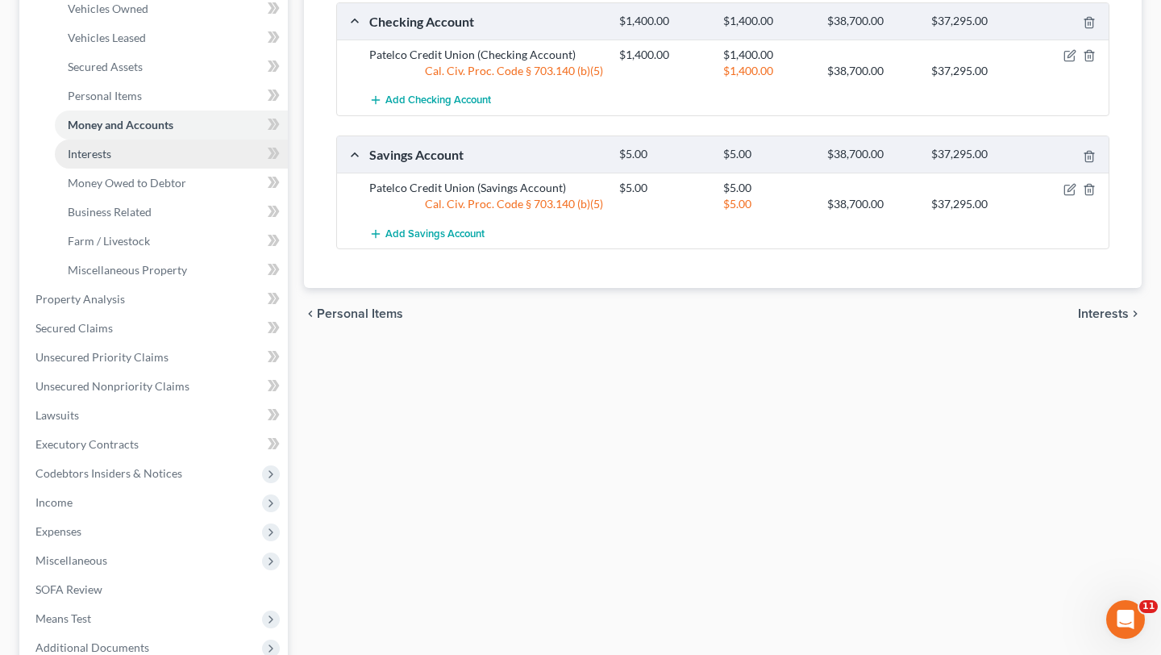
click at [153, 161] on link "Interests" at bounding box center [171, 153] width 233 height 29
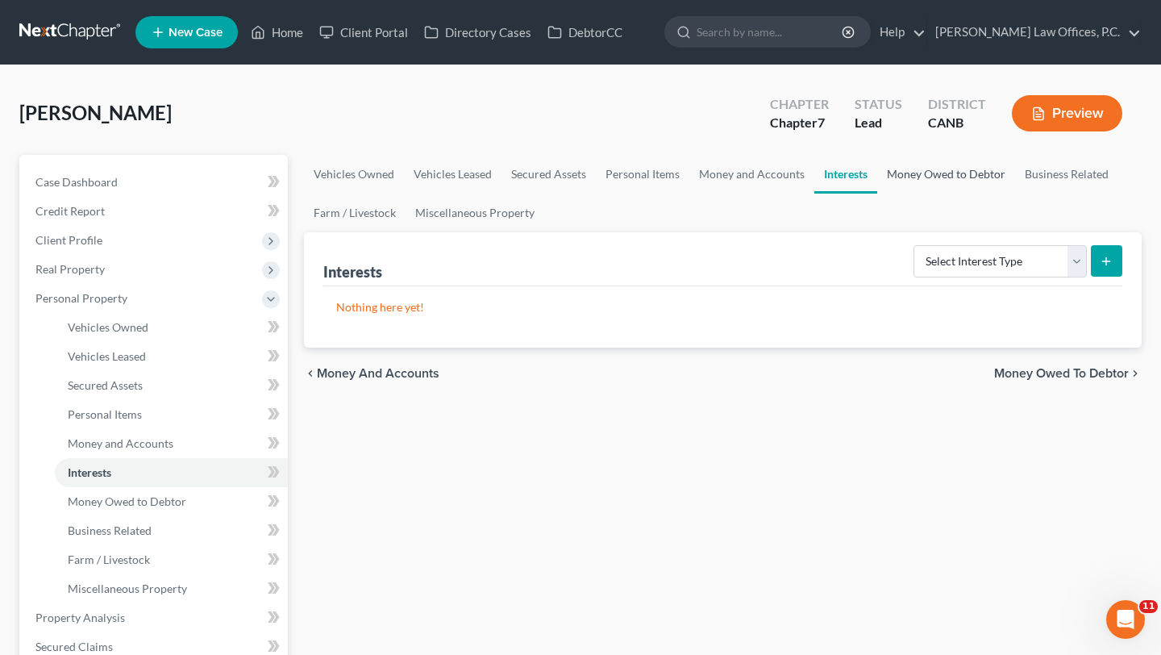
click at [575, 175] on link "Money Owed to Debtor" at bounding box center [946, 174] width 138 height 39
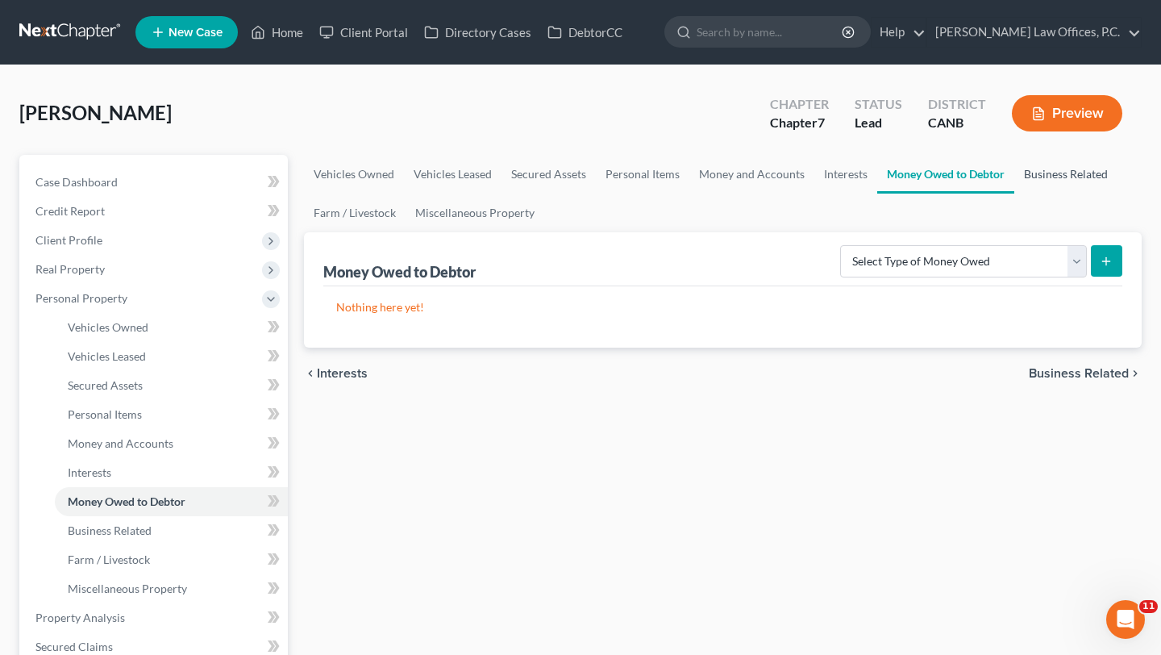
click at [575, 170] on link "Business Related" at bounding box center [1065, 174] width 103 height 39
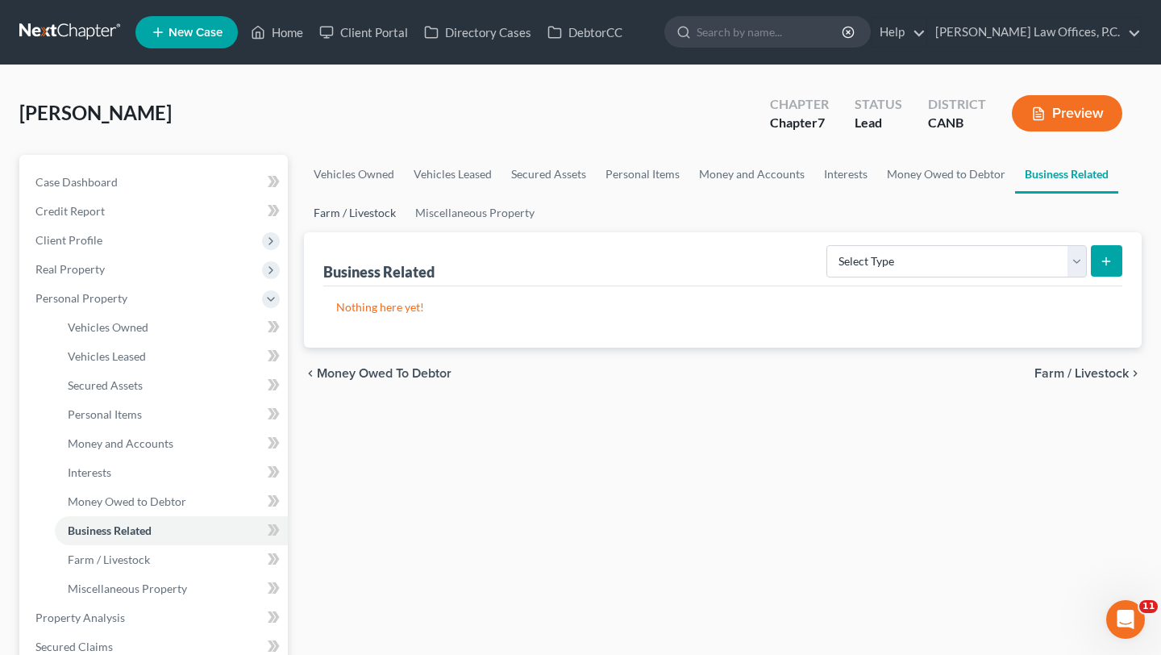
click at [391, 218] on link "Farm / Livestock" at bounding box center [355, 213] width 102 height 39
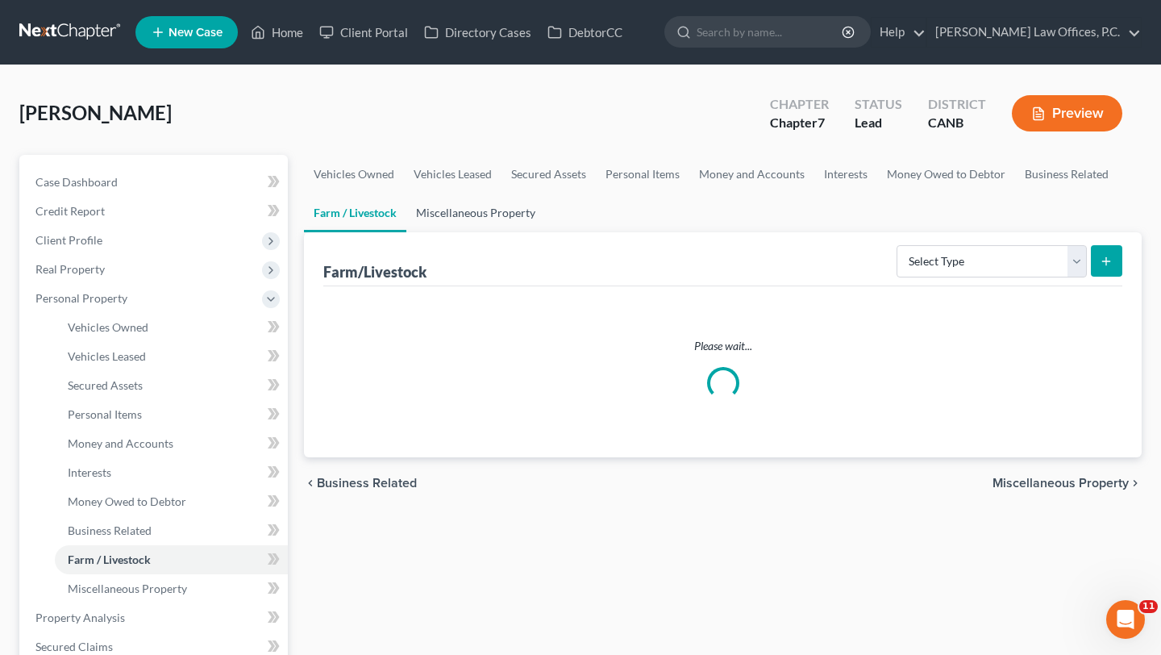
click at [461, 212] on link "Miscellaneous Property" at bounding box center [475, 213] width 139 height 39
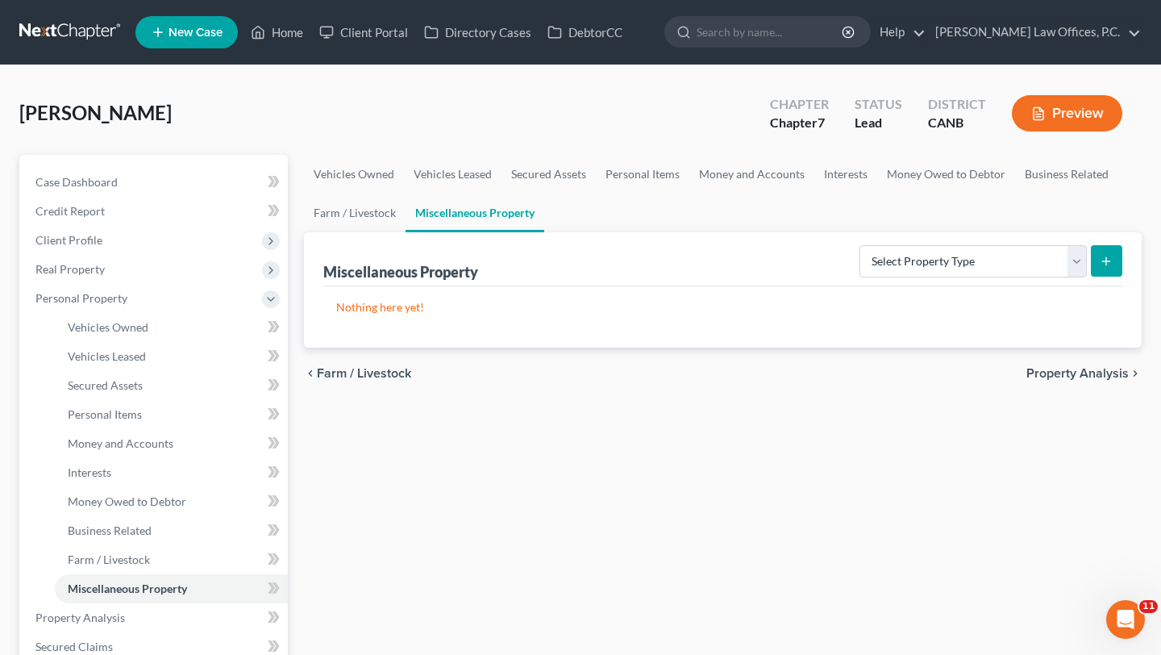
click at [575, 360] on div "chevron_left Farm / Livestock Property Analysis chevron_right" at bounding box center [723, 374] width 838 height 52
click at [575, 368] on span "Property Analysis" at bounding box center [1077, 373] width 102 height 13
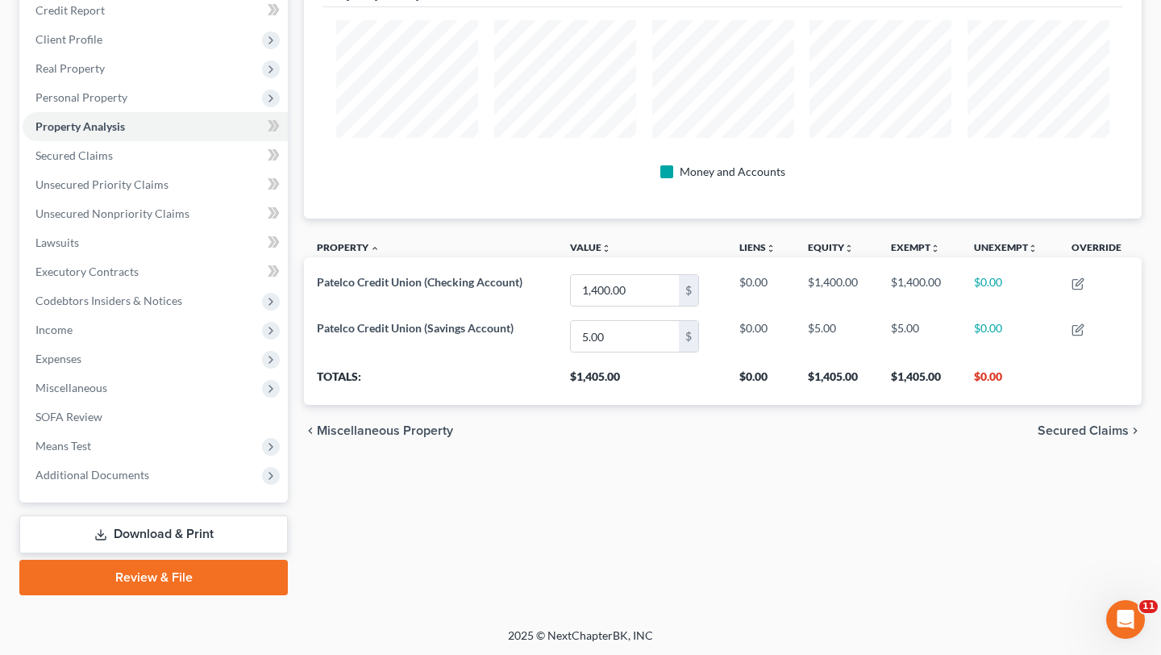
click at [575, 429] on span "Secured Claims" at bounding box center [1083, 430] width 91 height 13
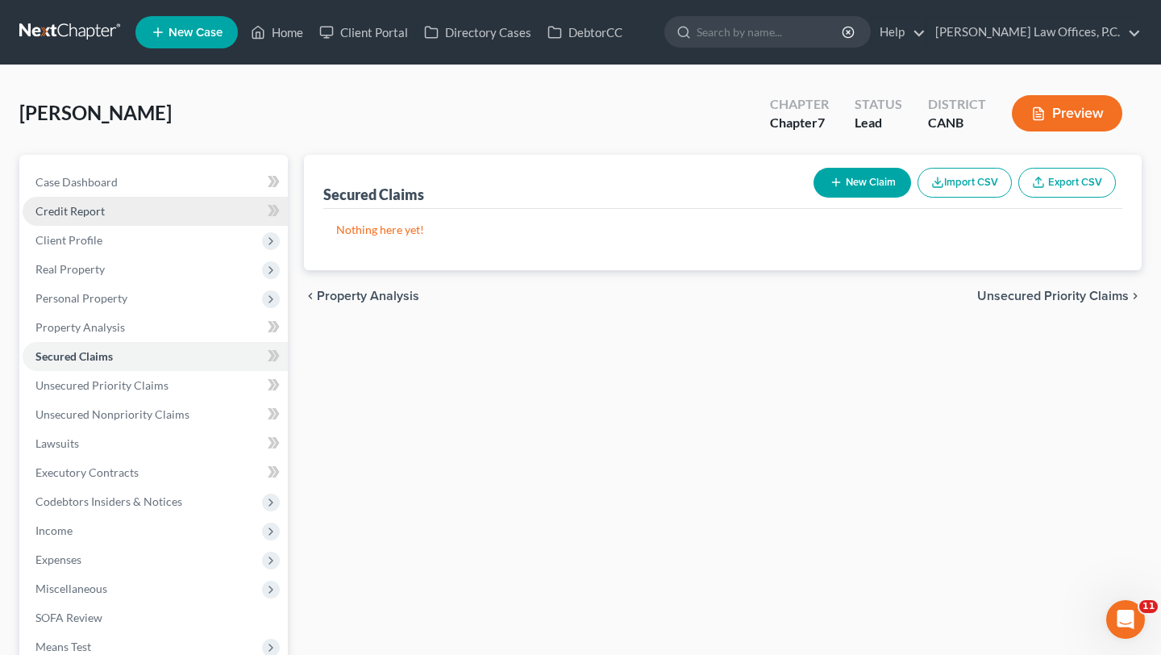
click at [143, 207] on link "Credit Report" at bounding box center [155, 211] width 265 height 29
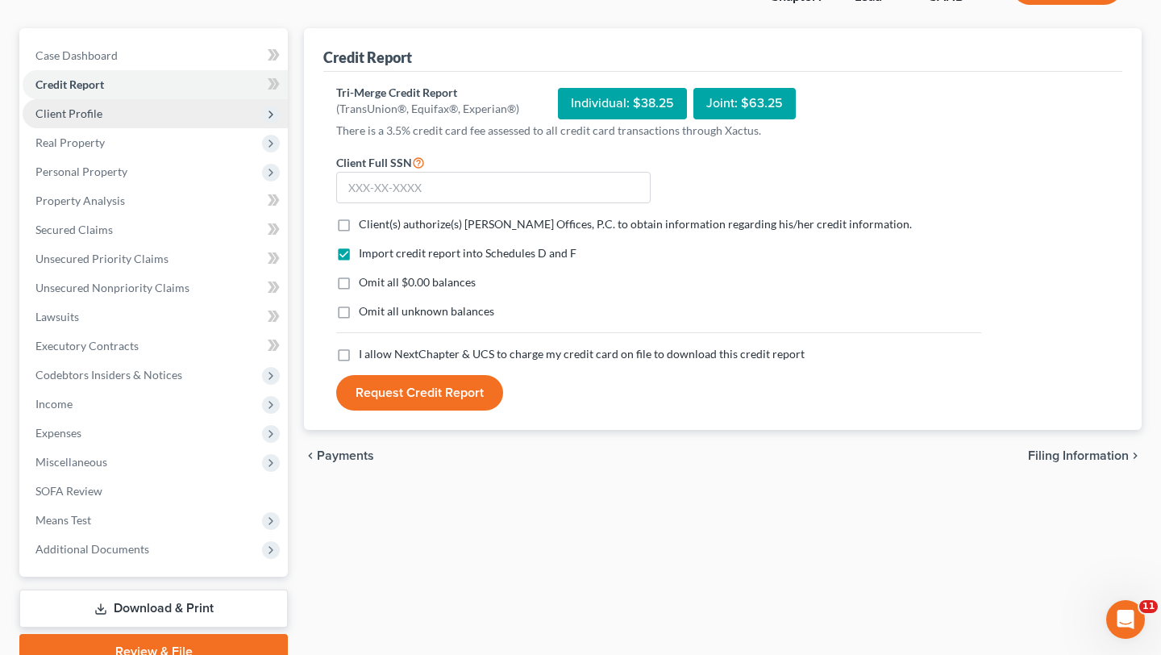
scroll to position [201, 0]
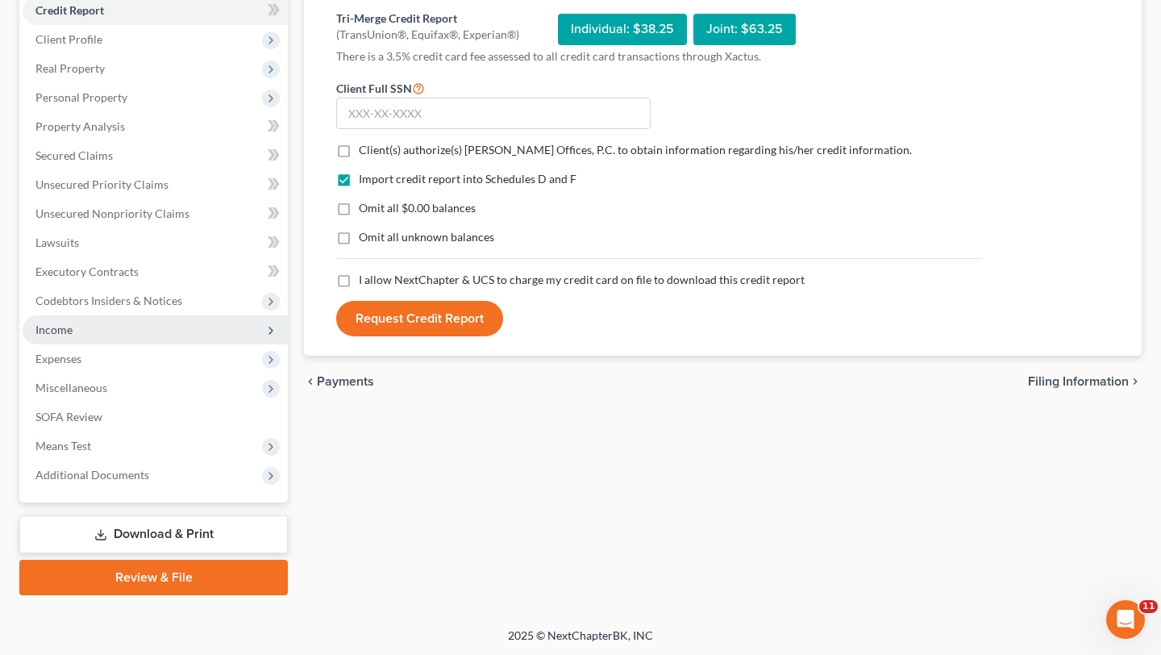
click at [147, 335] on span "Income" at bounding box center [155, 329] width 265 height 29
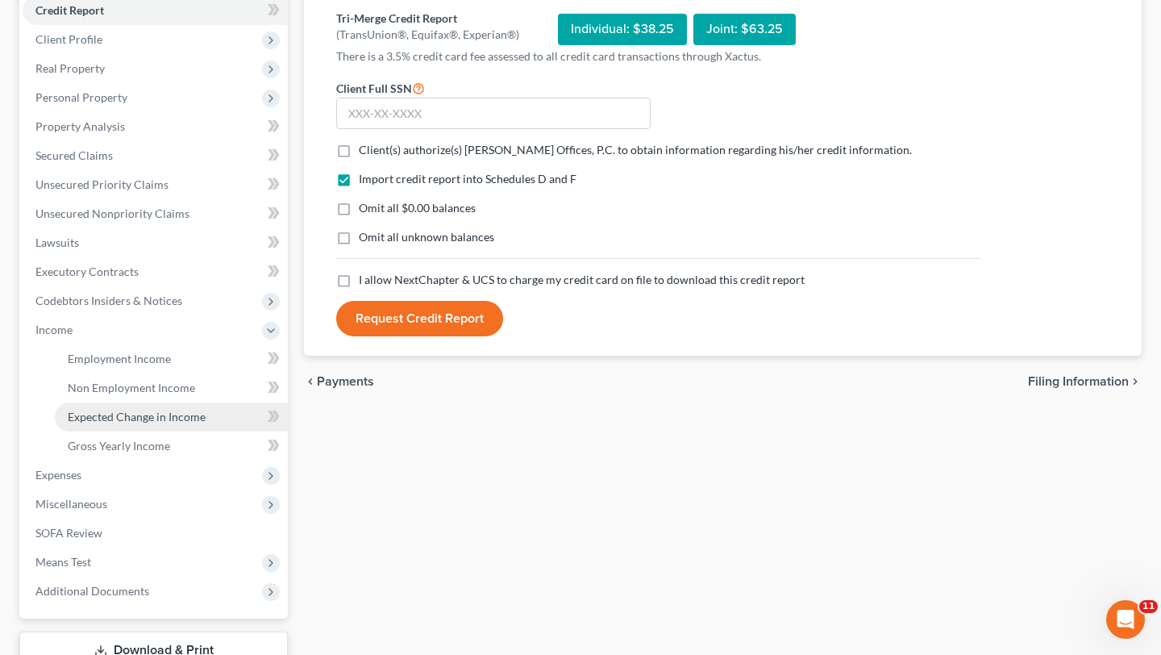
click at [141, 410] on span "Expected Change in Income" at bounding box center [137, 417] width 138 height 14
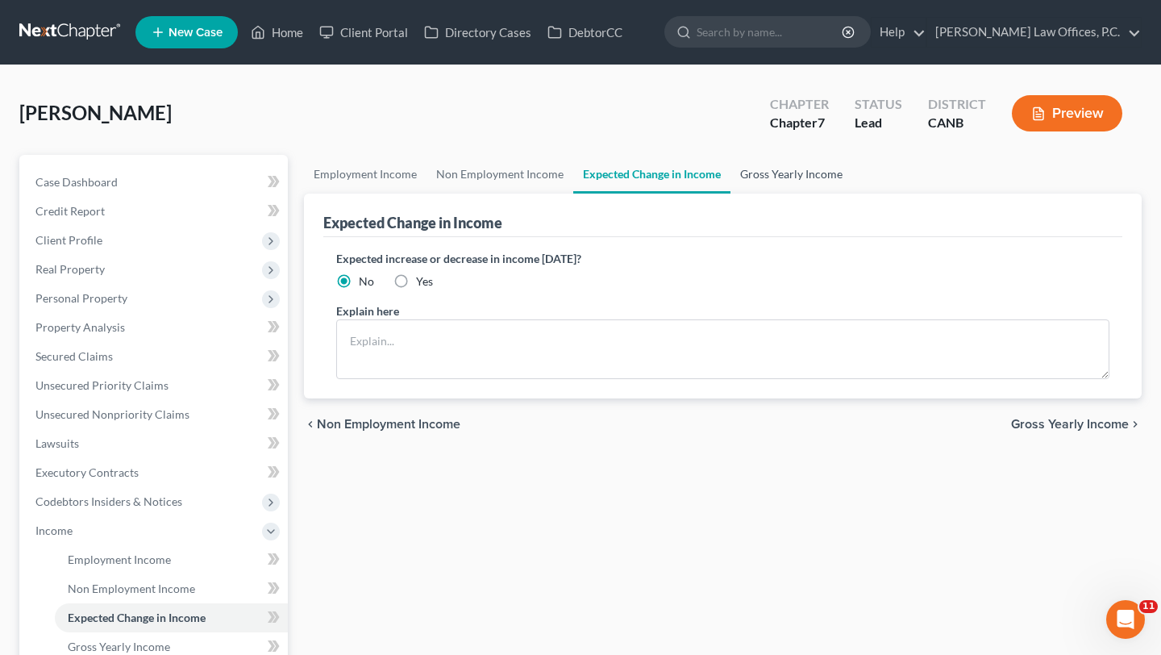
click at [575, 177] on link "Gross Yearly Income" at bounding box center [791, 174] width 122 height 39
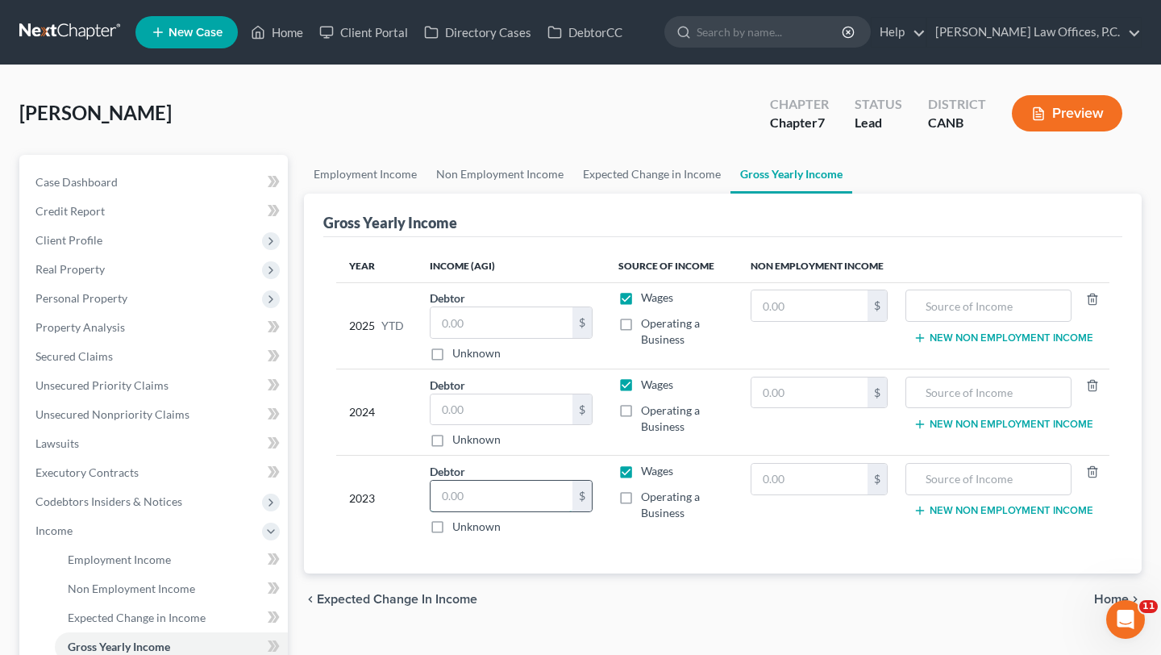
click at [480, 485] on input "text" at bounding box center [502, 496] width 142 height 31
type input "75,917"
click at [575, 587] on div "chevron_left Expected Change in Income Home chevron_right" at bounding box center [723, 599] width 838 height 52
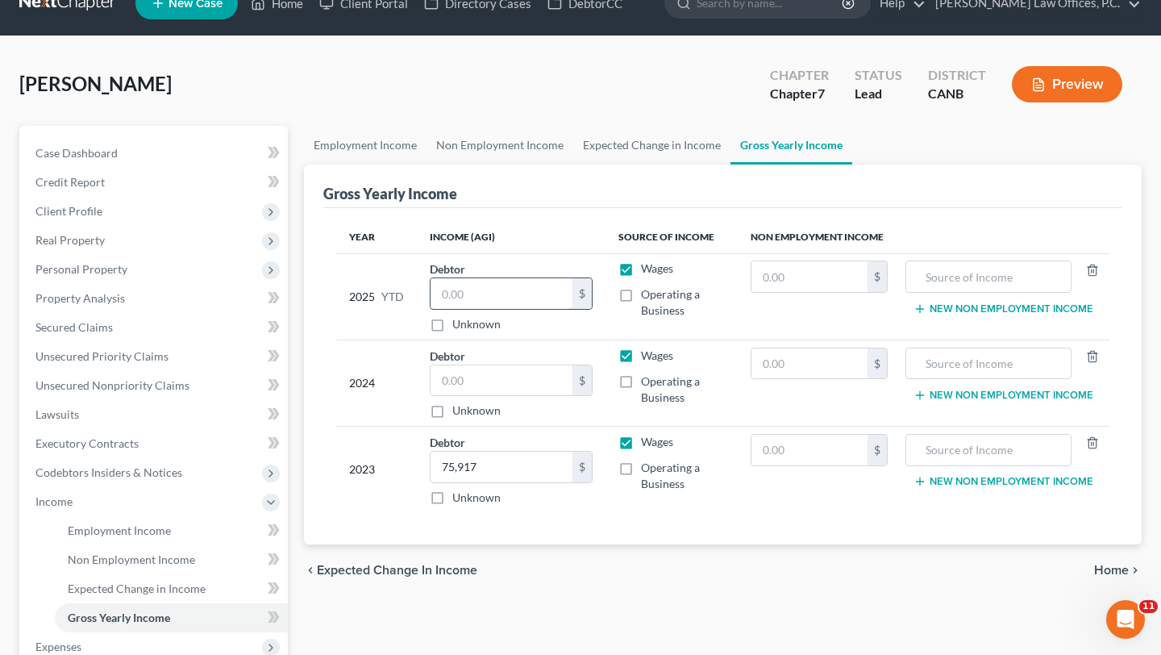
click at [457, 288] on input "text" at bounding box center [502, 293] width 142 height 31
type input "54,208"
click at [485, 237] on th "Income (AGI)" at bounding box center [511, 237] width 189 height 32
click at [145, 182] on link "Credit Report" at bounding box center [155, 182] width 265 height 29
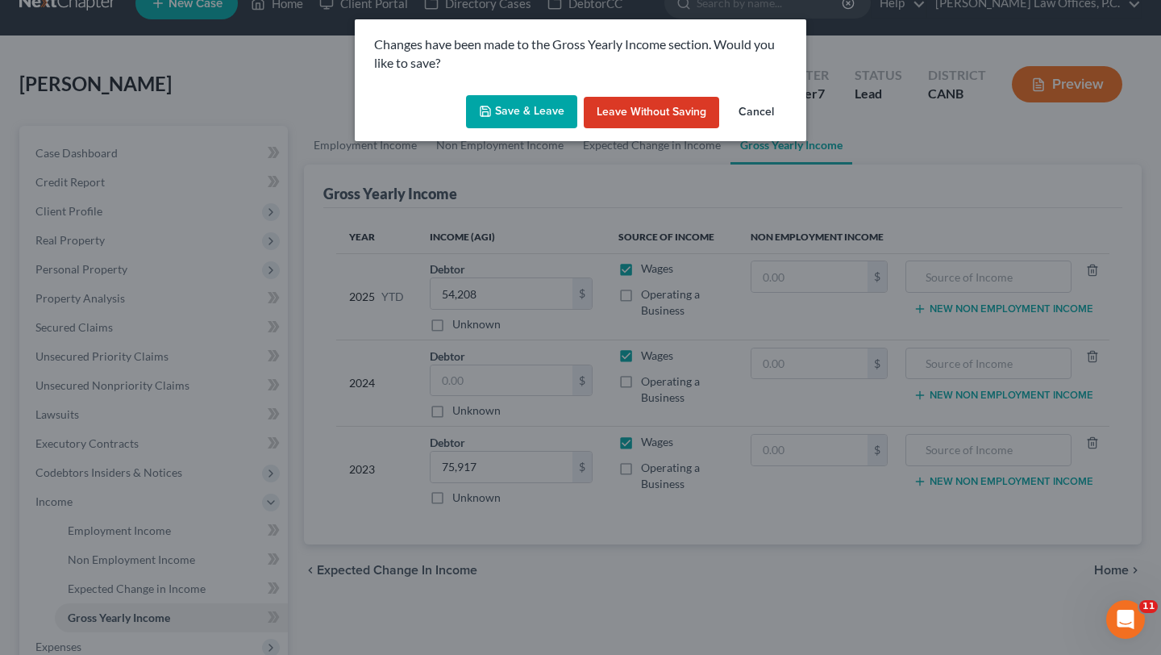
click at [497, 108] on button "Save & Leave" at bounding box center [521, 112] width 111 height 34
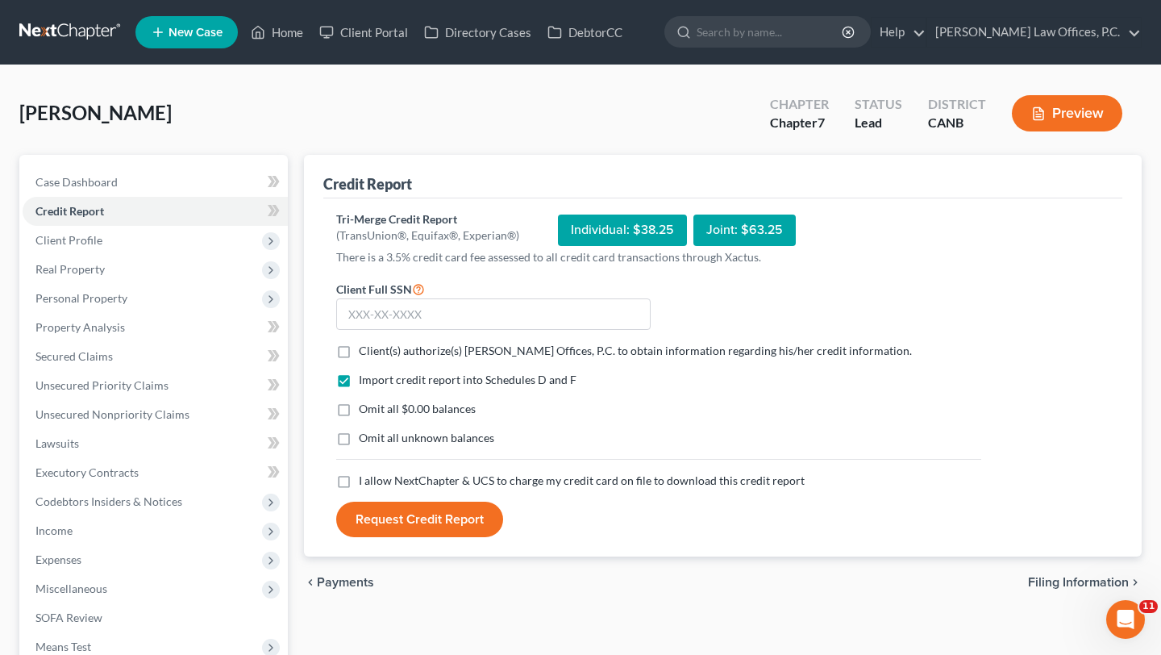
click at [390, 351] on span "Client(s) authorize(s) [PERSON_NAME] Offices, P.C. to obtain information regard…" at bounding box center [635, 350] width 553 height 14
click at [376, 351] on input "Client(s) authorize(s) [PERSON_NAME] Offices, P.C. to obtain information regard…" at bounding box center [370, 348] width 10 height 10
checkbox input "true"
click at [389, 410] on span "Omit all $0.00 balances" at bounding box center [417, 409] width 117 height 14
click at [376, 410] on input "Omit all $0.00 balances" at bounding box center [370, 406] width 10 height 10
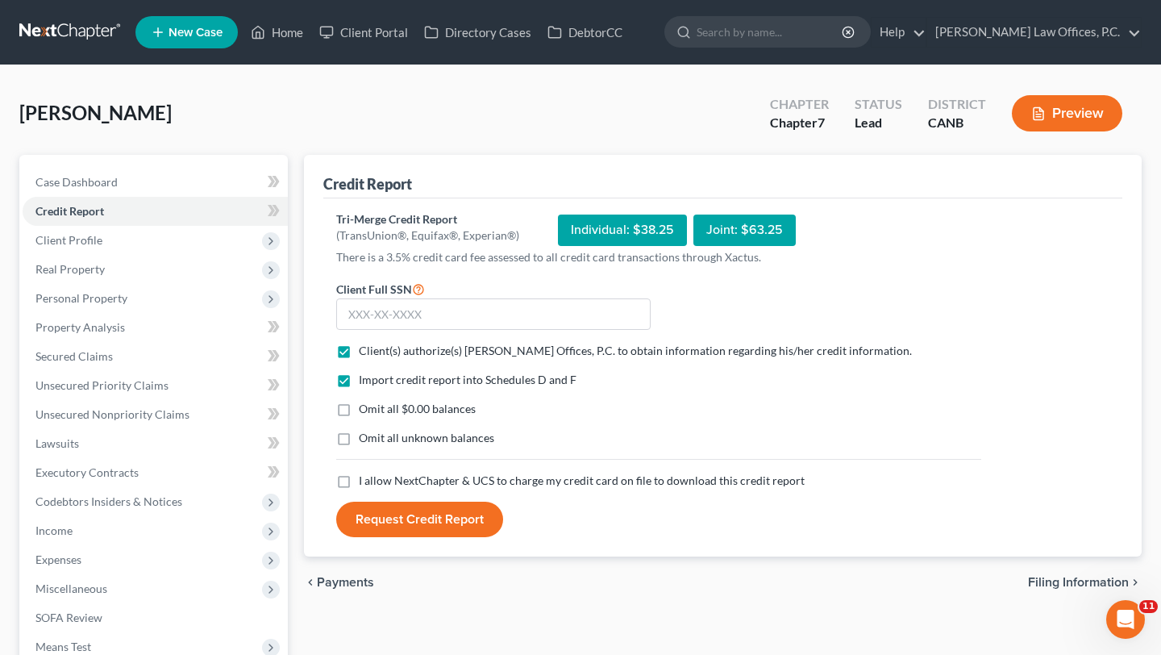
checkbox input "true"
click at [389, 477] on span "I allow NextChapter & UCS to charge my credit card on file to download this cre…" at bounding box center [582, 480] width 446 height 14
click at [376, 477] on input "I allow NextChapter & UCS to charge my credit card on file to download this cre…" at bounding box center [370, 477] width 10 height 10
checkbox input "true"
click at [439, 318] on input "text" at bounding box center [493, 314] width 314 height 32
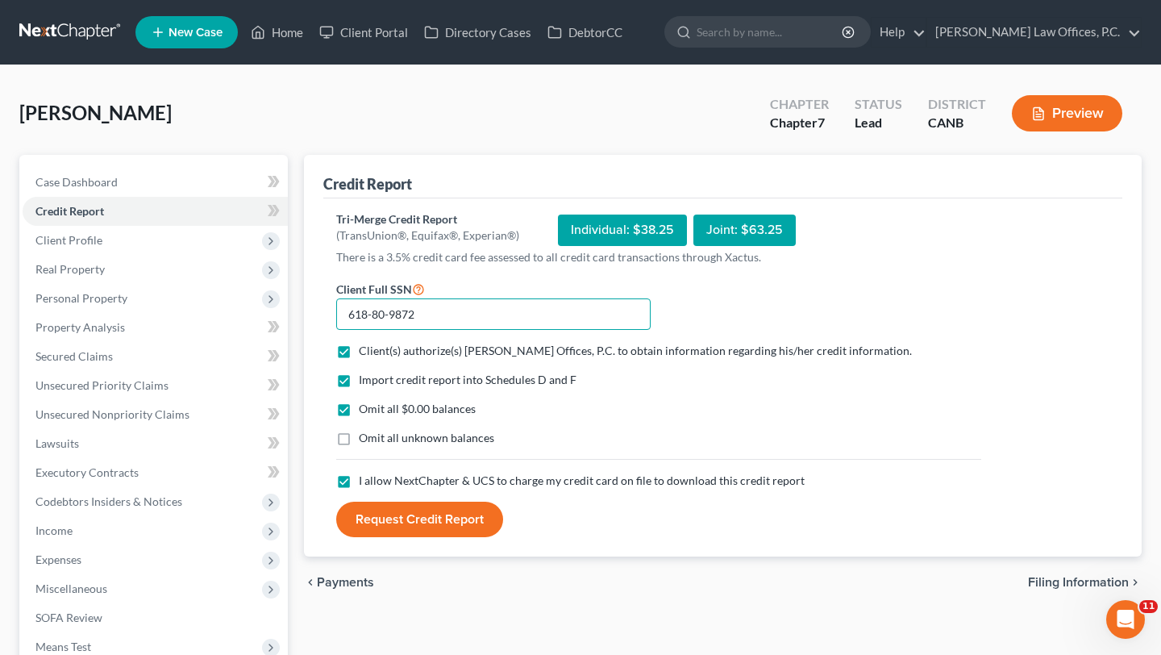
type input "618-80-9872"
click at [457, 524] on button "Request Credit Report" at bounding box center [419, 518] width 167 height 35
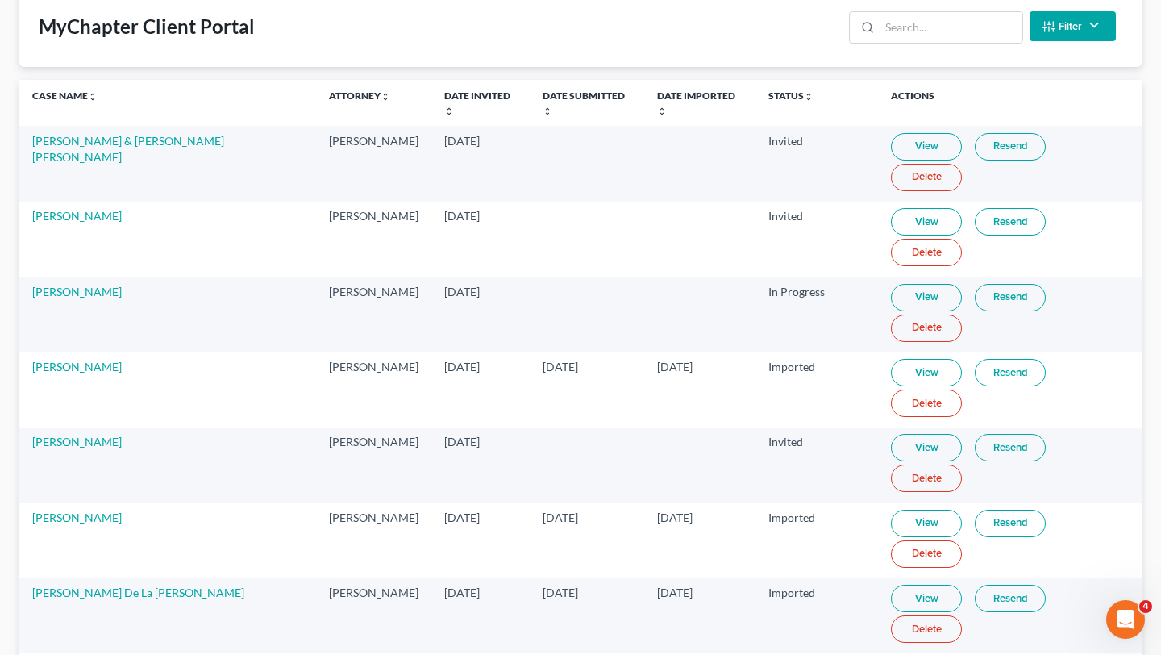
scroll to position [98, 0]
click at [912, 24] on input "search" at bounding box center [951, 29] width 143 height 31
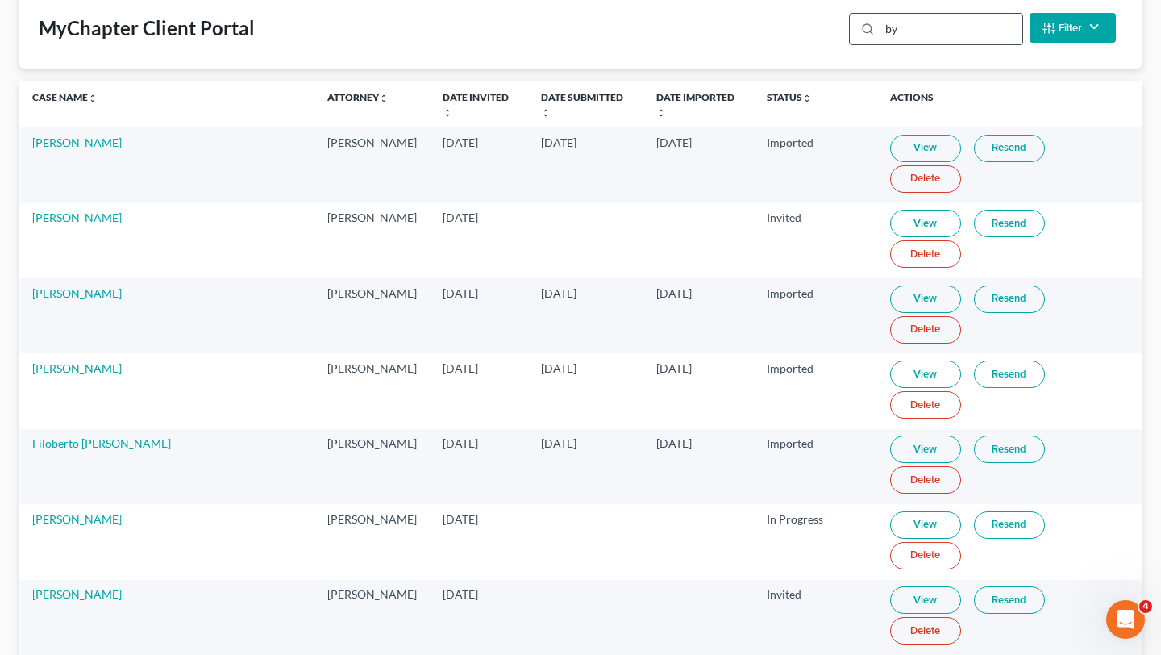
scroll to position [0, 0]
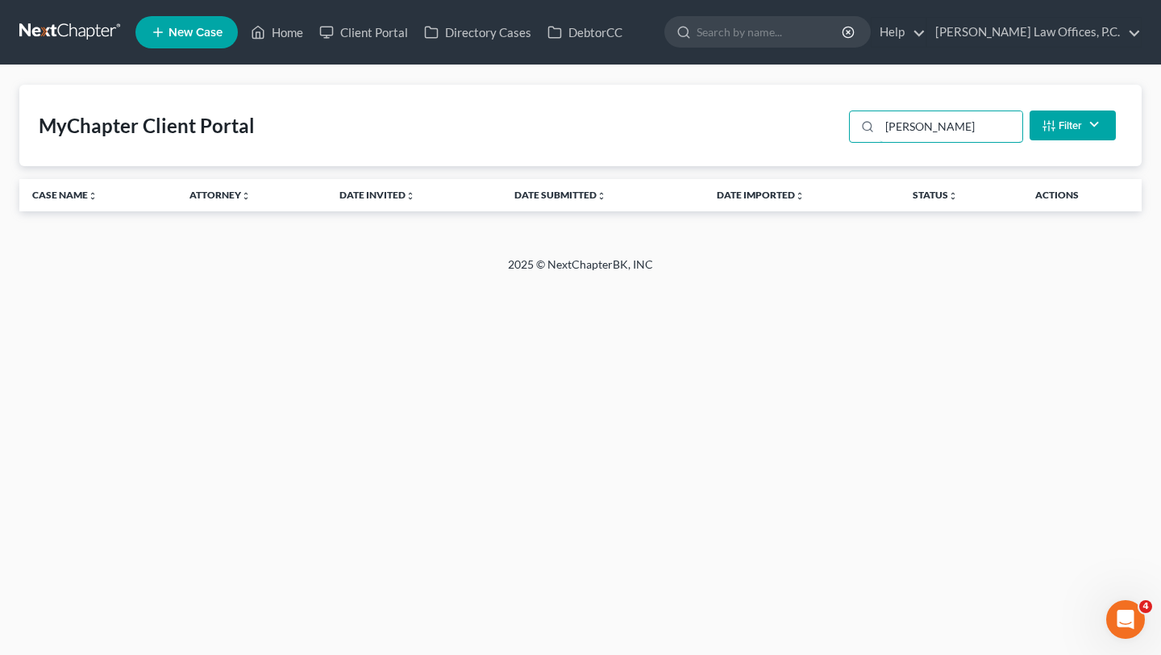
type input "byram"
